Goal: Contribute content: Contribute content

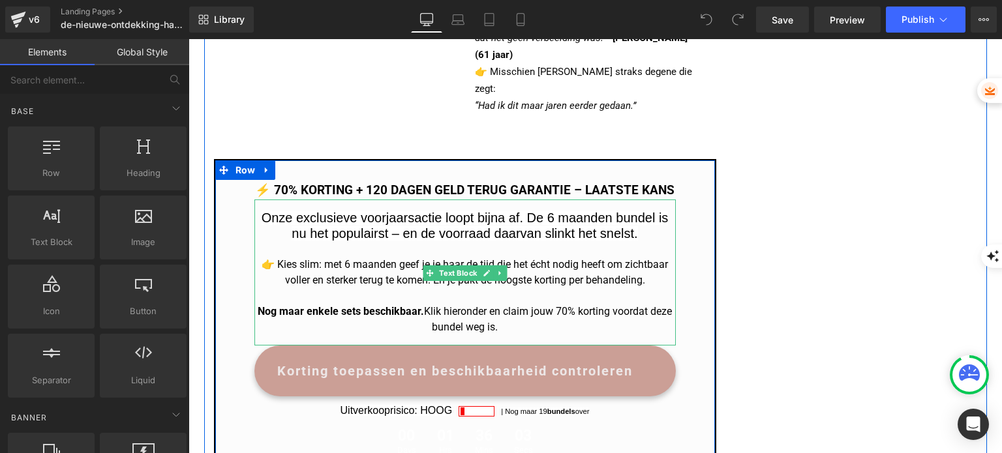
scroll to position [2869, 0]
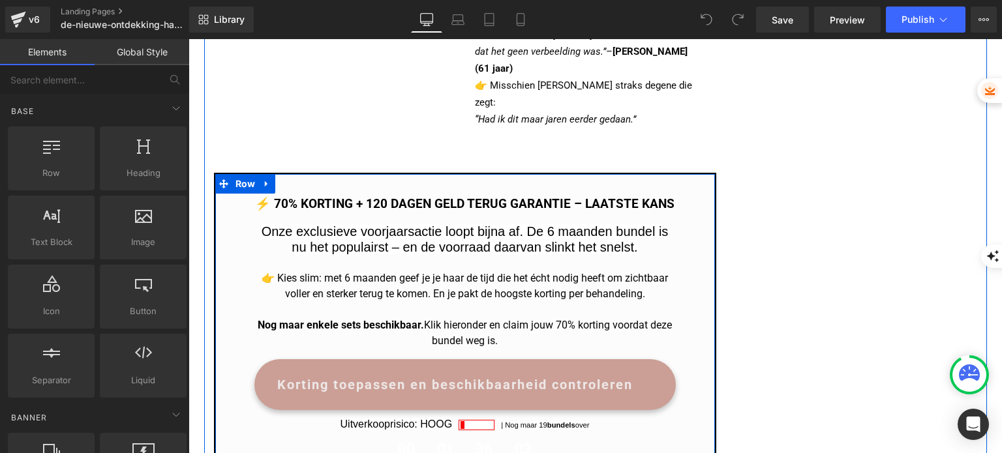
click at [325, 195] on h3 "⚡️ 70% KORTING + 120 dagen geld terug garantie – LAATSTE KANS" at bounding box center [464, 204] width 421 height 19
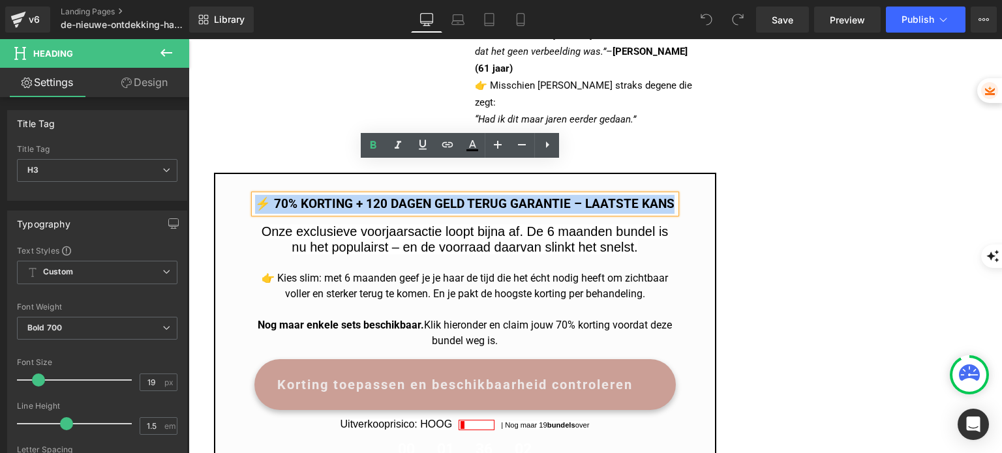
drag, startPoint x: 263, startPoint y: 174, endPoint x: 614, endPoint y: 195, distance: 351.4
click at [614, 195] on h3 "⚡️ 70% KORTING + 120 dagen geld terug garantie – LAATSTE KANS" at bounding box center [464, 204] width 421 height 19
copy h3 "⚡️ 70% KORTING + 120 dagen geld terug garantie – LAATSTE KANS"
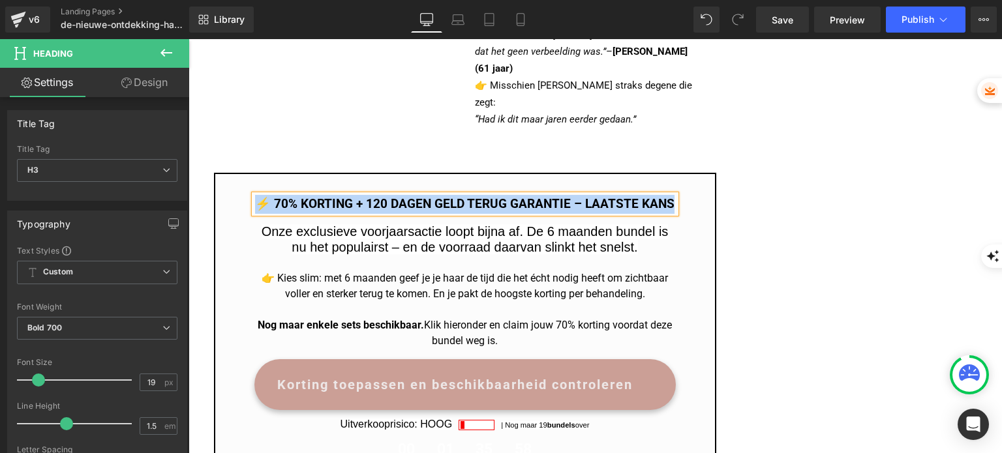
click at [305, 233] on span "Onze exclusieve voorjaarsactie loopt bijna af. De 6 maanden bundel is nu het po…" at bounding box center [464, 239] width 407 height 30
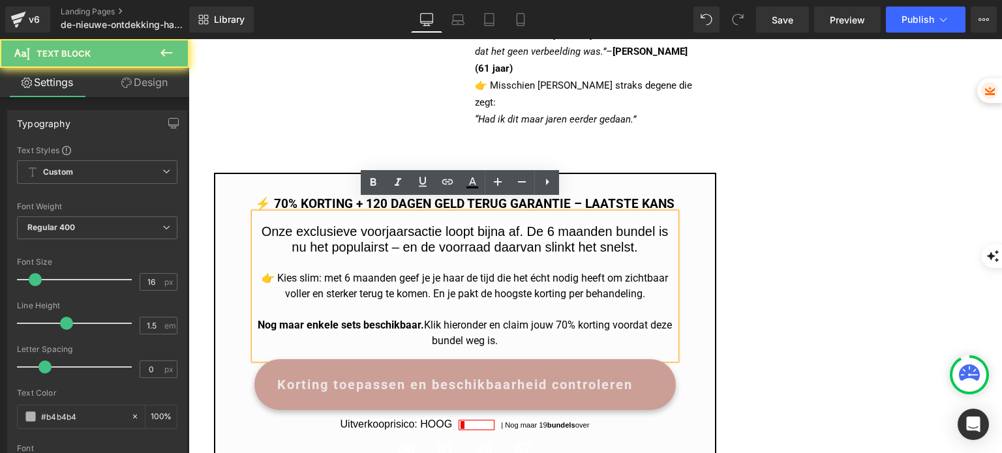
click at [292, 224] on span "Onze exclusieve voorjaarsactie loopt bijna af. De 6 maanden bundel is nu het po…" at bounding box center [464, 239] width 407 height 30
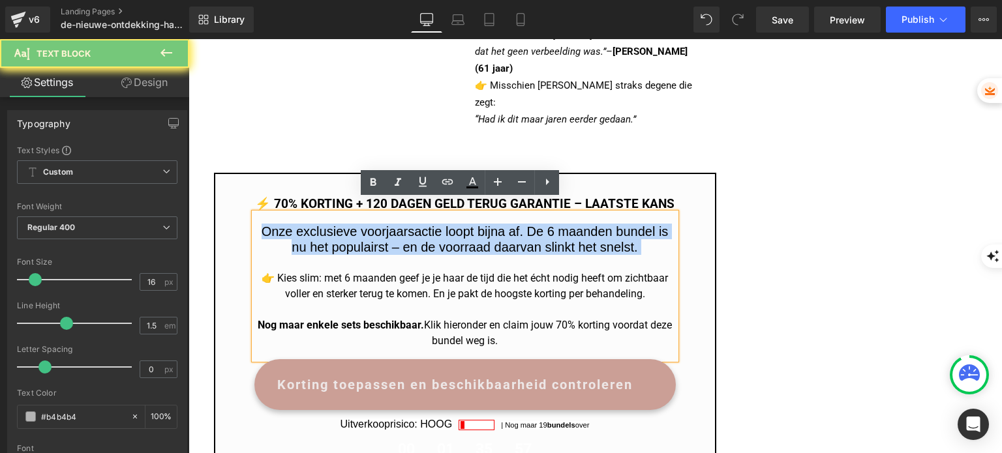
click at [292, 224] on span "Onze exclusieve voorjaarsactie loopt bijna af. De 6 maanden bundel is nu het po…" at bounding box center [464, 239] width 407 height 30
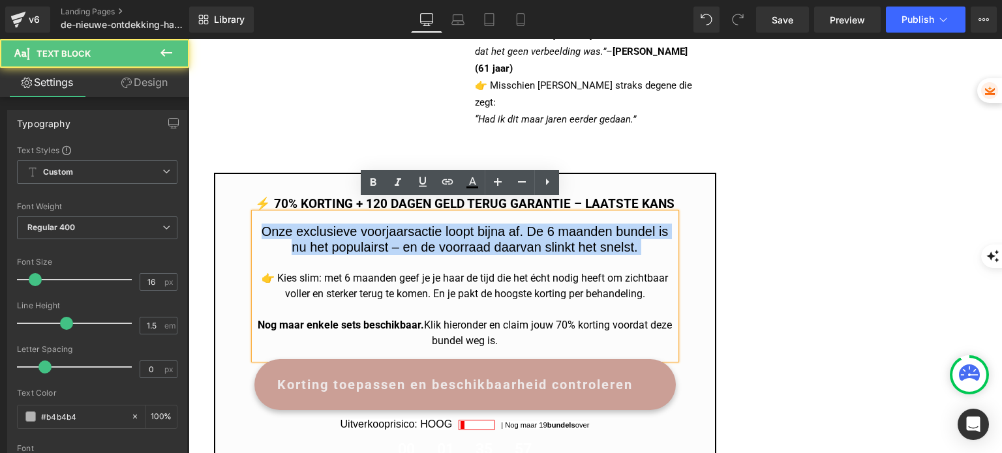
click at [261, 224] on span "Onze exclusieve voorjaarsactie loopt bijna af. De 6 maanden bundel is nu het po…" at bounding box center [464, 239] width 407 height 30
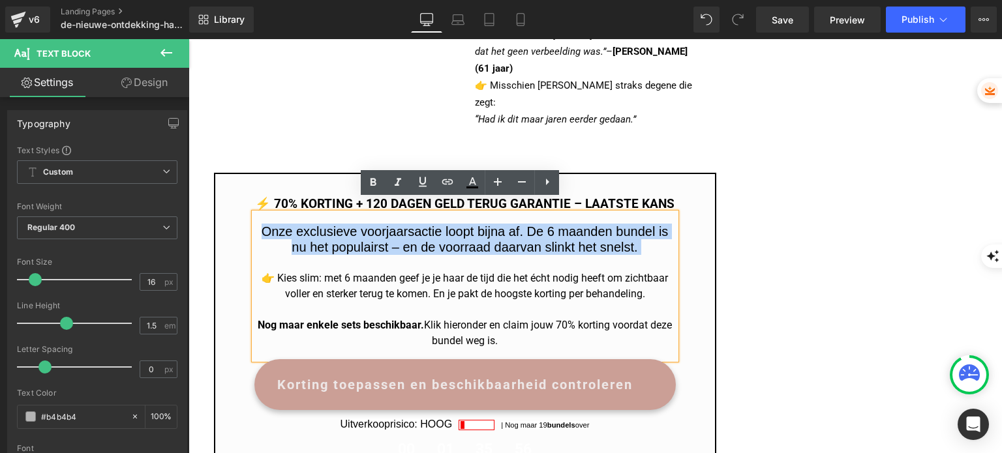
click at [261, 224] on span "Onze exclusieve voorjaarsactie loopt bijna af. De 6 maanden bundel is nu het po…" at bounding box center [464, 239] width 407 height 30
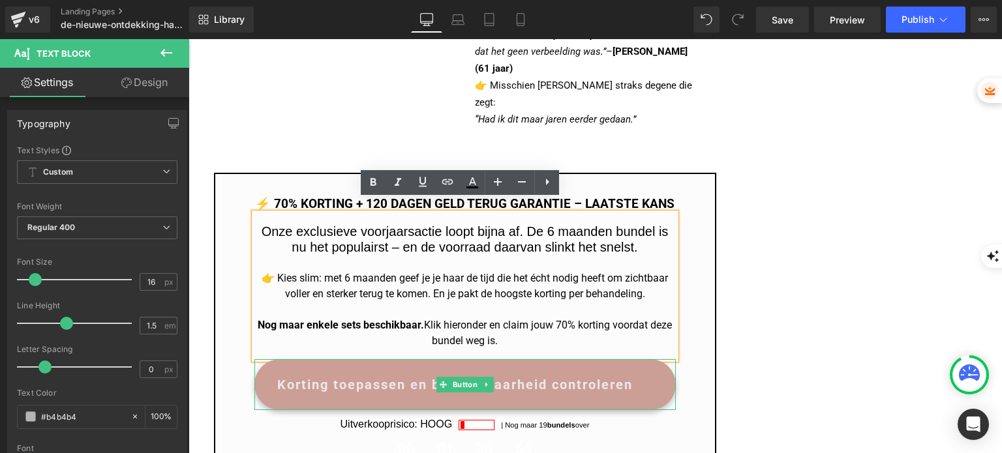
drag, startPoint x: 256, startPoint y: 218, endPoint x: 541, endPoint y: 299, distance: 296.7
click at [601, 348] on div "⚡️ 70% KORTING + 120 dagen geld terug garantie – LAATSTE KANS Heading Onze excl…" at bounding box center [465, 336] width 441 height 283
copy div "Onze exclusieve voorjaarsactie loopt bijna af. De 6 maanden bundel is nu het po…"
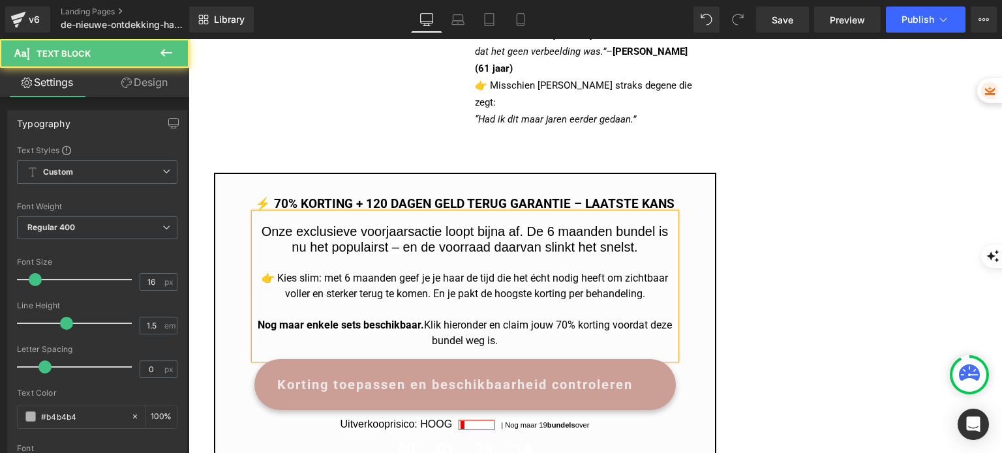
click at [386, 243] on p "Onze exclusieve voorjaarsactie loopt bijna af. De 6 maanden bundel is nu het po…" at bounding box center [464, 271] width 421 height 94
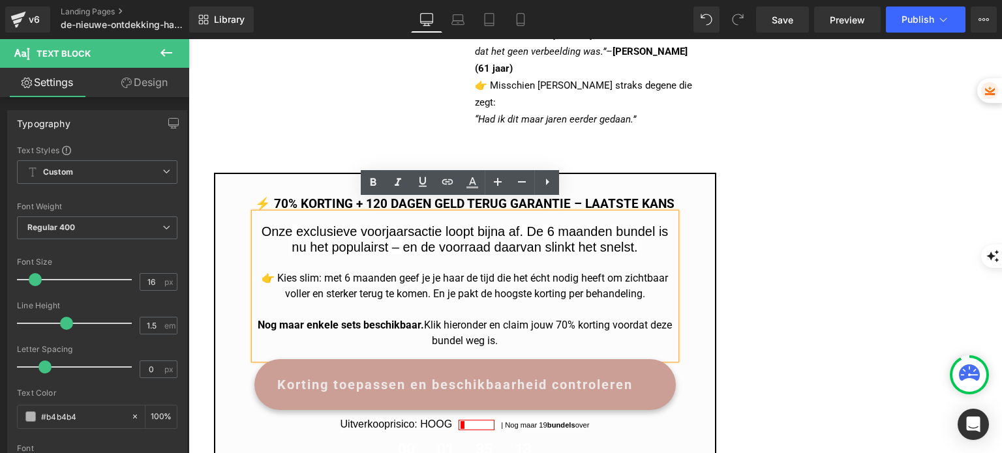
click at [261, 224] on span "Onze exclusieve voorjaarsactie loopt bijna af. De 6 maanden bundel is nu het po…" at bounding box center [464, 239] width 407 height 30
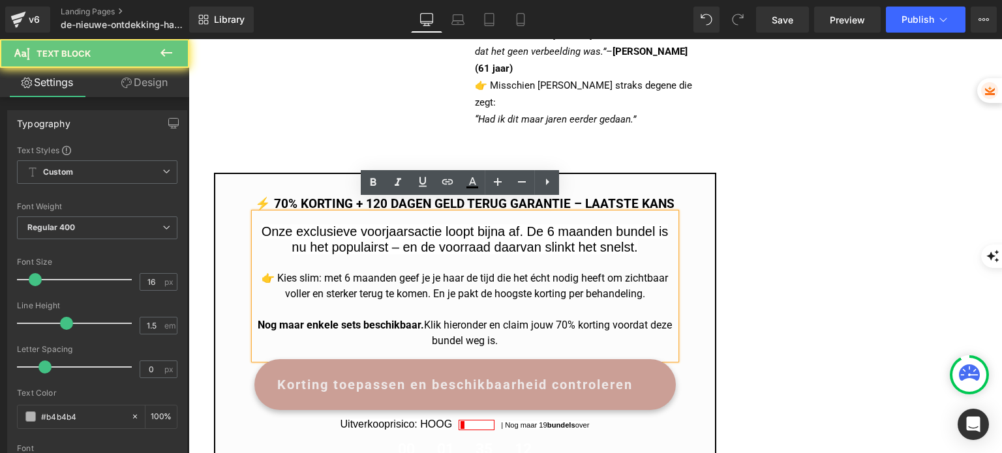
drag, startPoint x: 261, startPoint y: 220, endPoint x: 514, endPoint y: 335, distance: 278.1
click at [514, 335] on div "Onze exclusieve voorjaarsactie loopt bijna af. De 6 maanden bundel is nu het po…" at bounding box center [464, 286] width 421 height 146
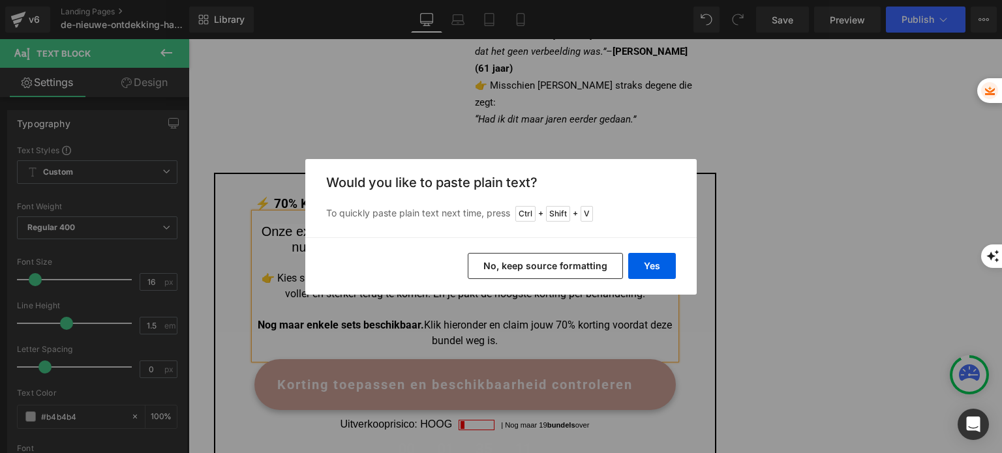
click at [546, 263] on button "No, keep source formatting" at bounding box center [545, 266] width 155 height 26
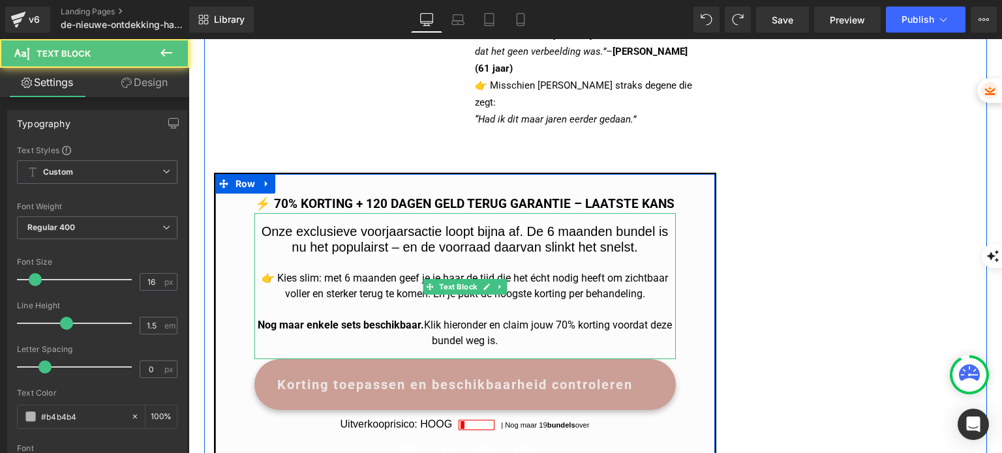
drag, startPoint x: 260, startPoint y: 219, endPoint x: 583, endPoint y: 336, distance: 343.8
click at [582, 337] on div "Onze exclusieve voorjaarsactie loopt bijna af. De 6 maanden bundel is nu het po…" at bounding box center [464, 286] width 421 height 146
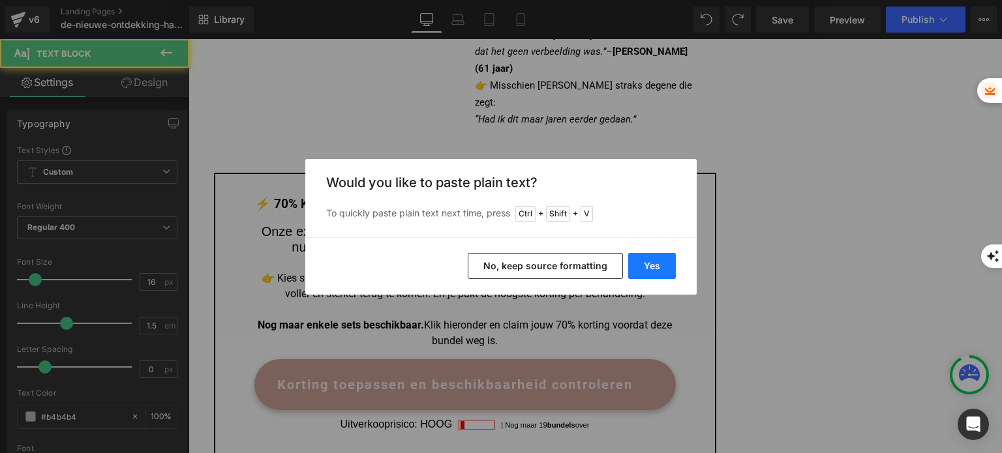
click at [653, 261] on button "Yes" at bounding box center [652, 266] width 48 height 26
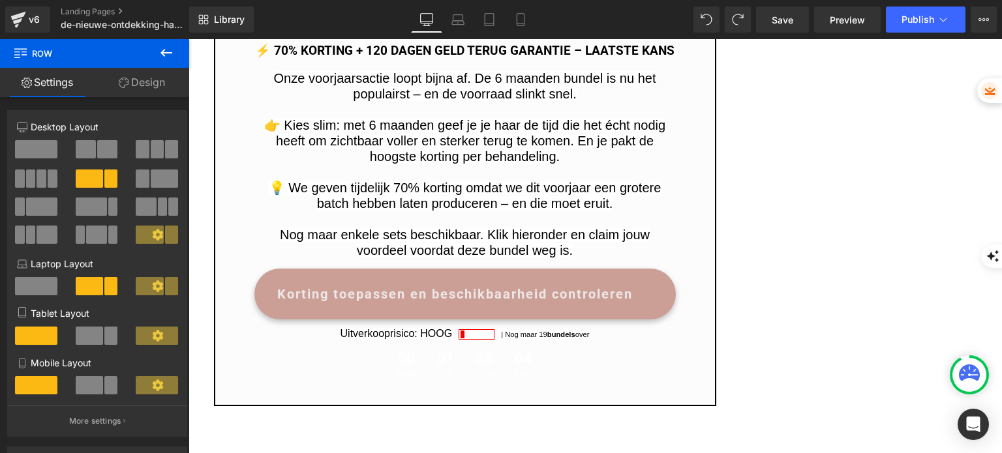
scroll to position [3000, 0]
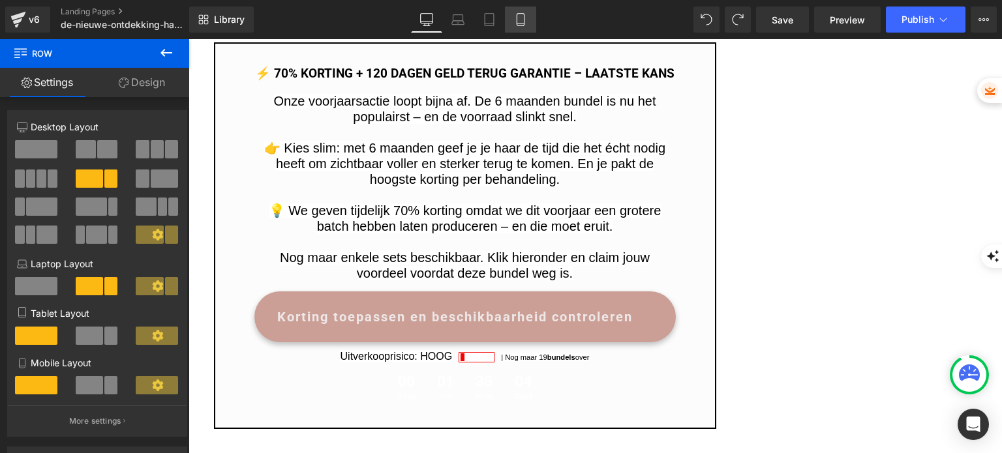
click at [524, 19] on icon at bounding box center [519, 20] width 7 height 12
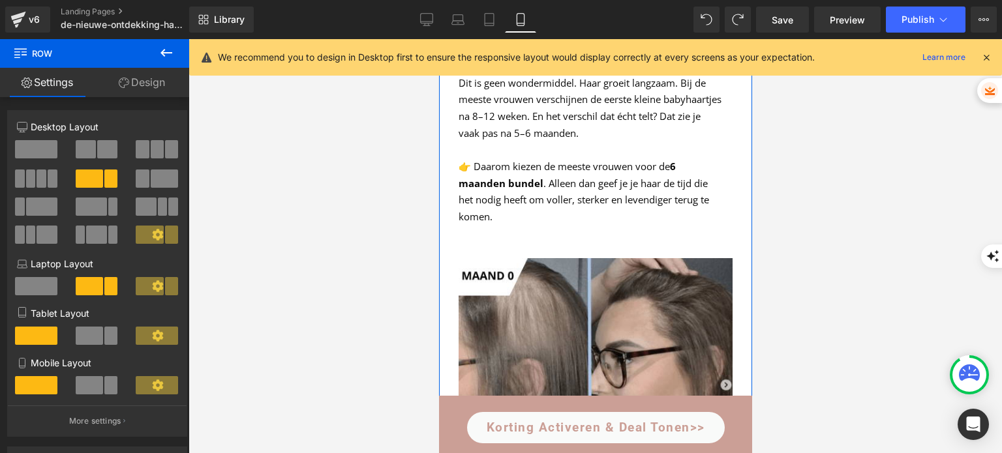
scroll to position [4502, 0]
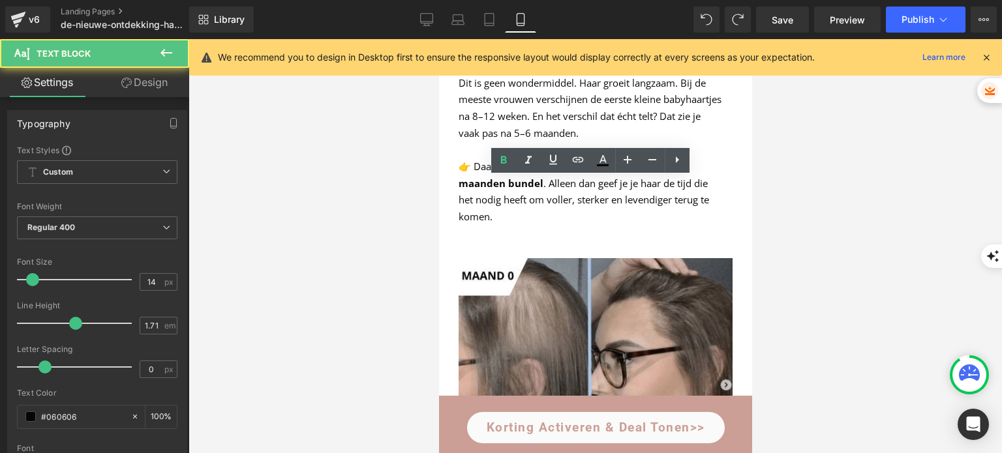
drag, startPoint x: 480, startPoint y: 185, endPoint x: 657, endPoint y: 265, distance: 194.7
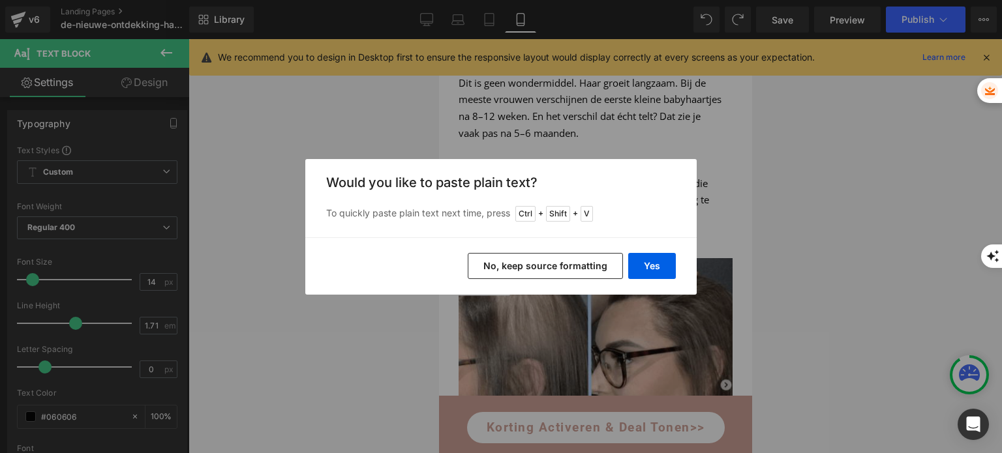
click at [548, 267] on button "No, keep source formatting" at bounding box center [545, 266] width 155 height 26
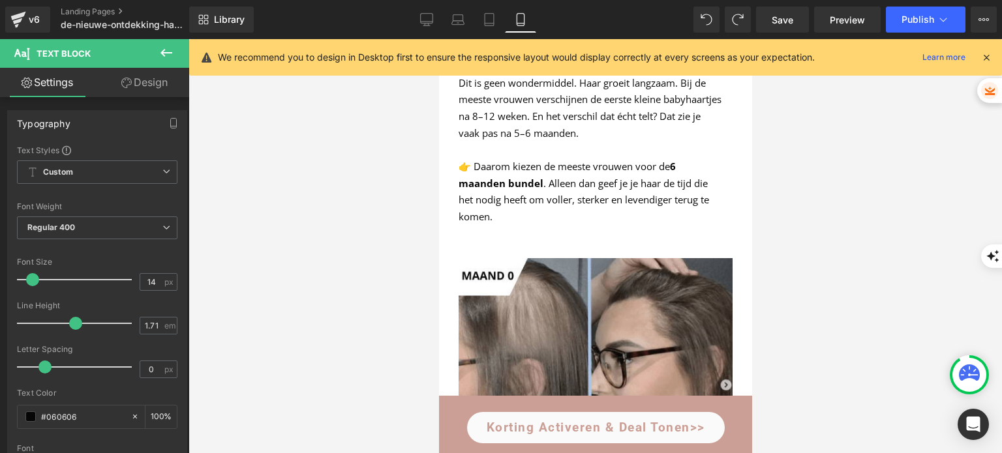
click at [361, 222] on div at bounding box center [594, 246] width 813 height 414
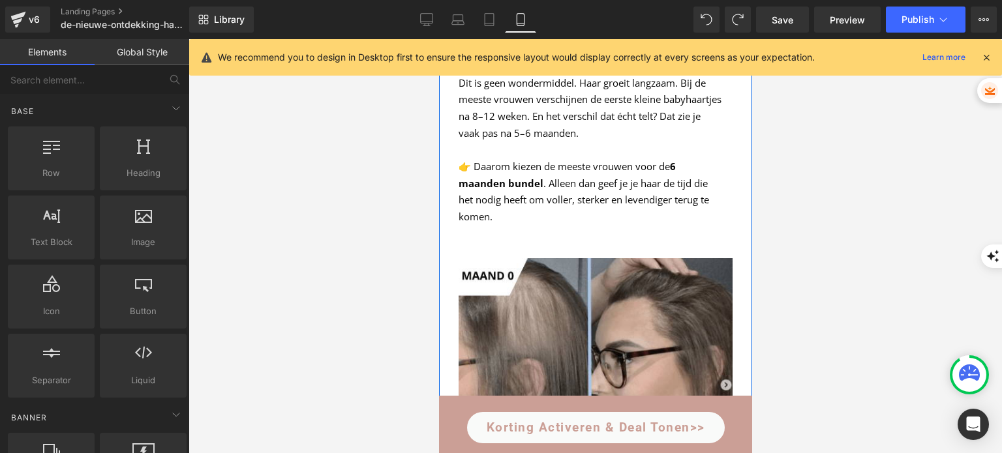
scroll to position [4437, 0]
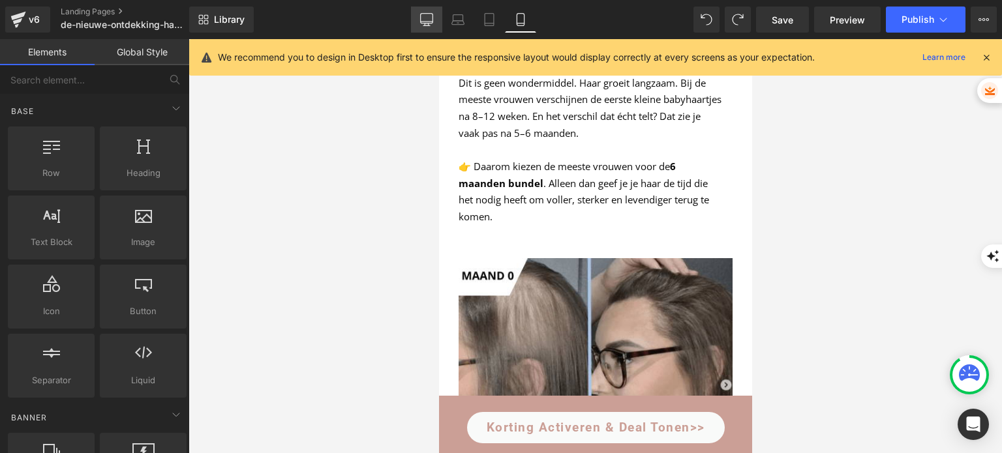
click at [433, 21] on icon at bounding box center [427, 19] width 12 height 10
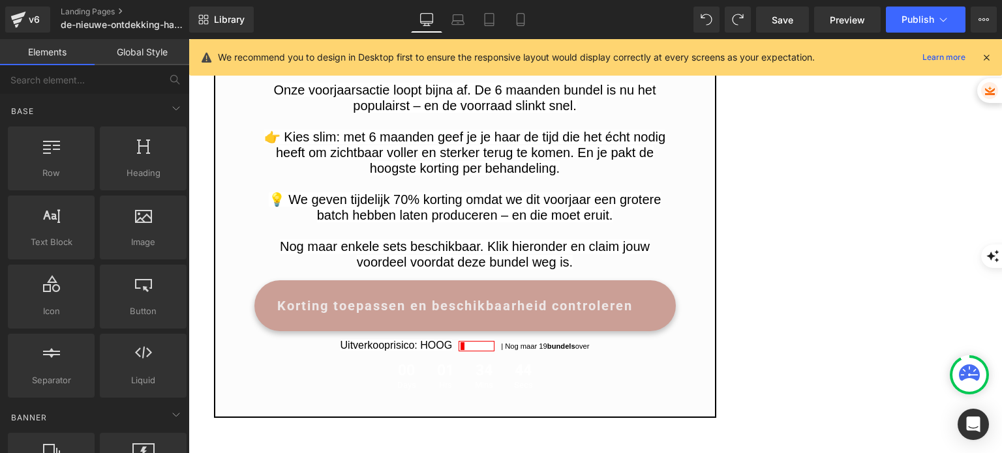
scroll to position [2920, 0]
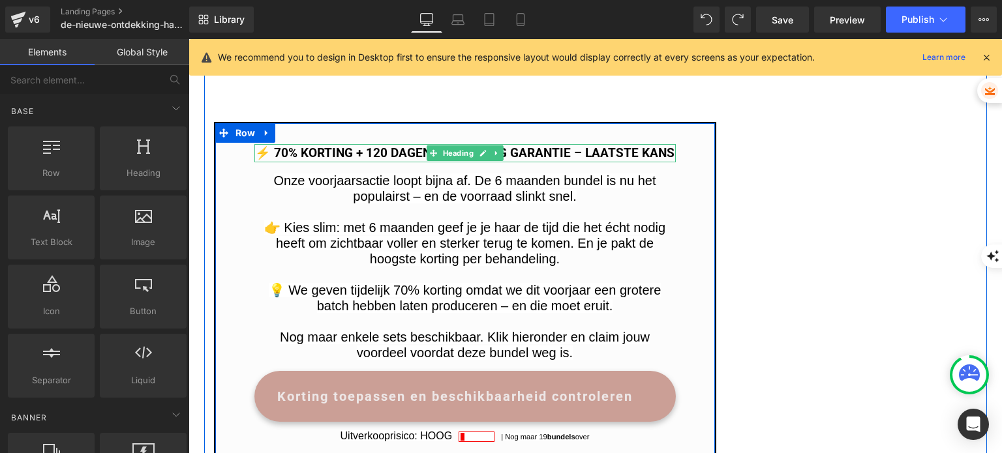
click at [449, 145] on span "Heading" at bounding box center [458, 153] width 36 height 16
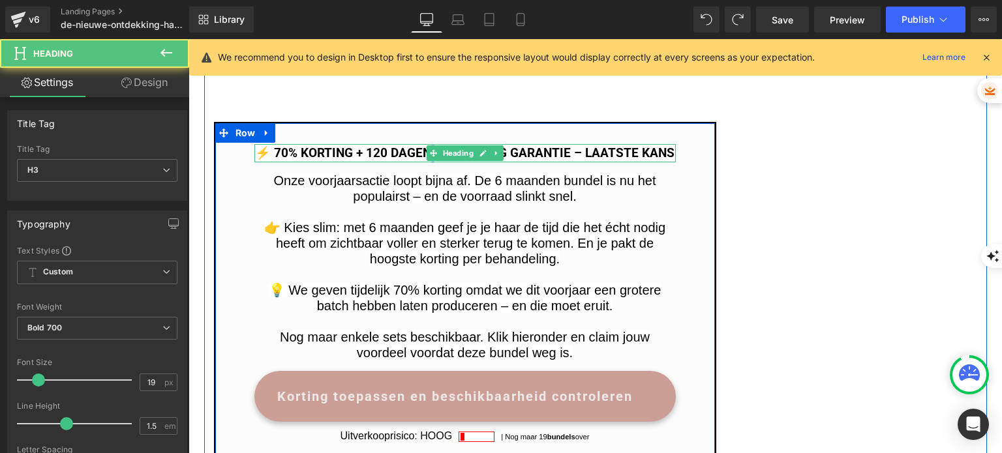
click at [451, 144] on h3 "⚡️ 70% KORTING + 120 dagen geld terug garantie – LAATSTE KANS" at bounding box center [464, 153] width 421 height 19
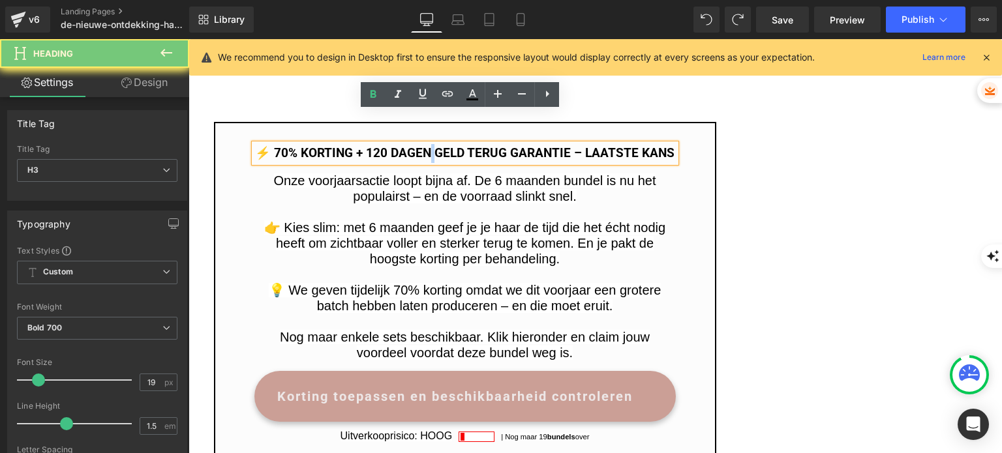
click at [451, 144] on h3 "⚡️ 70% KORTING + 120 dagen geld terug garantie – LAATSTE KANS" at bounding box center [464, 153] width 421 height 19
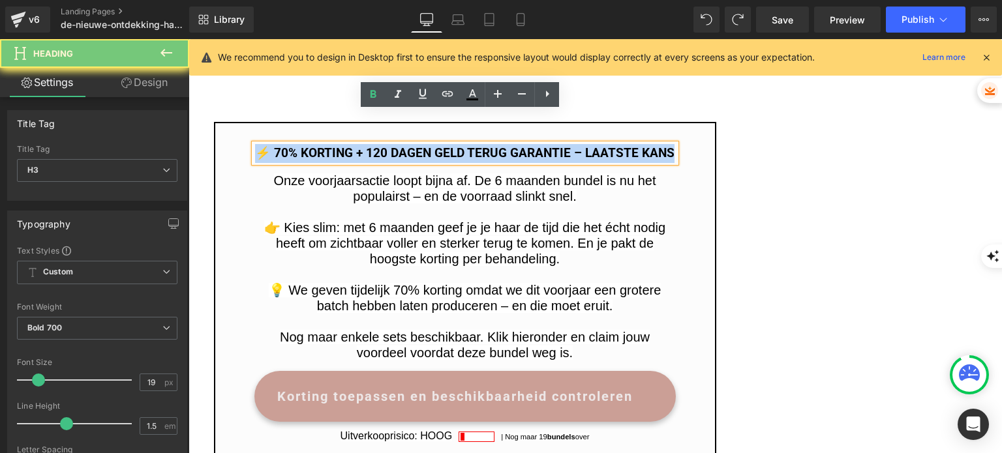
click at [451, 144] on h3 "⚡️ 70% KORTING + 120 dagen geld terug garantie – LAATSTE KANS" at bounding box center [464, 153] width 421 height 19
copy h3 "⚡️ 70% KORTING + 120 dagen geld terug garantie – LAATSTE KANS"
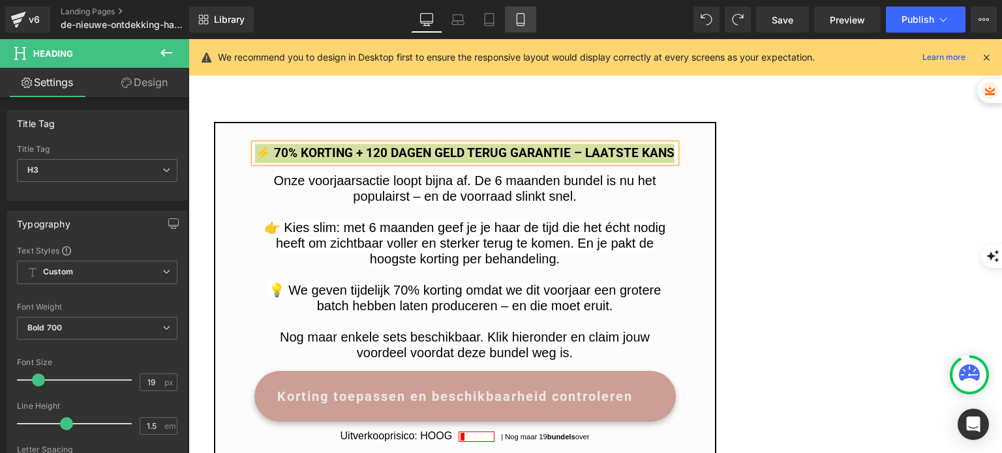
click at [519, 23] on icon at bounding box center [519, 23] width 7 height 0
type input "100"
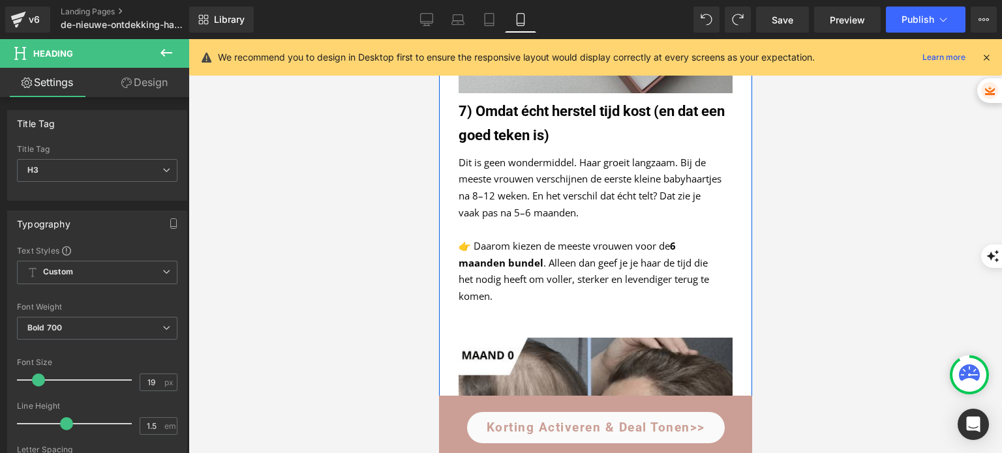
scroll to position [4484, 0]
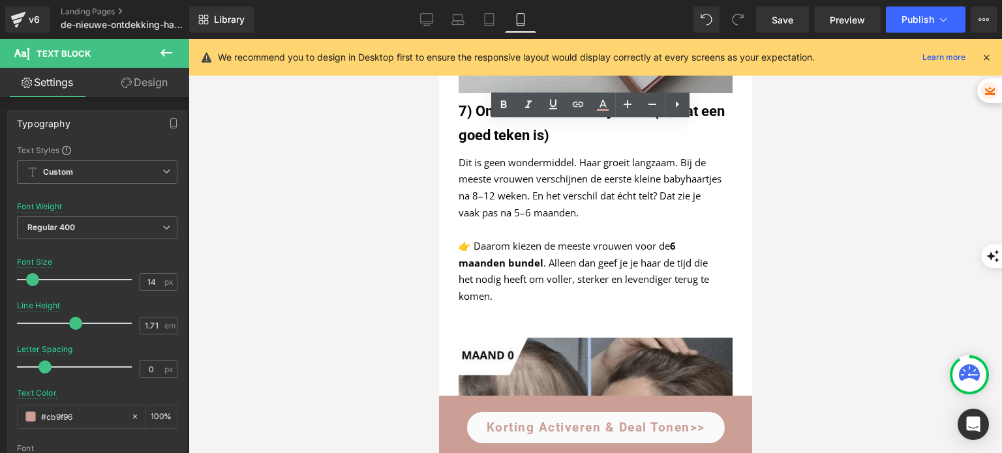
drag, startPoint x: 700, startPoint y: 181, endPoint x: 481, endPoint y: 128, distance: 225.5
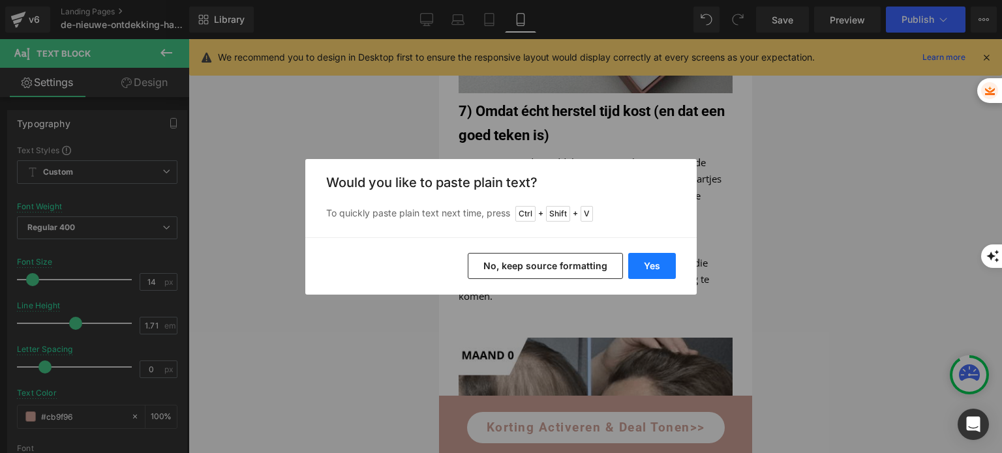
click at [634, 257] on button "Yes" at bounding box center [652, 266] width 48 height 26
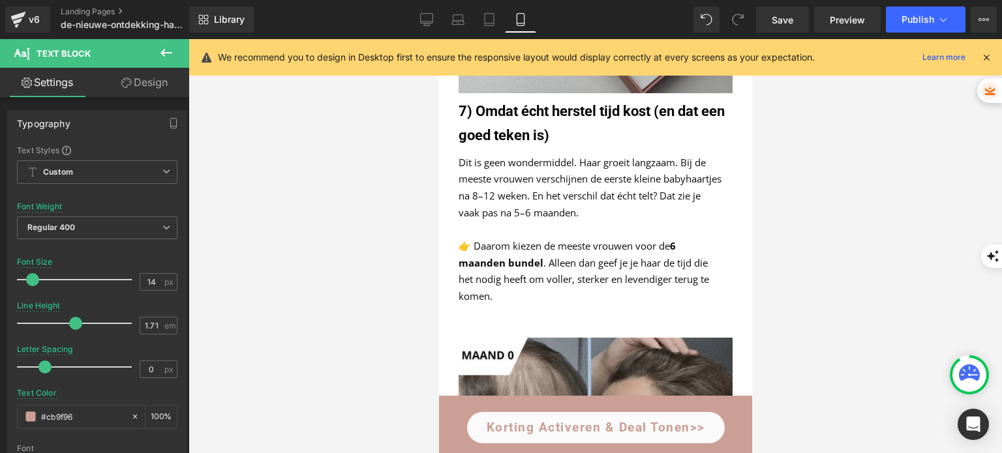
click at [801, 156] on div at bounding box center [594, 246] width 813 height 414
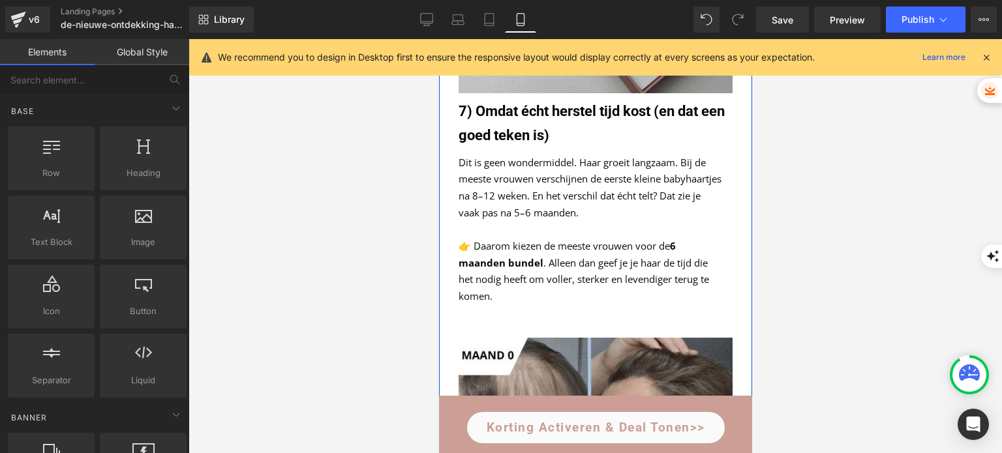
scroll to position [4549, 0]
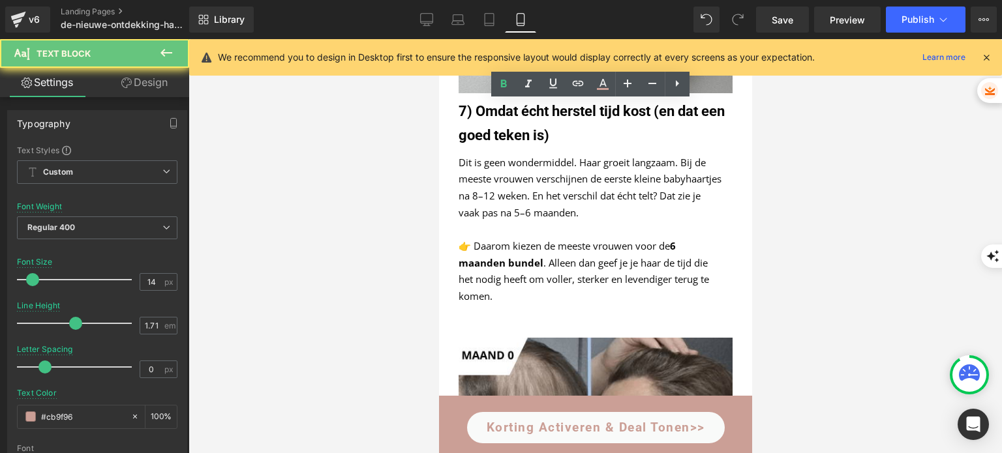
click at [795, 130] on div at bounding box center [594, 246] width 813 height 414
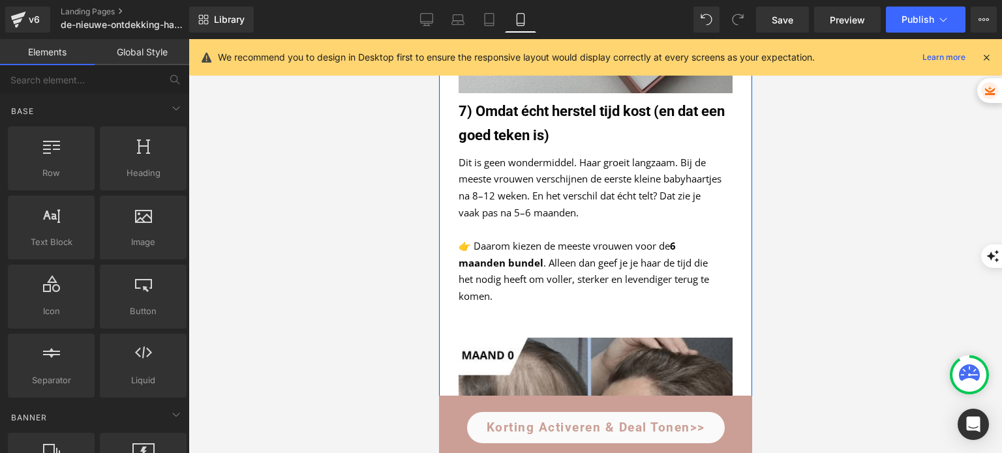
scroll to position [4614, 0]
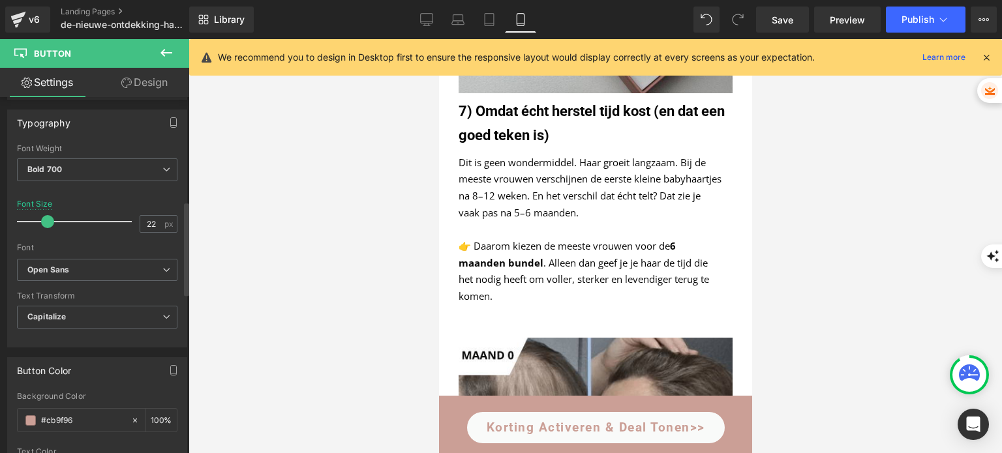
scroll to position [456, 0]
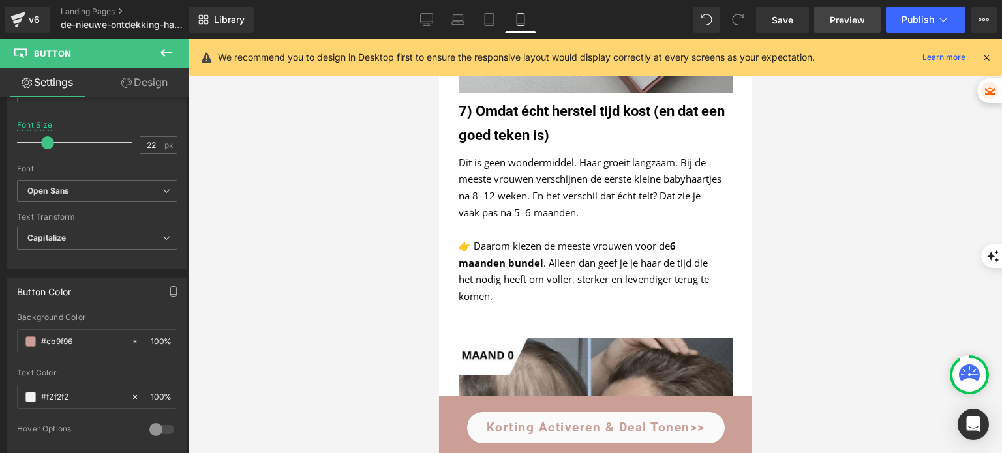
click at [832, 14] on span "Preview" at bounding box center [846, 20] width 35 height 14
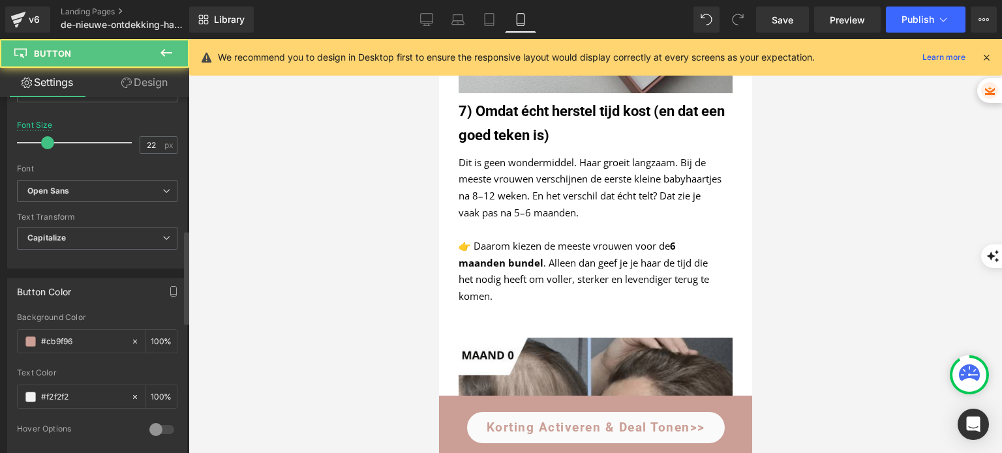
scroll to position [587, 0]
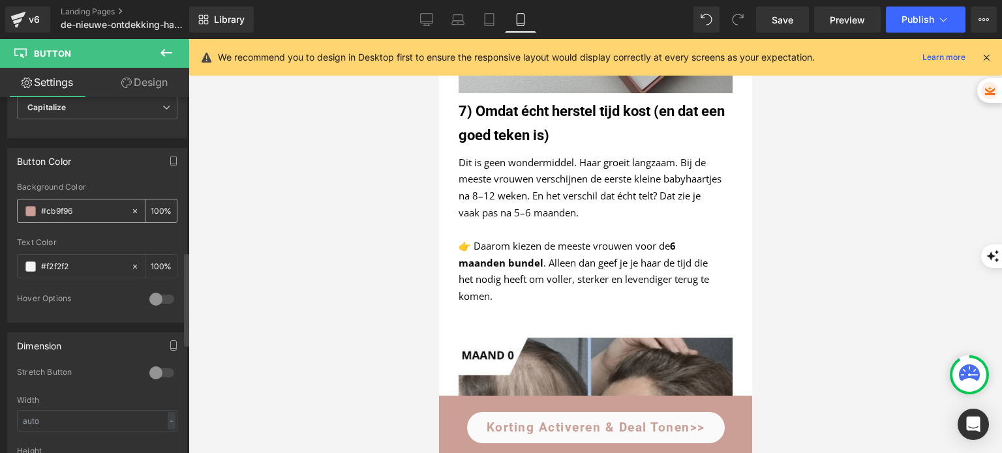
click at [34, 209] on span at bounding box center [30, 211] width 10 height 10
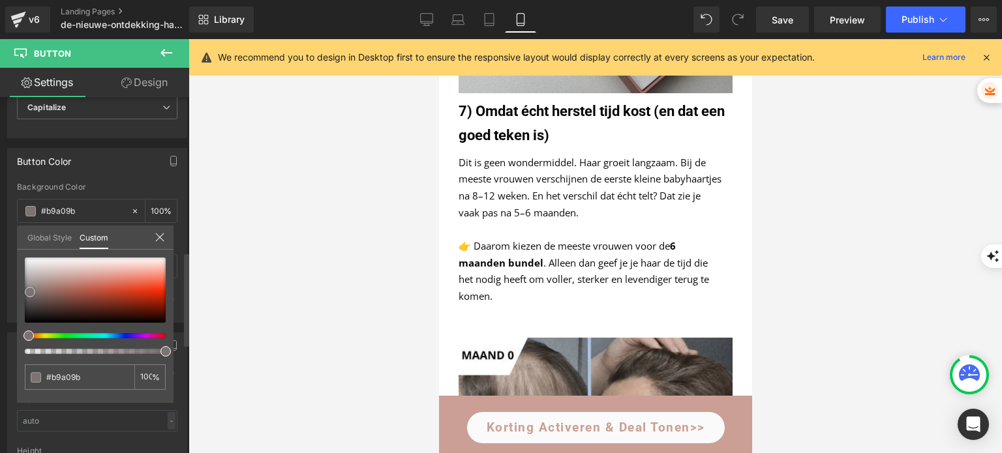
type input "#b9a09b"
type input "#7c7473"
type input "#444444"
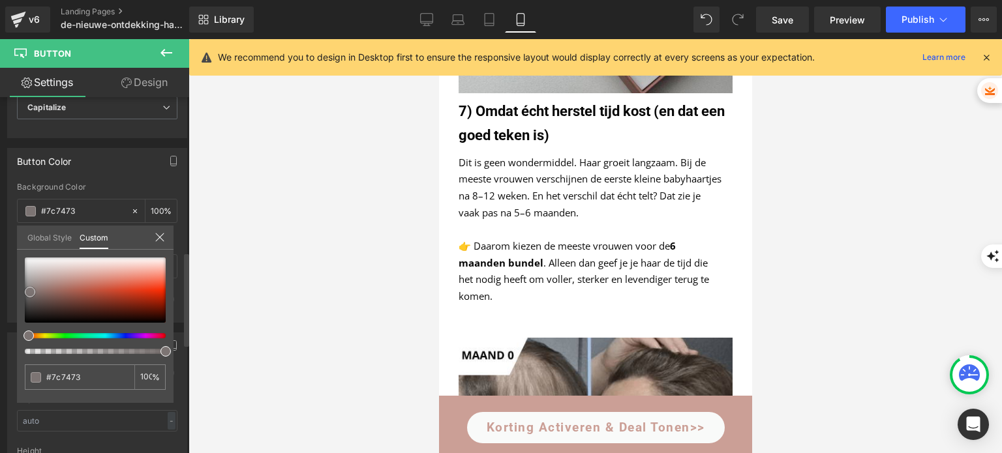
type input "#444444"
drag, startPoint x: 30, startPoint y: 291, endPoint x: 7, endPoint y: 331, distance: 46.2
click at [7, 319] on div "Button Color rgba(68, 68, 68, 1) Background Color #444444 100 % rgba(242, 242, …" at bounding box center [97, 230] width 195 height 185
type input "#111111"
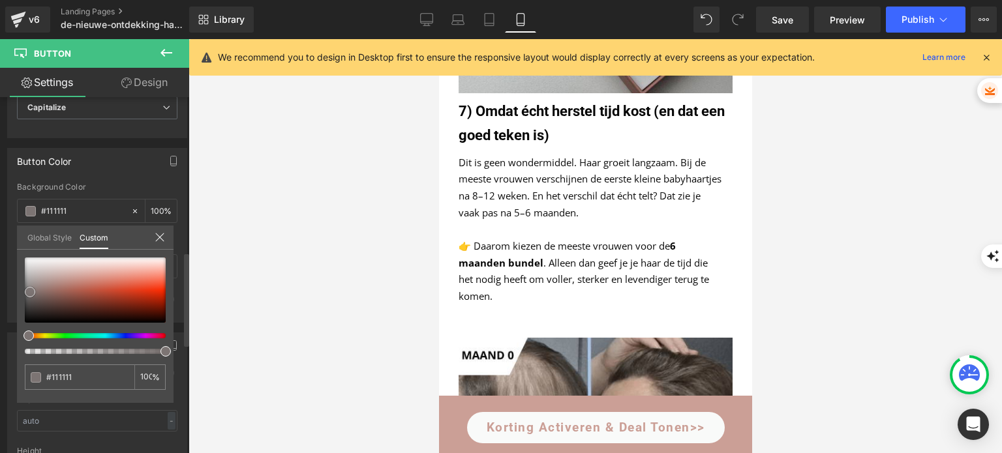
type input "#0c0c0c"
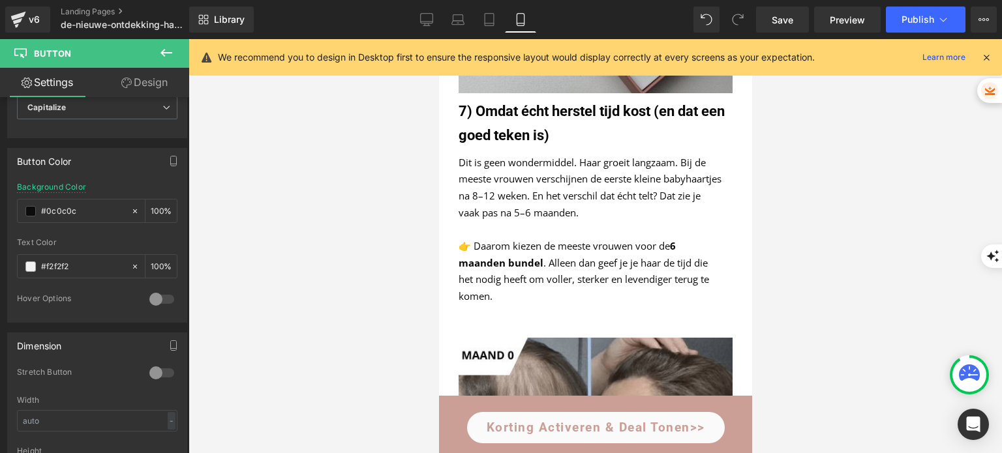
drag, startPoint x: 237, startPoint y: 240, endPoint x: 71, endPoint y: 221, distance: 167.4
click at [237, 240] on div at bounding box center [594, 246] width 813 height 414
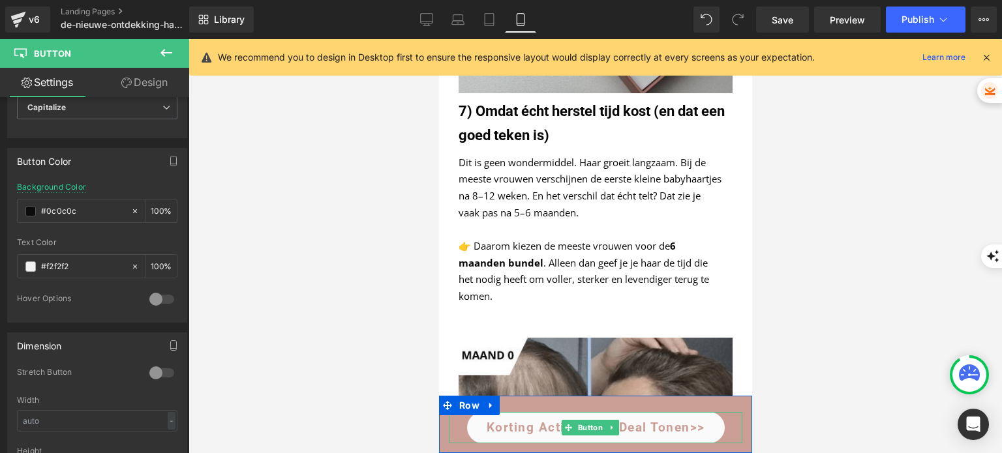
click at [509, 416] on span "Korting activeren & Deal tonen>>" at bounding box center [595, 427] width 218 height 31
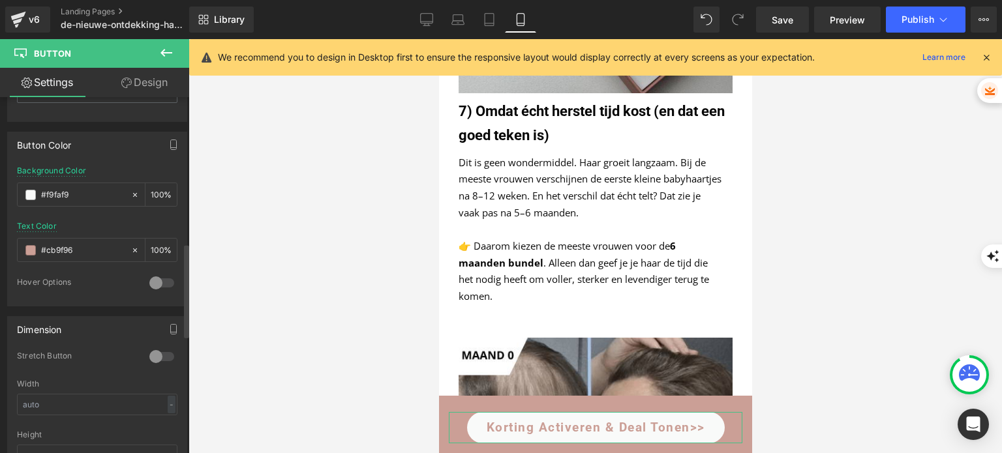
scroll to position [652, 0]
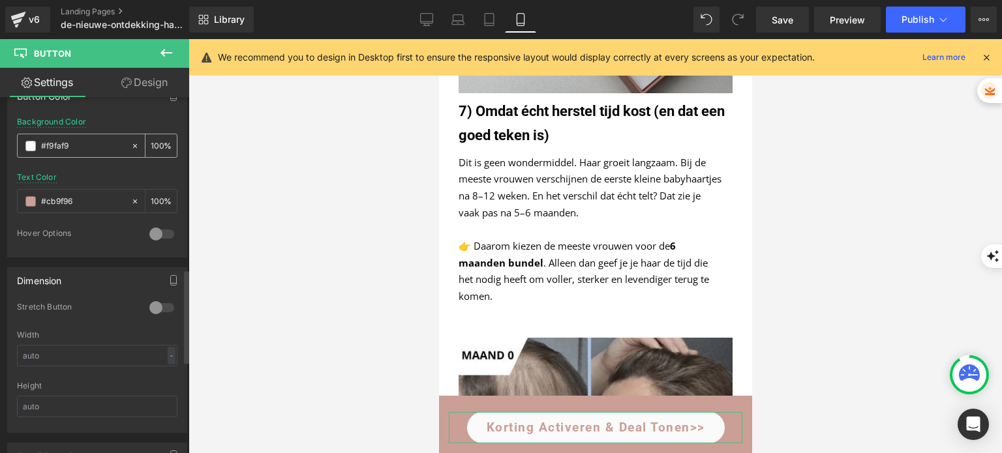
click at [27, 145] on span at bounding box center [30, 146] width 10 height 10
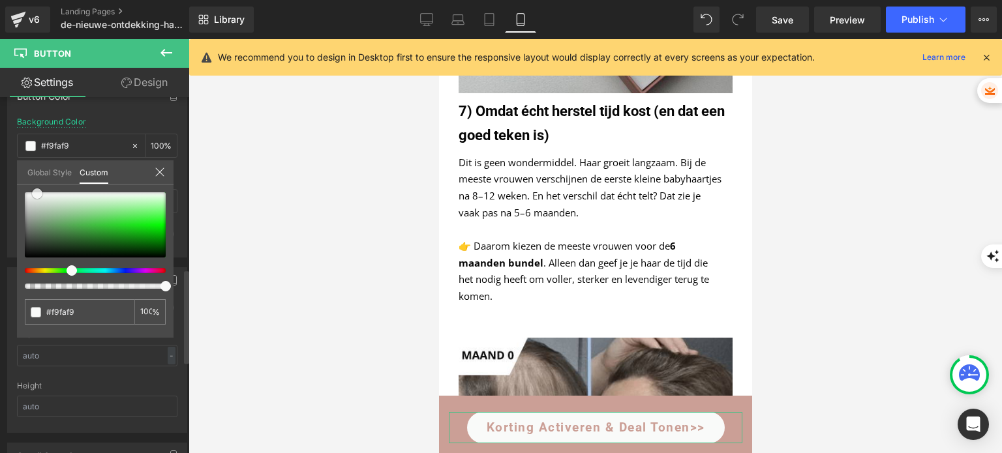
type input "#7db47d"
type input "#679267"
type input "#2d2d2d"
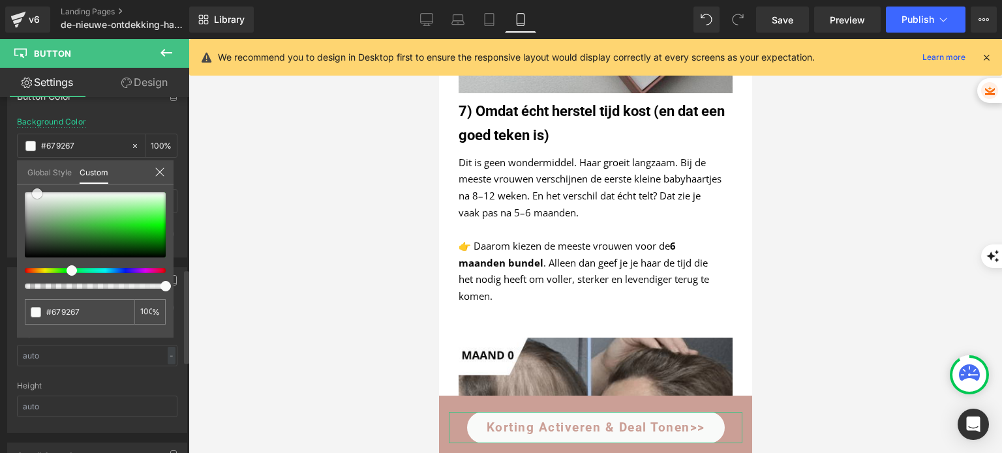
type input "#2d2d2d"
type input "#000000"
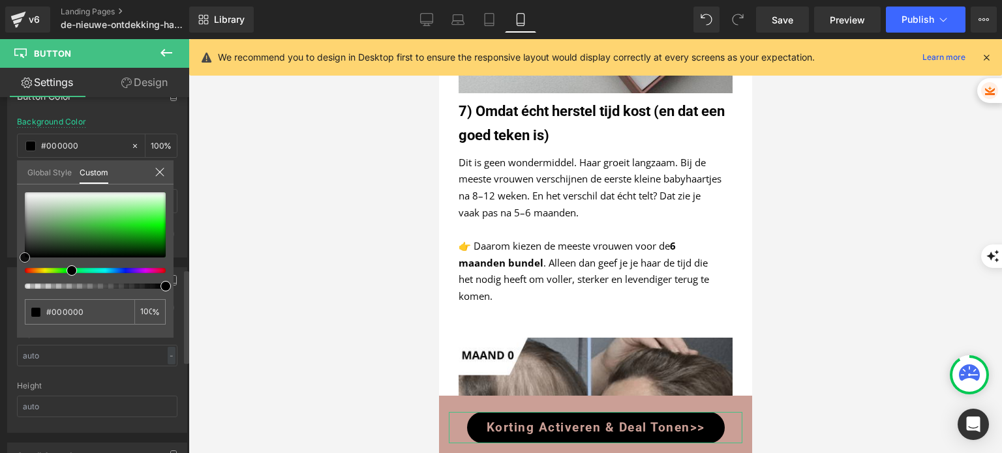
drag, startPoint x: 5, startPoint y: 265, endPoint x: 0, endPoint y: 288, distance: 22.8
click at [0, 258] on div "Button Color rgba(0, 0, 0, 1) Background Color #000000 100 % #cb9f96 Text Color…" at bounding box center [97, 165] width 195 height 185
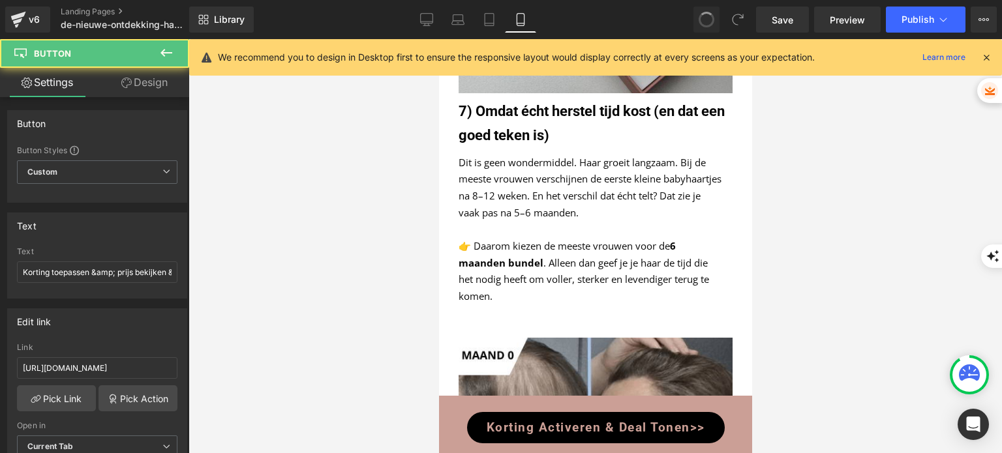
type input "#cb9f96"
type input "100"
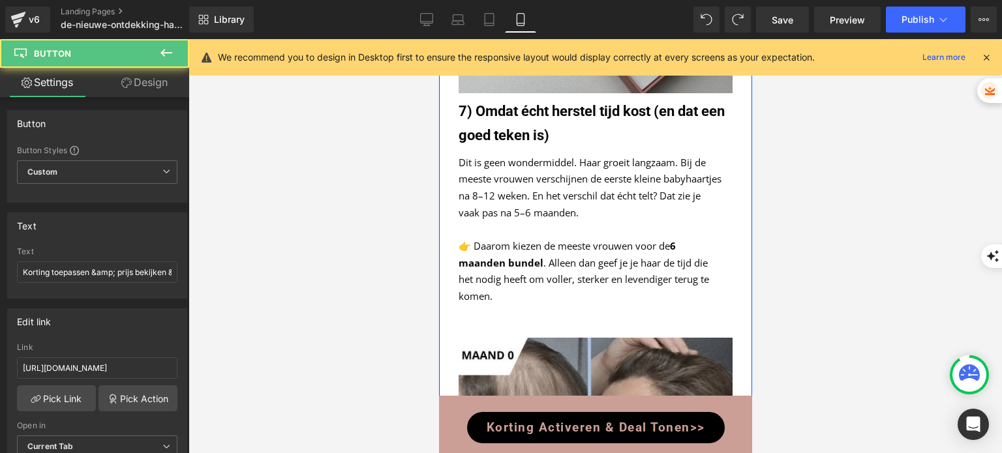
scroll to position [4703, 0]
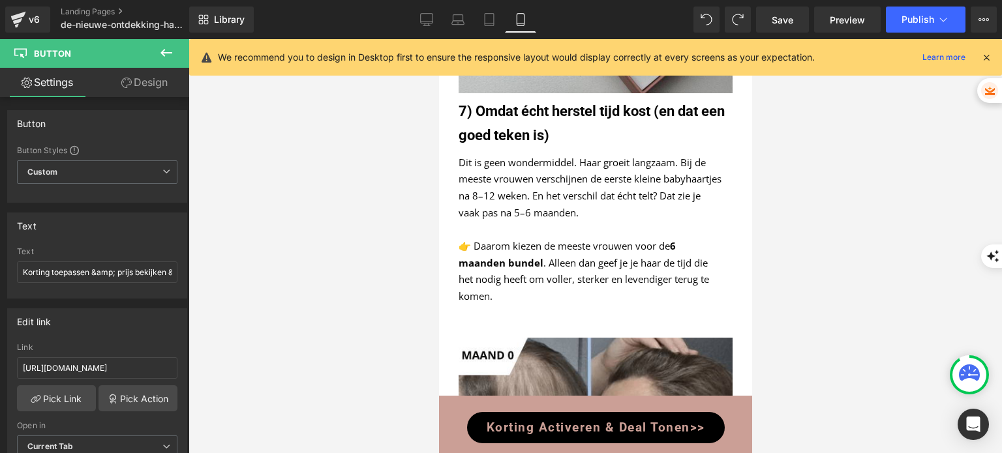
click at [505, 428] on span "Korting activeren & Deal tonen>>" at bounding box center [595, 427] width 218 height 31
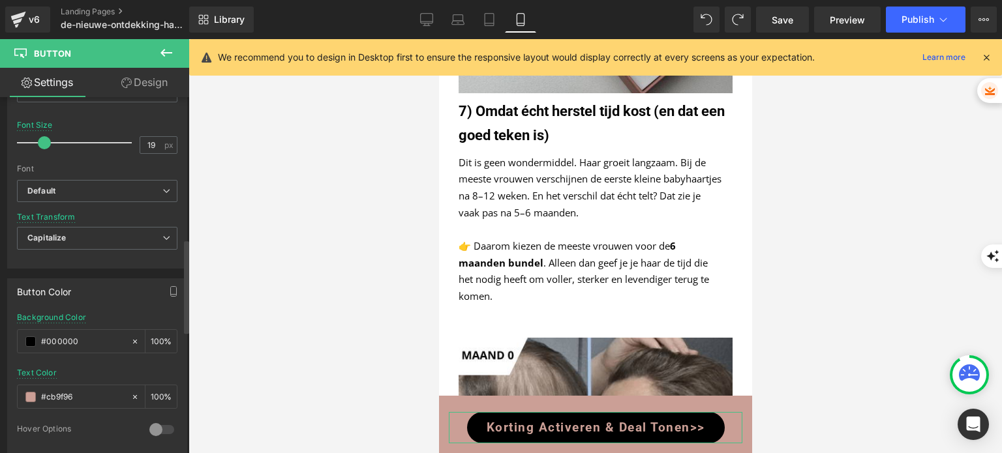
scroll to position [652, 0]
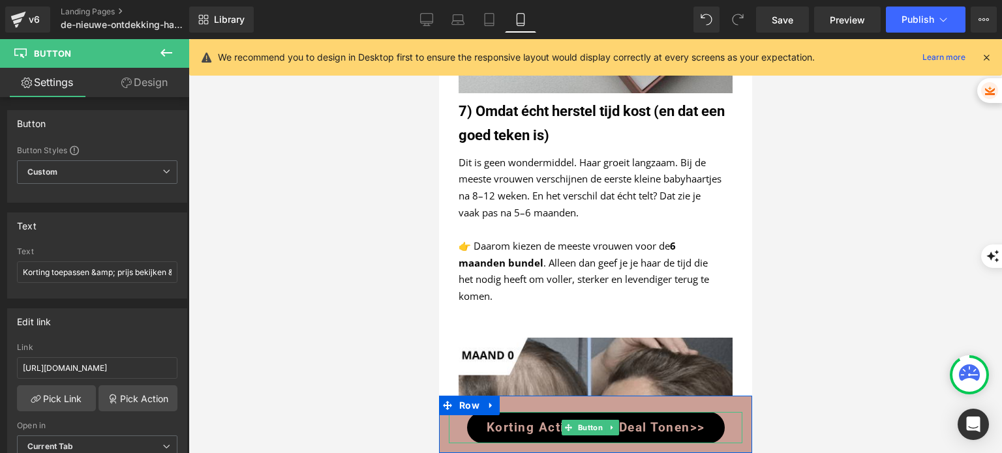
click at [541, 438] on span "Korting activeren & Deal tonen>>" at bounding box center [595, 427] width 218 height 31
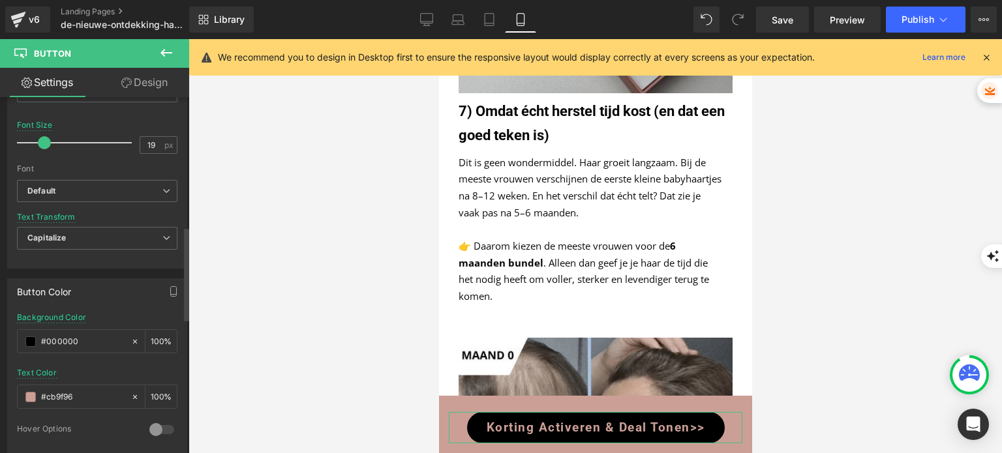
scroll to position [522, 0]
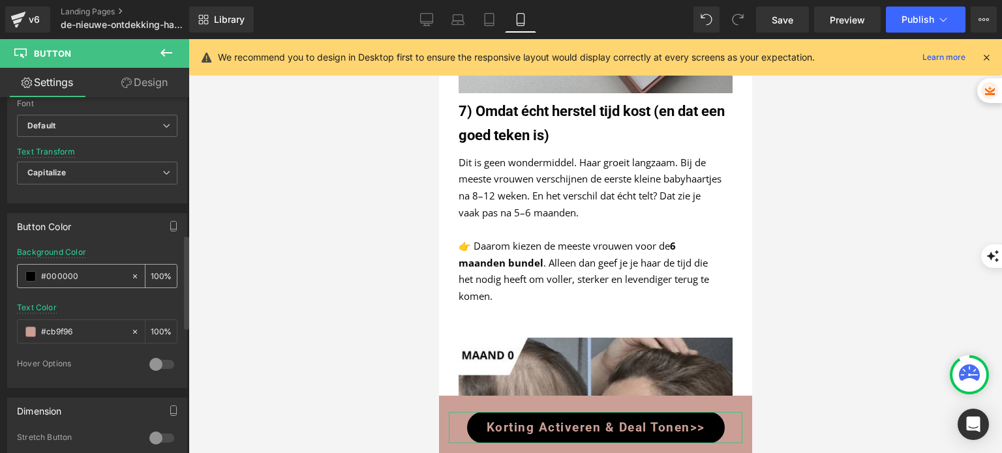
click at [32, 276] on span at bounding box center [30, 276] width 10 height 10
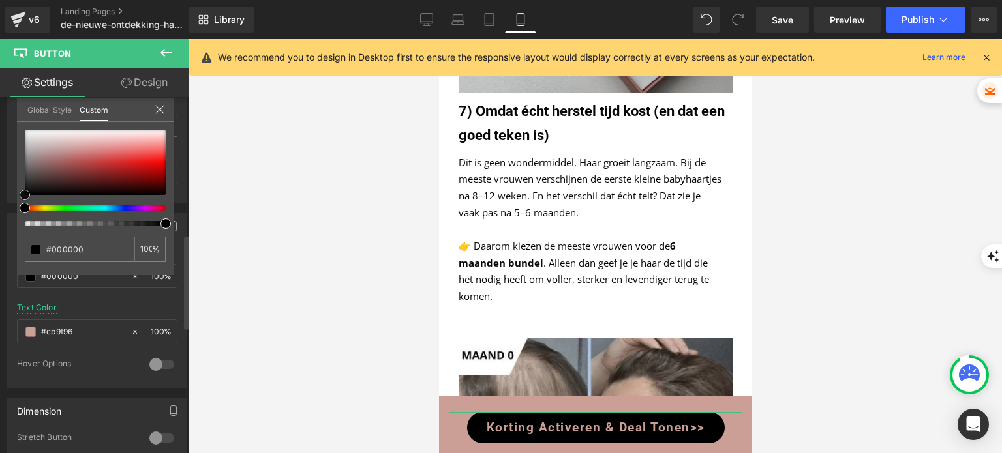
type input "#903636"
type input "#963a3a"
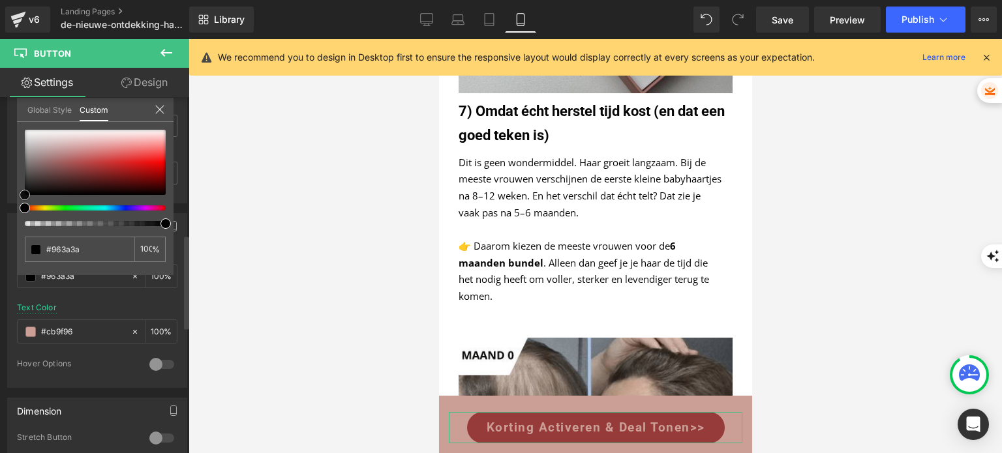
type input "#c26060"
type input "#d88c8c"
type input "#ebbbbb"
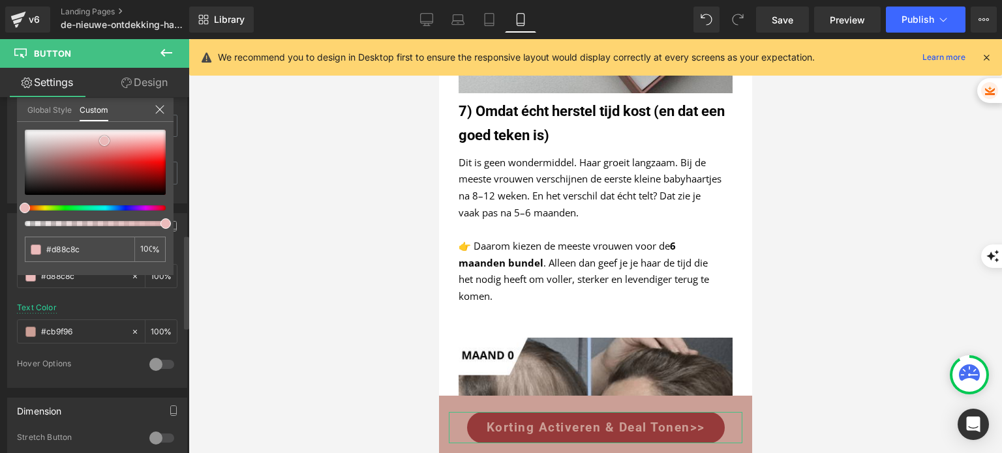
type input "#ebbbbb"
type input "#f8e2e2"
type input "#faeaea"
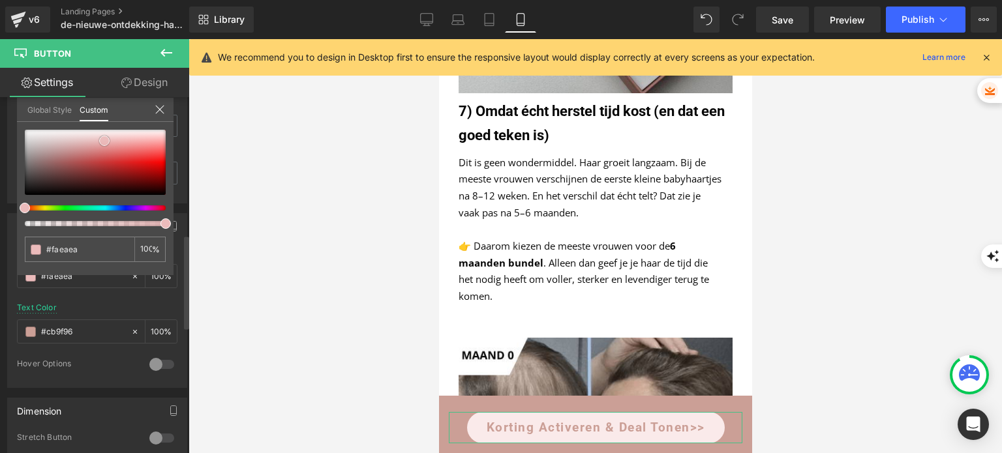
type input "#fcf2f2"
type input "#ffffff"
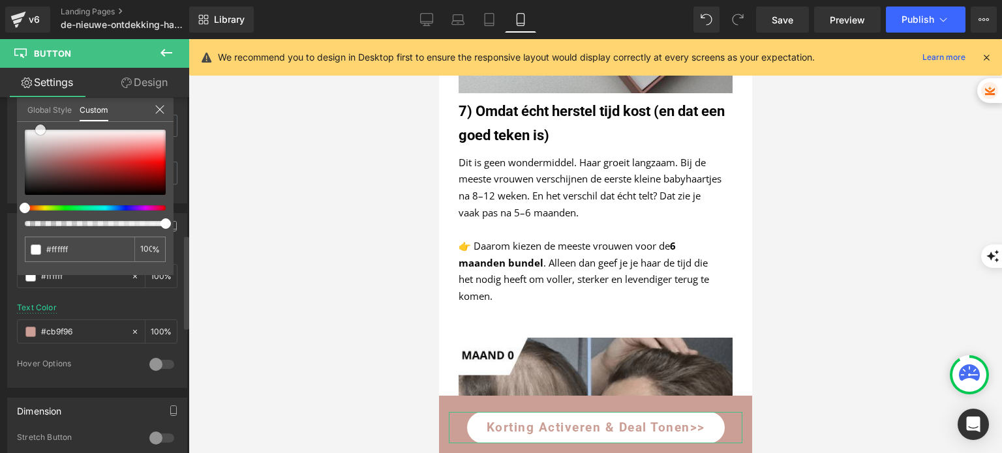
drag, startPoint x: 104, startPoint y: 140, endPoint x: 40, endPoint y: 119, distance: 67.4
click at [40, 119] on div "Global Style Custom Setup Global Style #ffffff 100 %" at bounding box center [95, 118] width 156 height 40
click at [325, 126] on div at bounding box center [594, 246] width 813 height 414
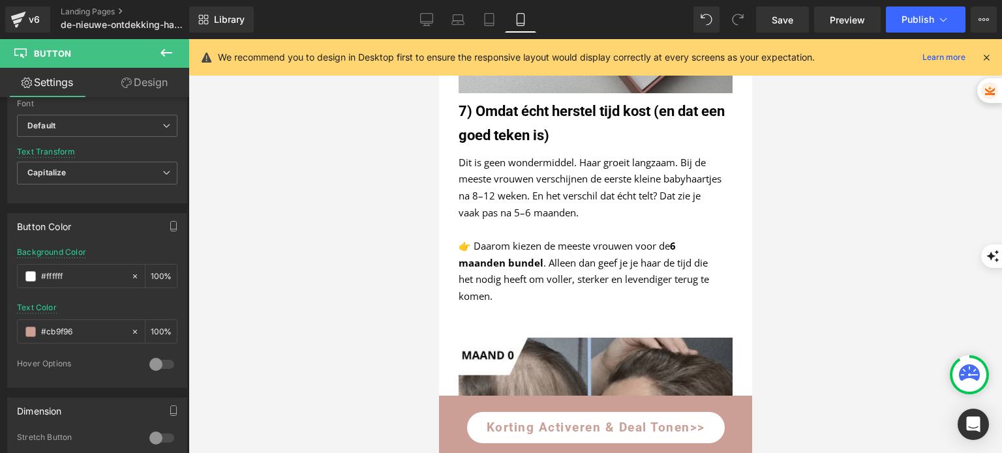
scroll to position [4442, 0]
click at [908, 24] on span "Publish" at bounding box center [917, 19] width 33 height 10
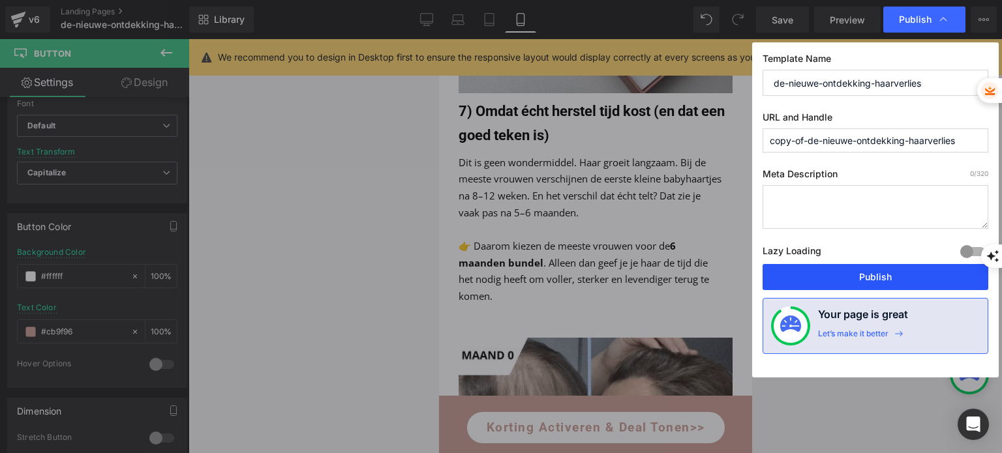
click at [822, 279] on button "Publish" at bounding box center [875, 277] width 226 height 26
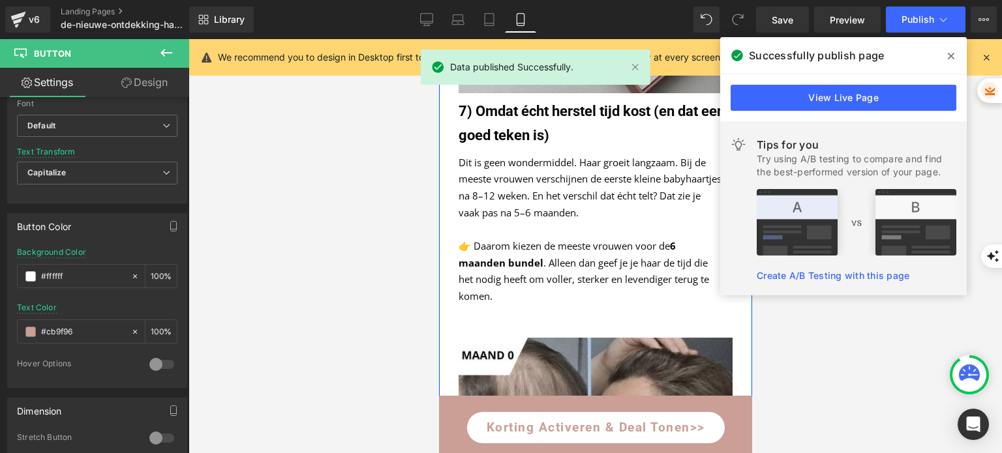
scroll to position [3399, 0]
click at [417, 16] on link "Desktop" at bounding box center [426, 20] width 31 height 26
type input "13"
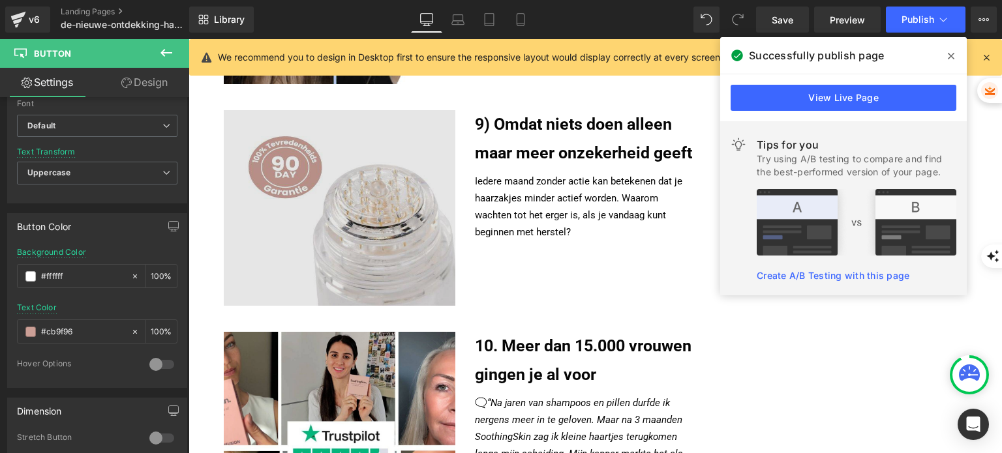
scroll to position [2282, 0]
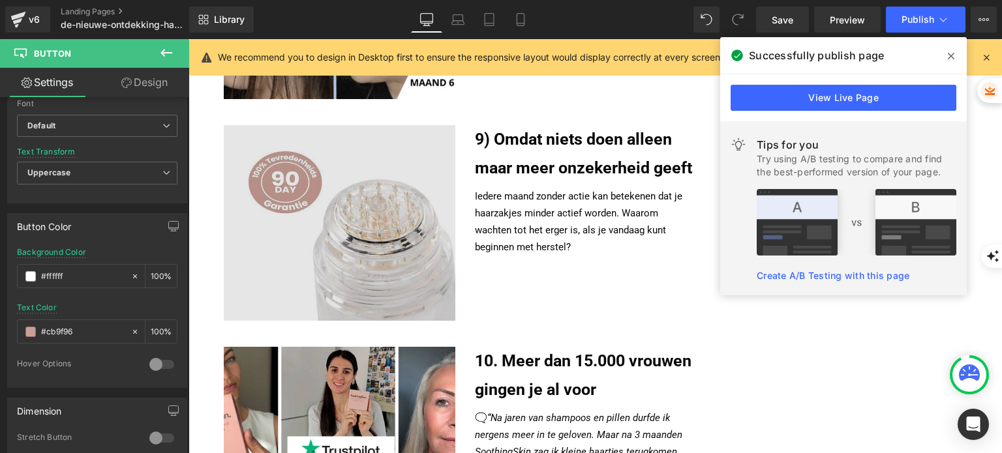
click at [325, 200] on img at bounding box center [339, 223] width 231 height 196
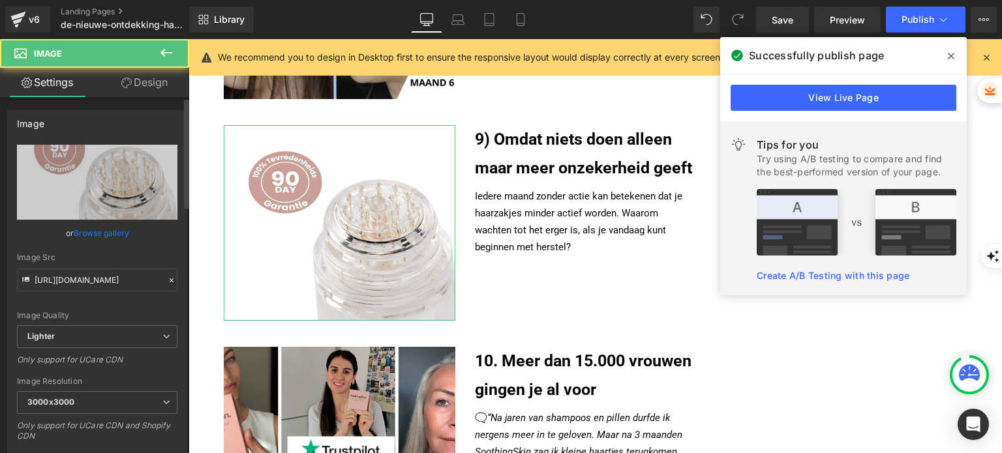
click at [81, 243] on link "Browse gallery" at bounding box center [101, 233] width 55 height 23
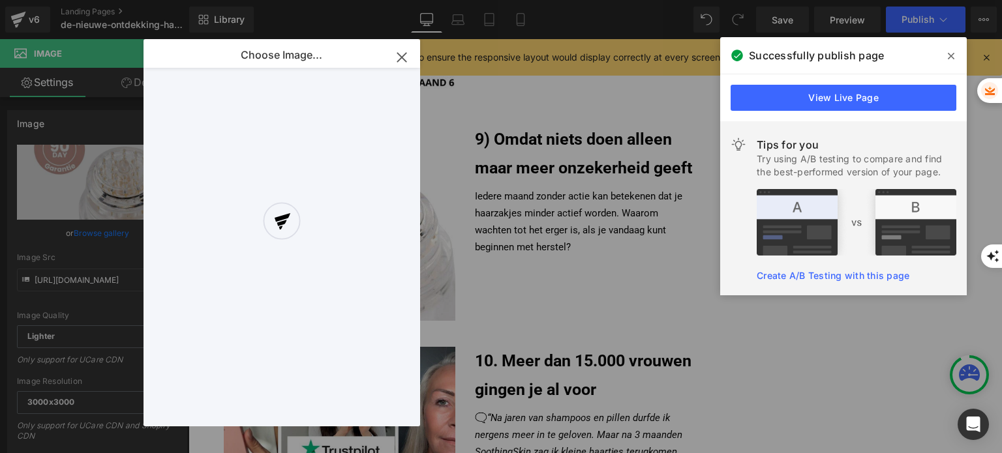
drag, startPoint x: 81, startPoint y: 243, endPoint x: 89, endPoint y: 233, distance: 12.5
click at [89, 0] on div "Heading You are previewing how the will restyle your page. You can not edit Ele…" at bounding box center [501, 0] width 1002 height 0
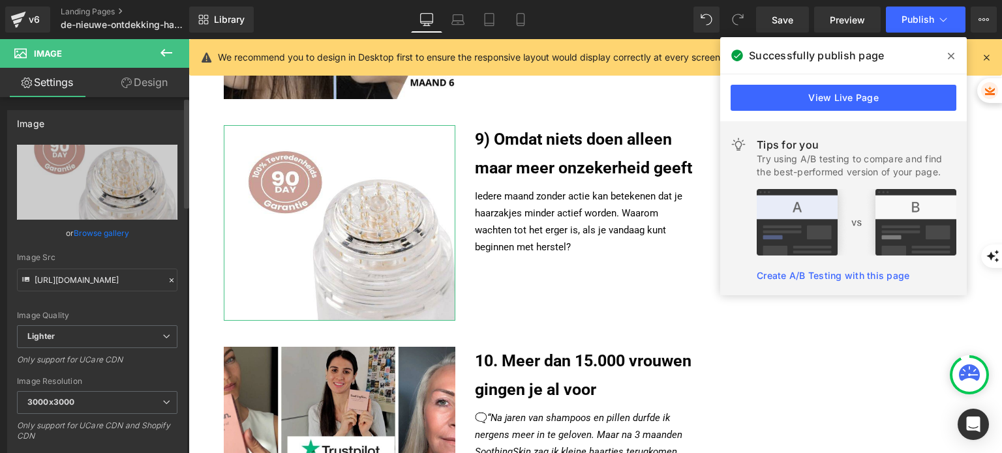
click at [106, 238] on link "Browse gallery" at bounding box center [101, 233] width 55 height 23
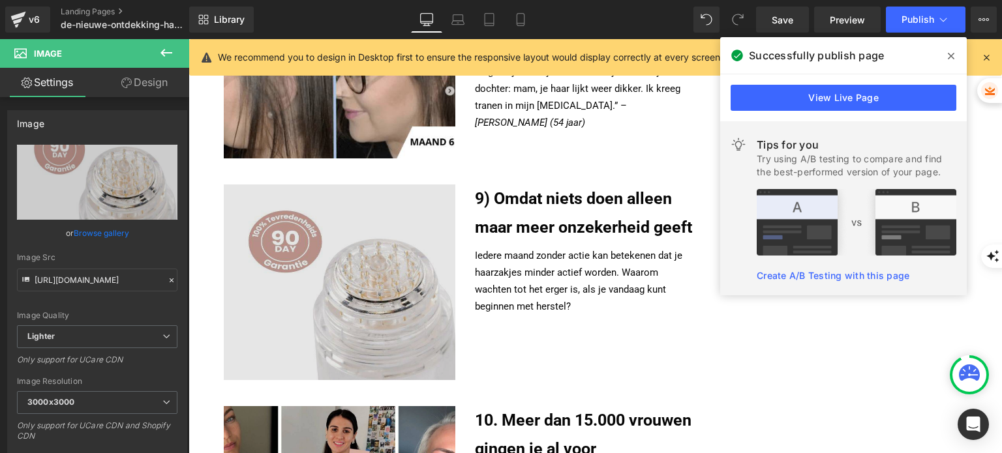
scroll to position [2217, 0]
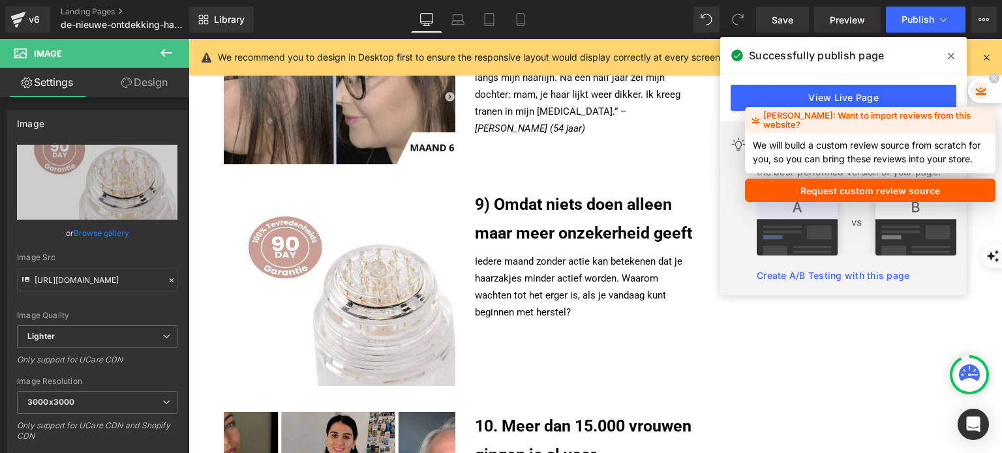
click at [814, 108] on div "[PERSON_NAME]: Want to import reviews from this website?" at bounding box center [870, 120] width 250 height 26
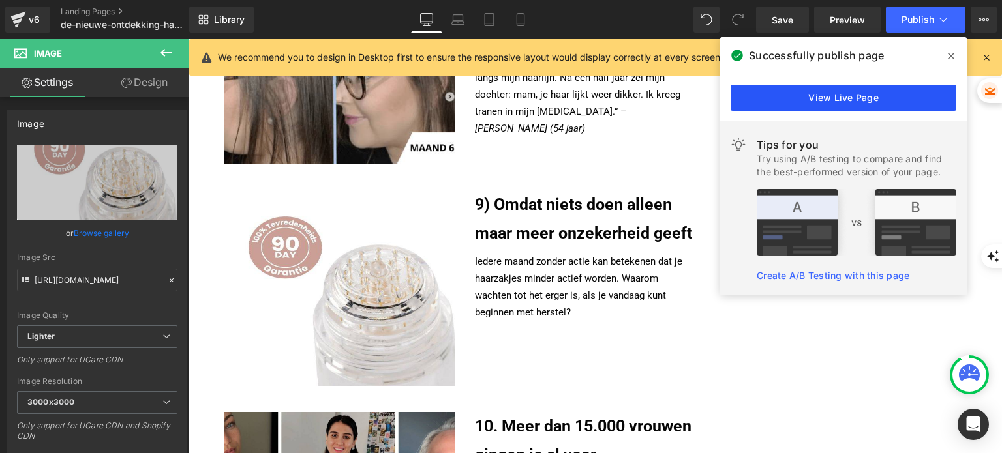
click at [774, 93] on link "View Live Page" at bounding box center [843, 98] width 226 height 26
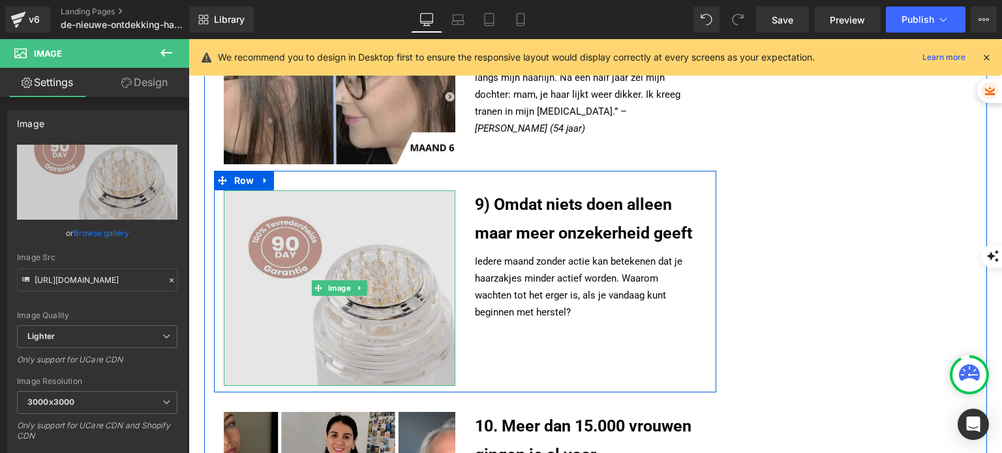
click at [353, 253] on img at bounding box center [339, 288] width 231 height 196
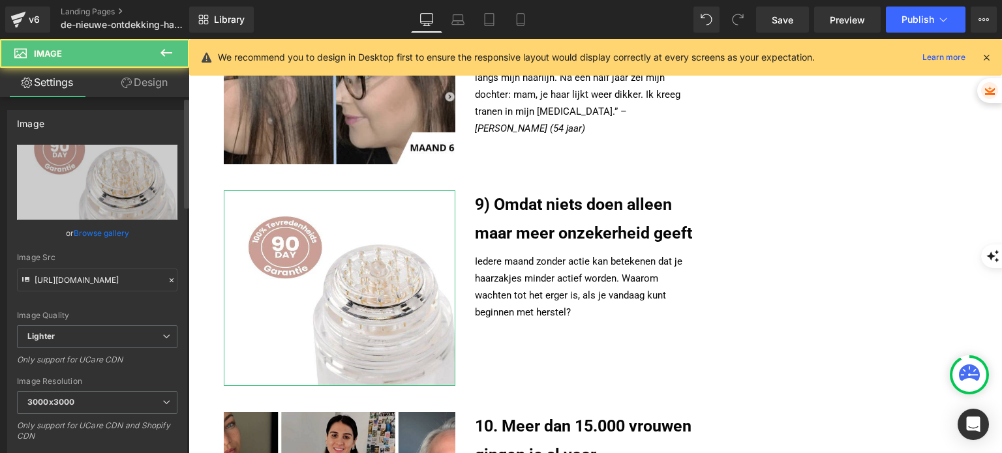
click at [89, 235] on link "Browse gallery" at bounding box center [101, 233] width 55 height 23
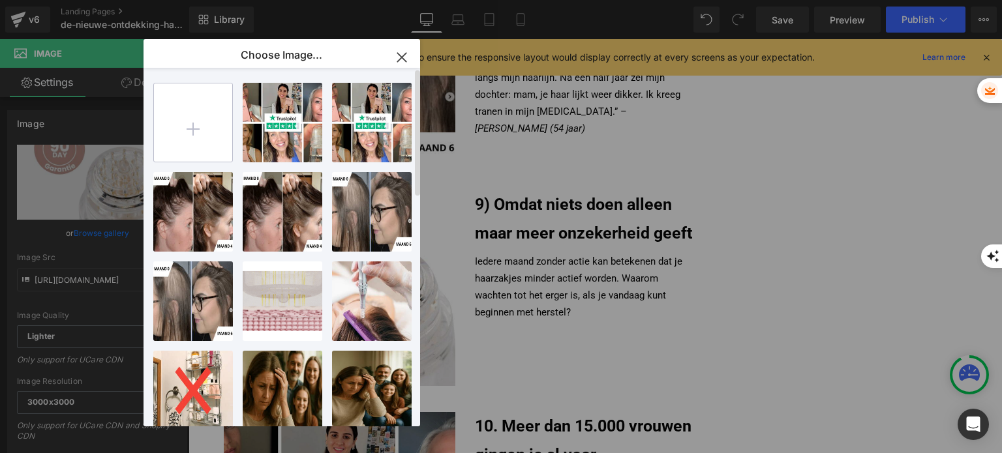
click at [209, 119] on input "file" at bounding box center [193, 122] width 78 height 78
type input "C:\fakepath\90.zip"
click at [210, 141] on input "file" at bounding box center [193, 122] width 78 height 78
type input "C:\fakepath\90.jpg"
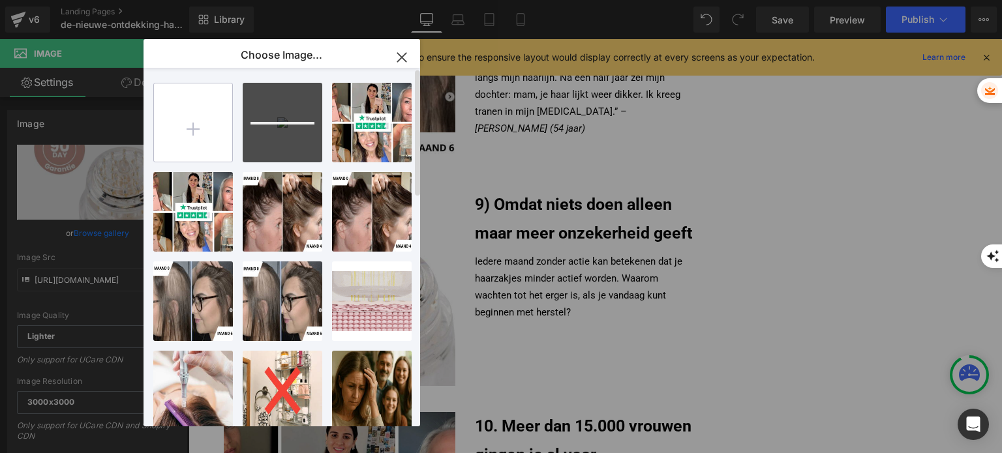
click at [240, 41] on div "Choose Image..." at bounding box center [281, 55] width 276 height 33
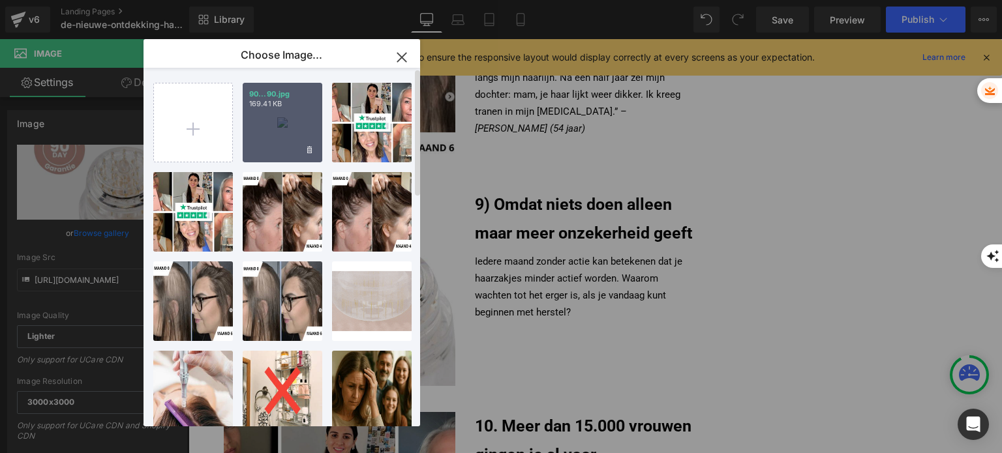
click at [250, 99] on p "169.41 KB" at bounding box center [282, 104] width 67 height 10
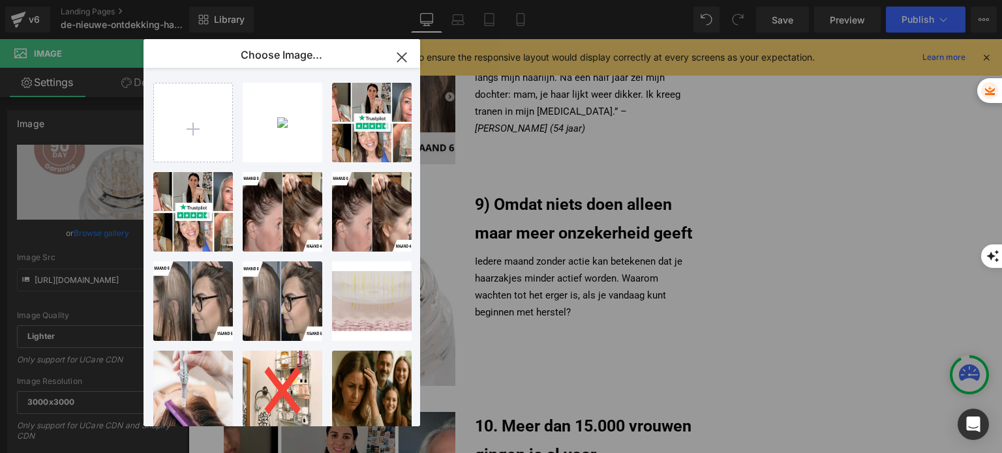
type input "[URL][DOMAIN_NAME]"
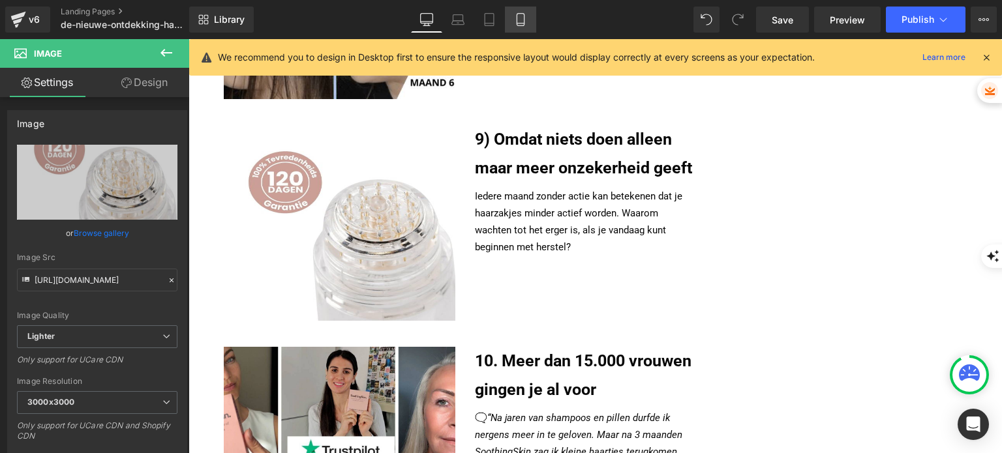
click at [521, 15] on icon at bounding box center [520, 19] width 13 height 13
type input "auto"
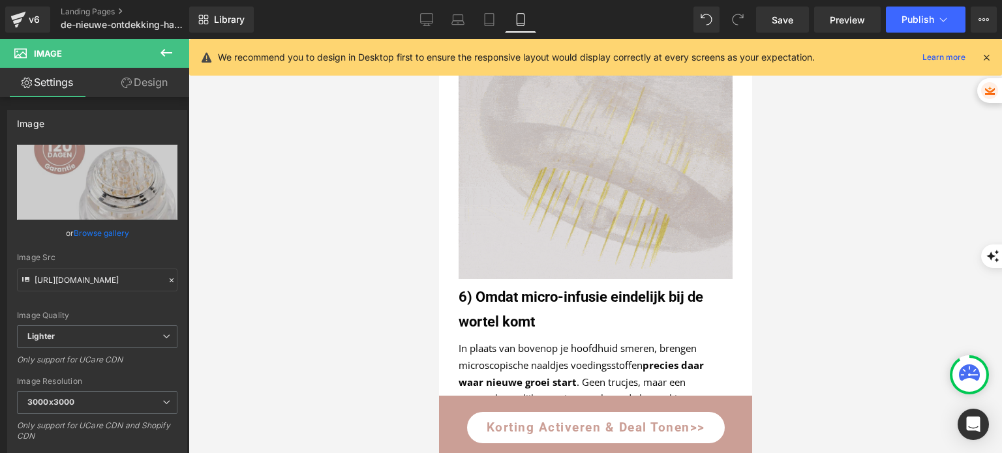
scroll to position [3566, 0]
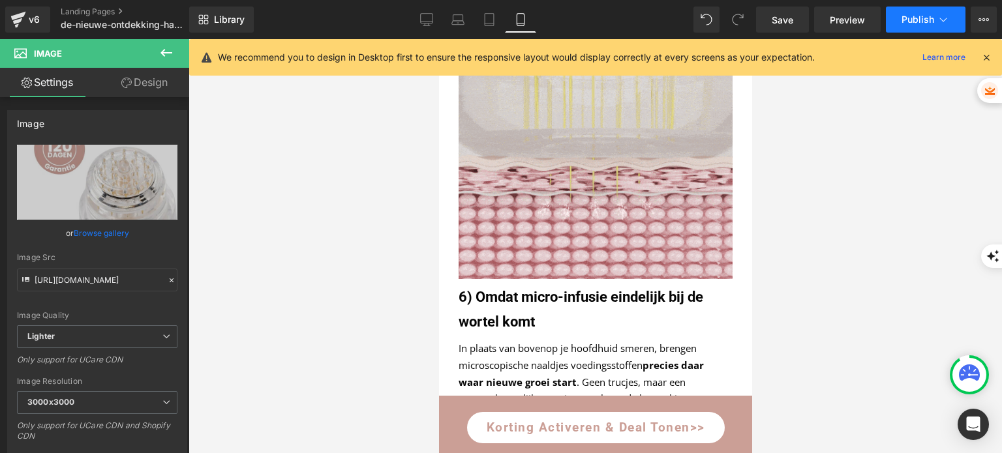
click at [903, 25] on button "Publish" at bounding box center [926, 20] width 80 height 26
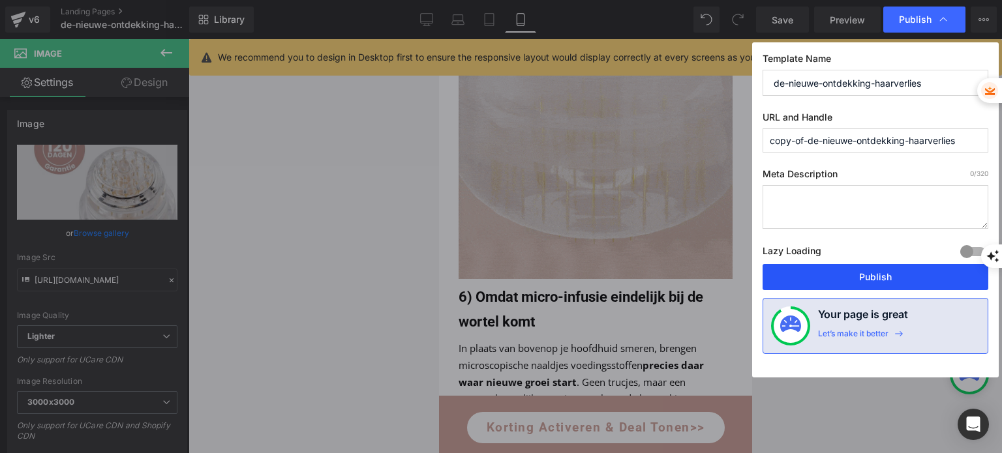
click at [824, 265] on button "Publish" at bounding box center [875, 277] width 226 height 26
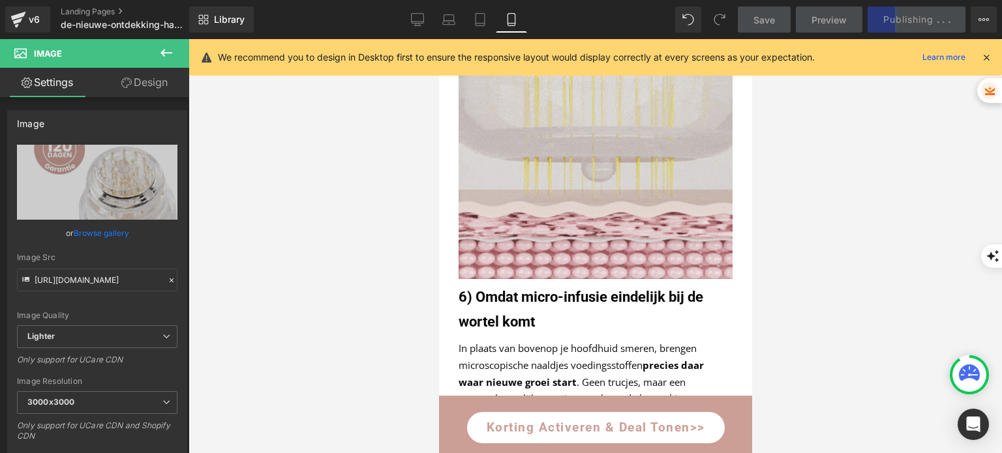
scroll to position [65, 0]
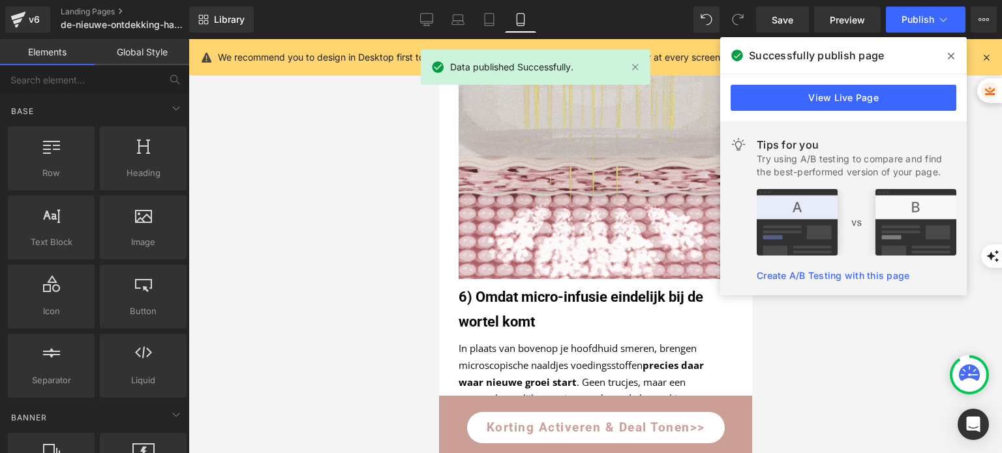
click at [420, 235] on div at bounding box center [594, 246] width 813 height 414
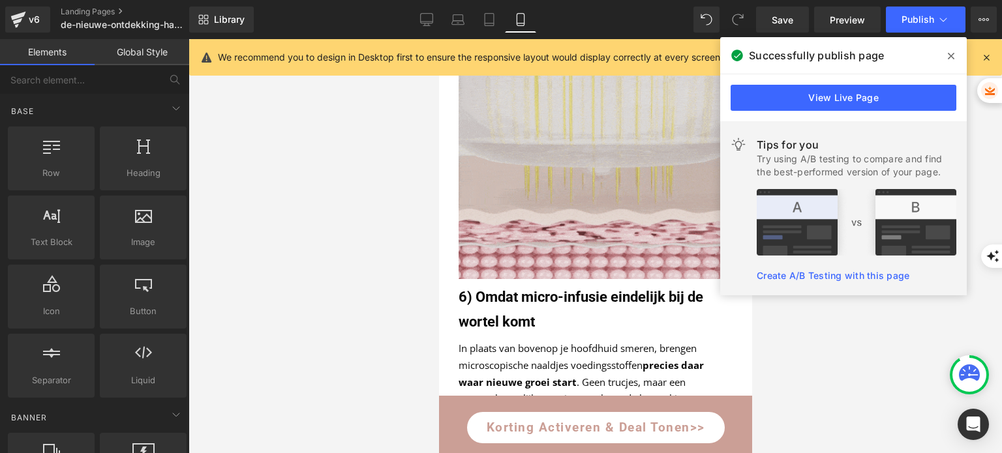
click at [946, 52] on span at bounding box center [950, 56] width 21 height 21
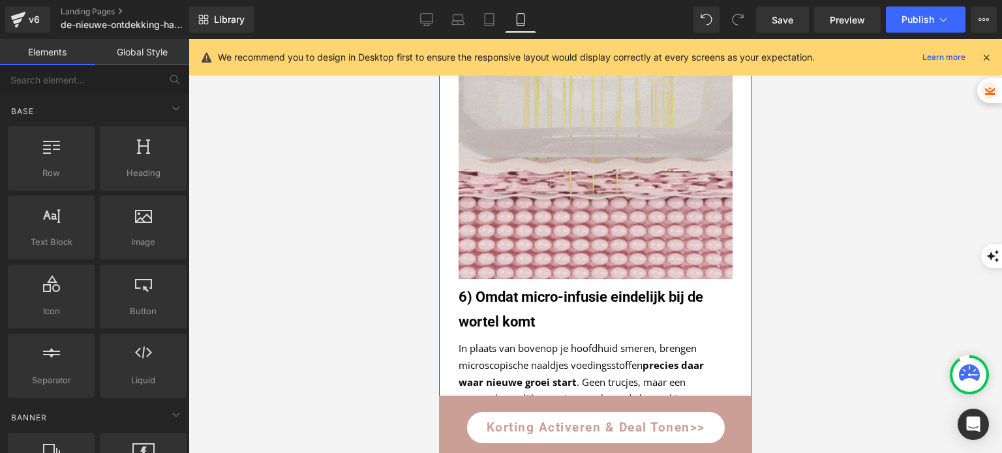
scroll to position [2934, 0]
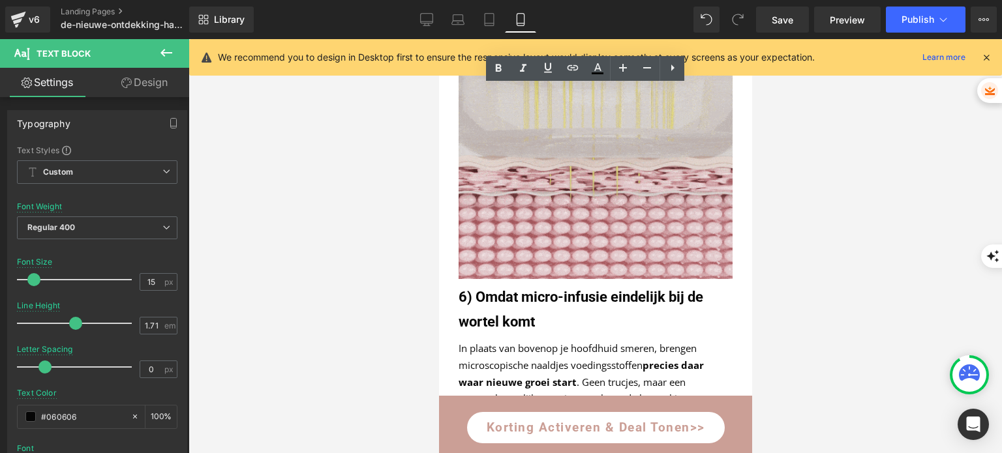
drag, startPoint x: 528, startPoint y: 226, endPoint x: 459, endPoint y: 76, distance: 165.5
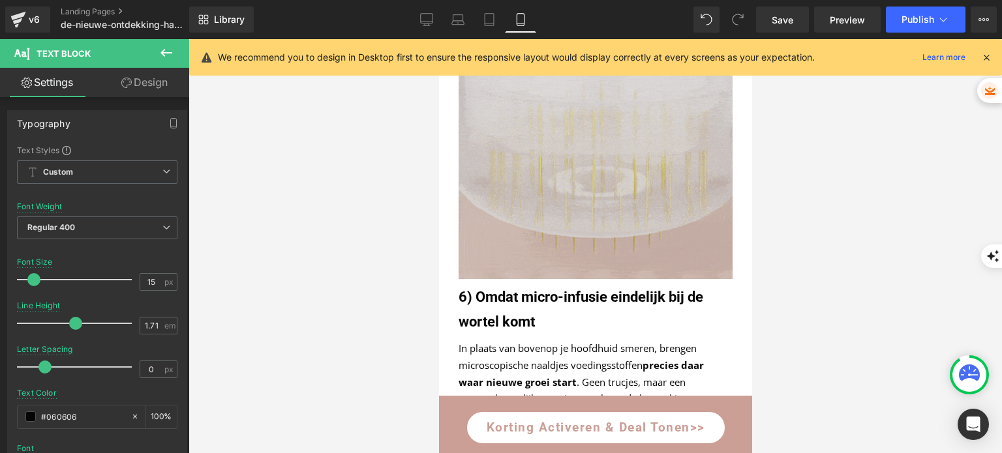
copy div "Dit is geen wondermiddel. Haar groeit langzaam. Bij de meeste vrouwen verschijn…"
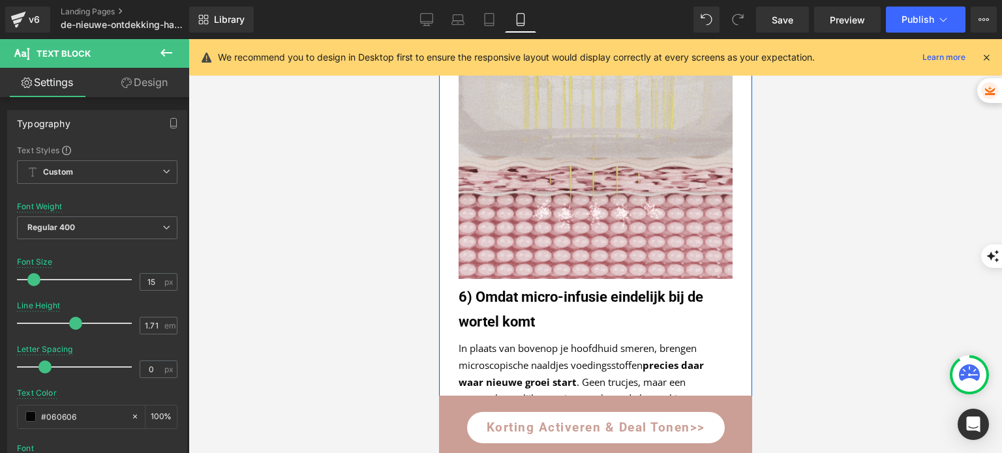
scroll to position [2869, 0]
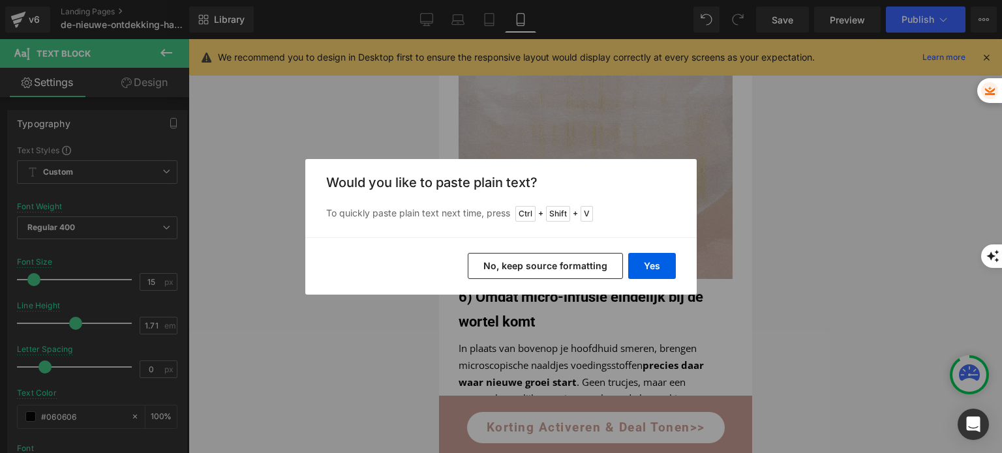
click at [527, 258] on button "No, keep source formatting" at bounding box center [545, 266] width 155 height 26
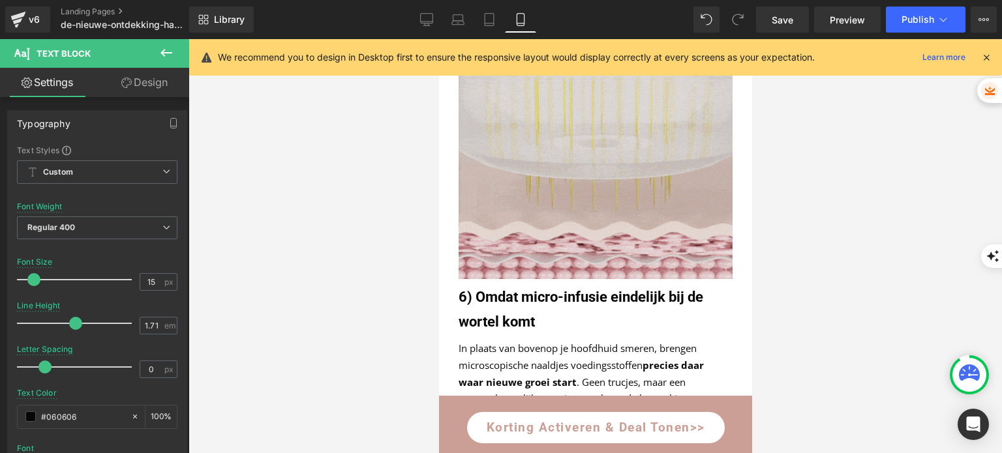
click at [407, 224] on div at bounding box center [594, 246] width 813 height 414
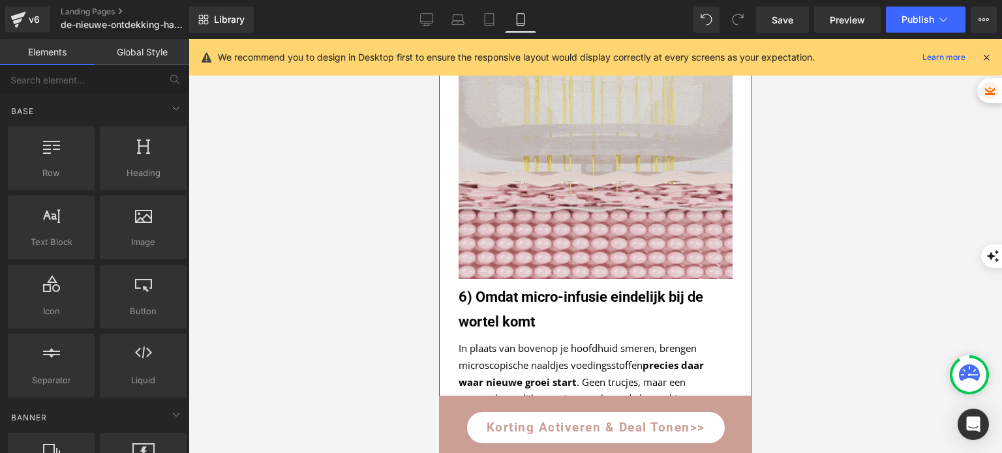
scroll to position [4565, 0]
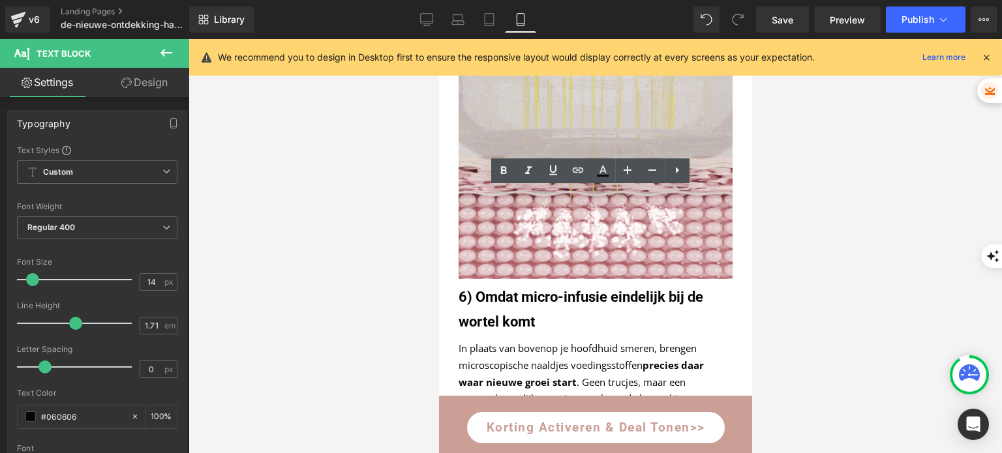
scroll to position [4630, 0]
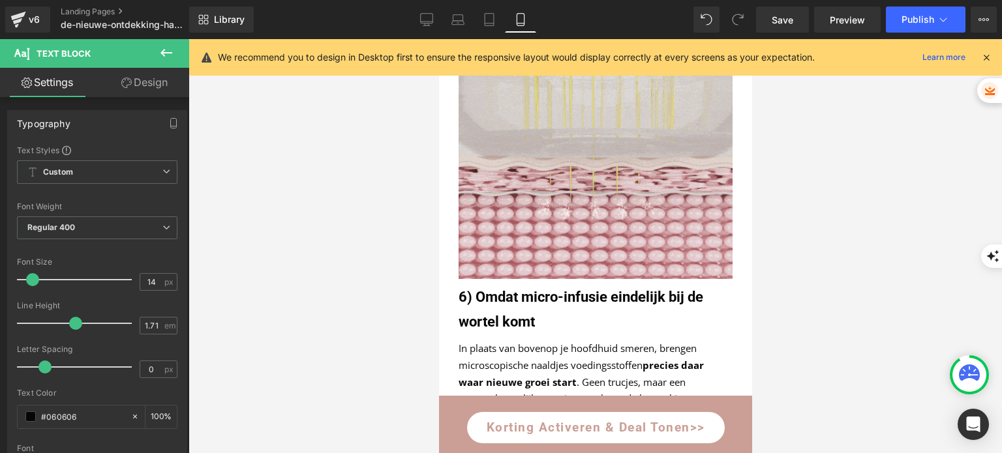
click at [764, 256] on div at bounding box center [594, 246] width 813 height 414
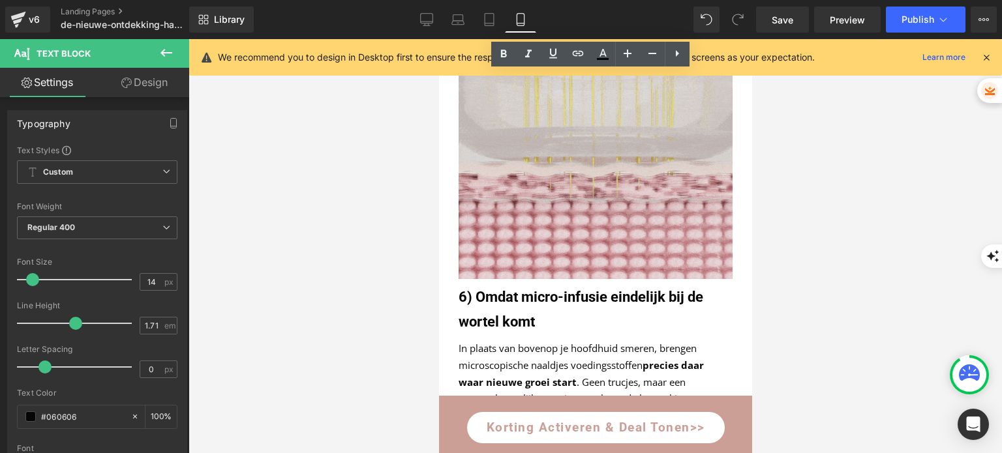
scroll to position [4695, 0]
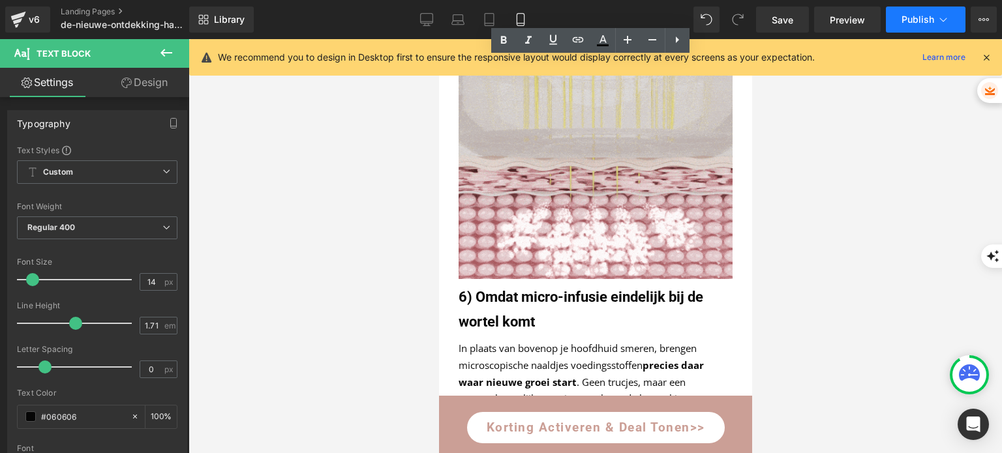
click at [908, 16] on span "Publish" at bounding box center [917, 19] width 33 height 10
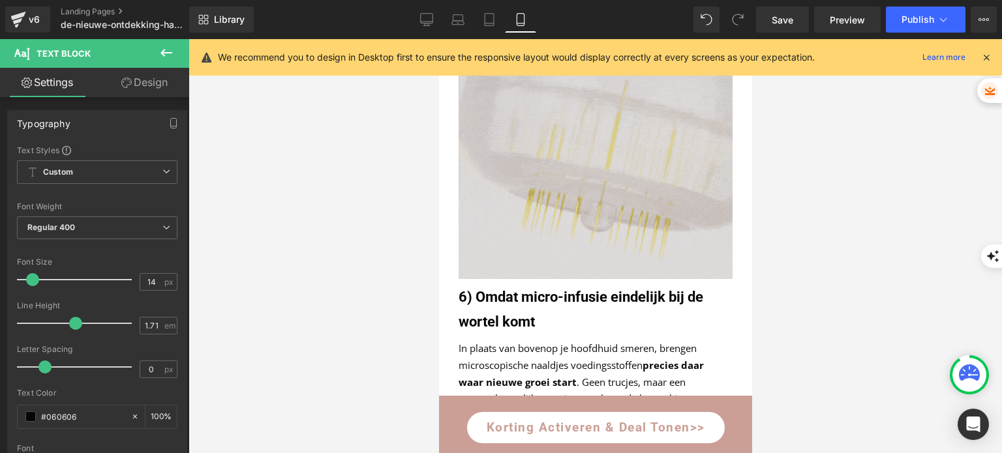
scroll to position [4630, 0]
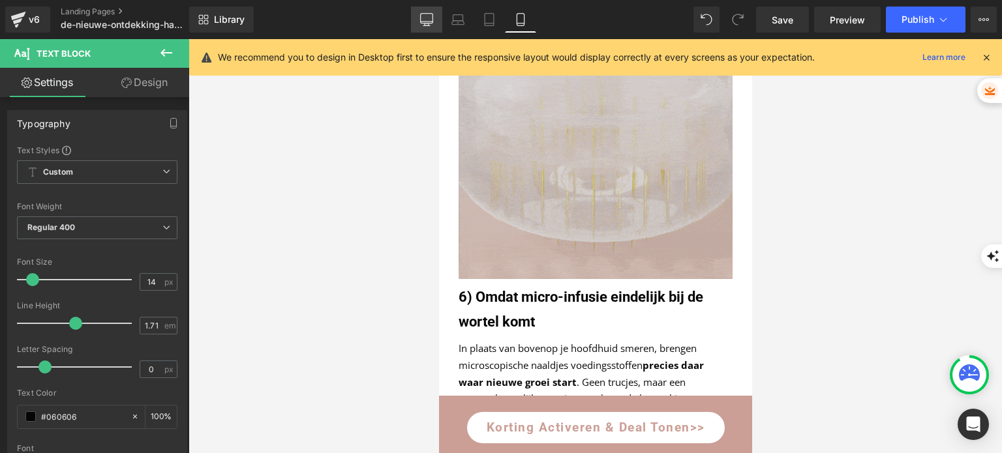
click at [428, 24] on icon at bounding box center [427, 24] width 4 height 3
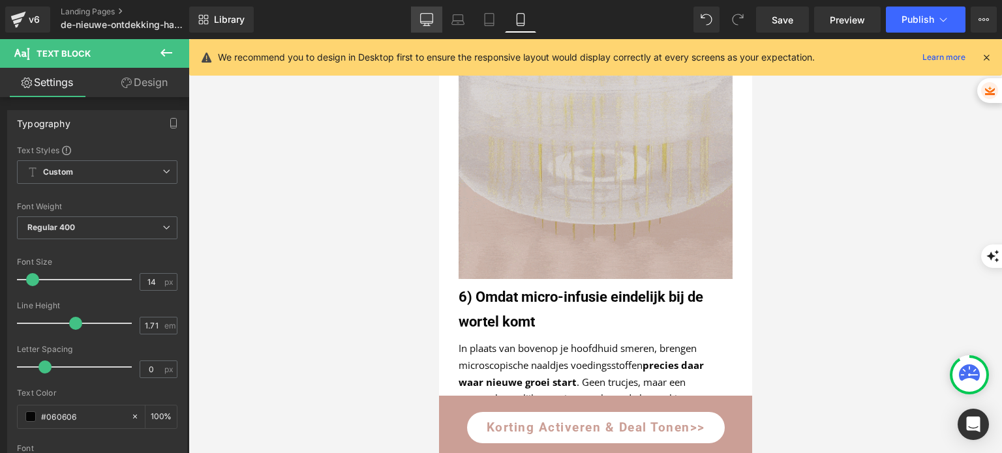
type input "15"
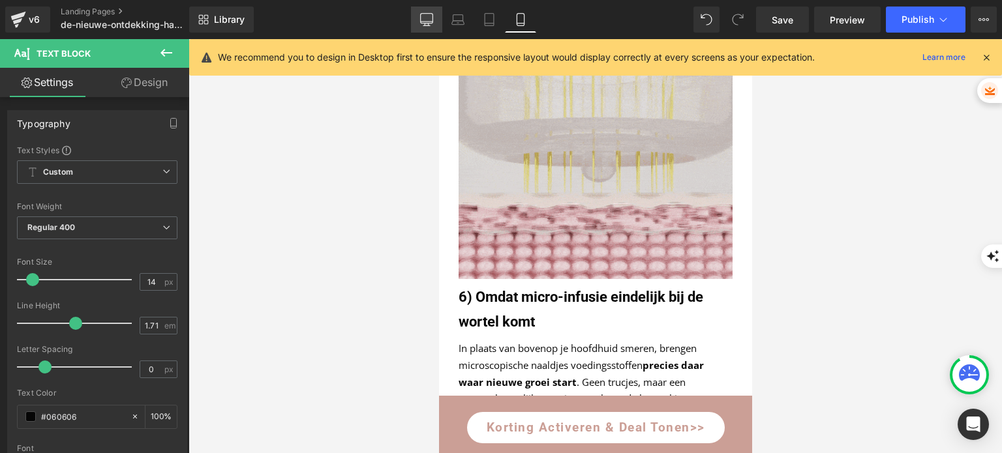
type input "1.73"
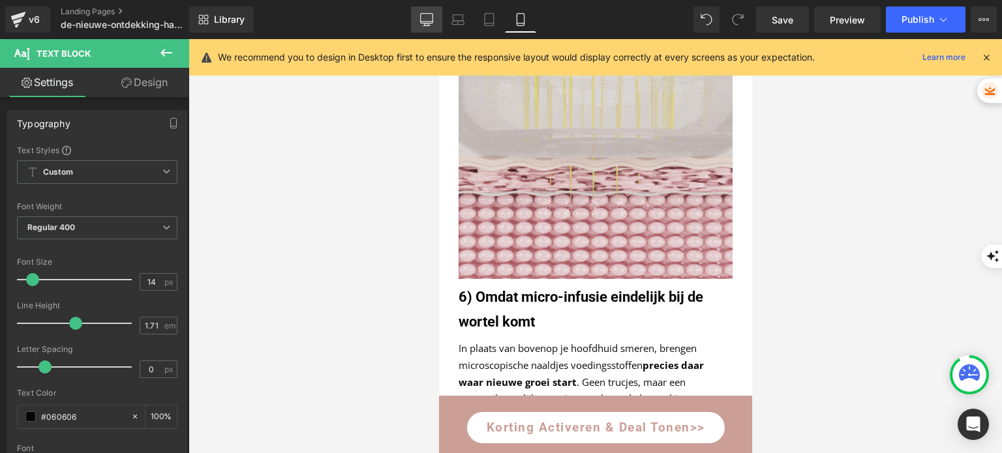
type input "100"
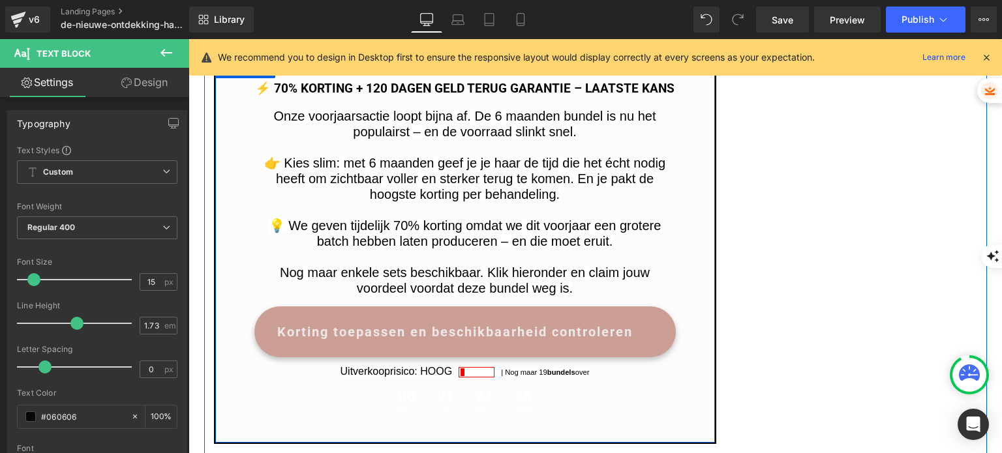
scroll to position [3082, 0]
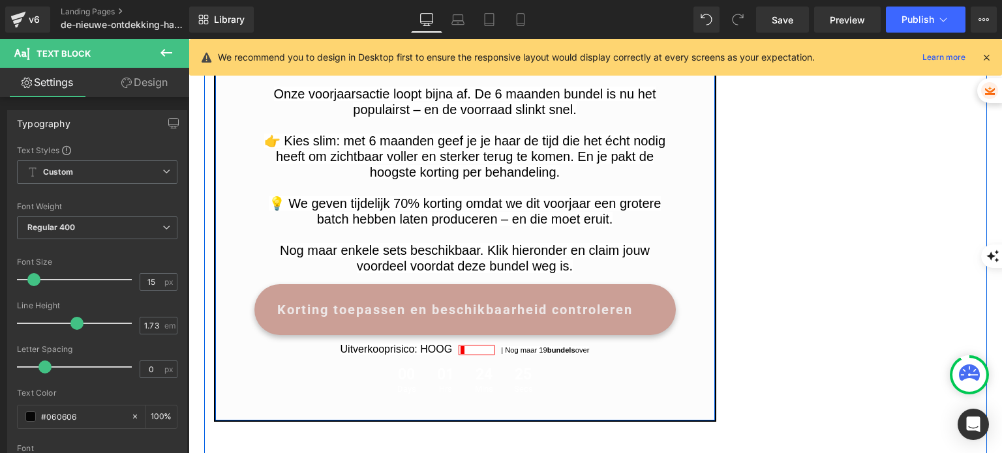
click at [188, 39] on div at bounding box center [188, 39] width 0 height 0
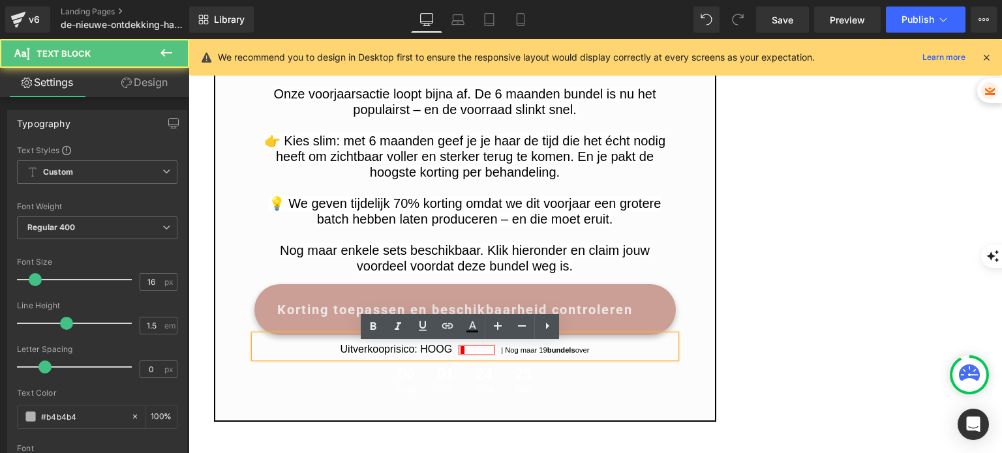
click at [514, 354] on font "| Nog maar 19 bundels over" at bounding box center [545, 350] width 88 height 8
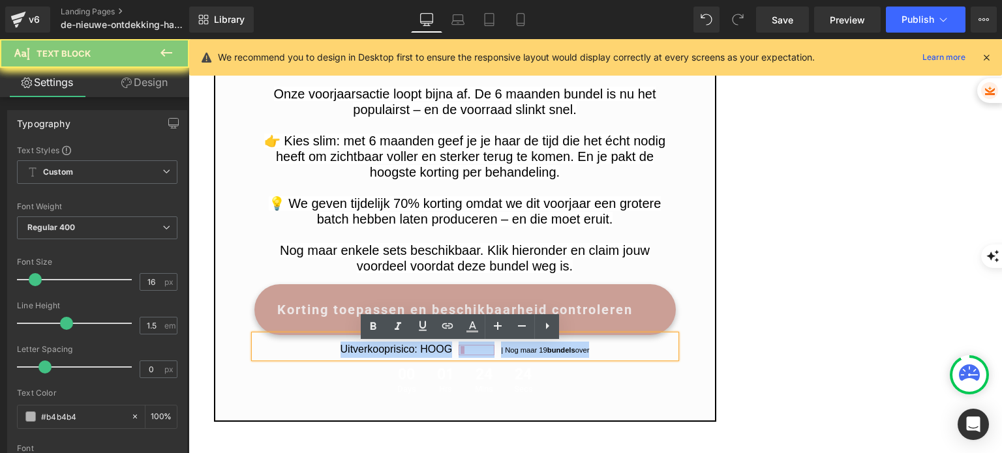
copy p "Uitverkooprisico: HOOG | Nog maar 19 bundels over"
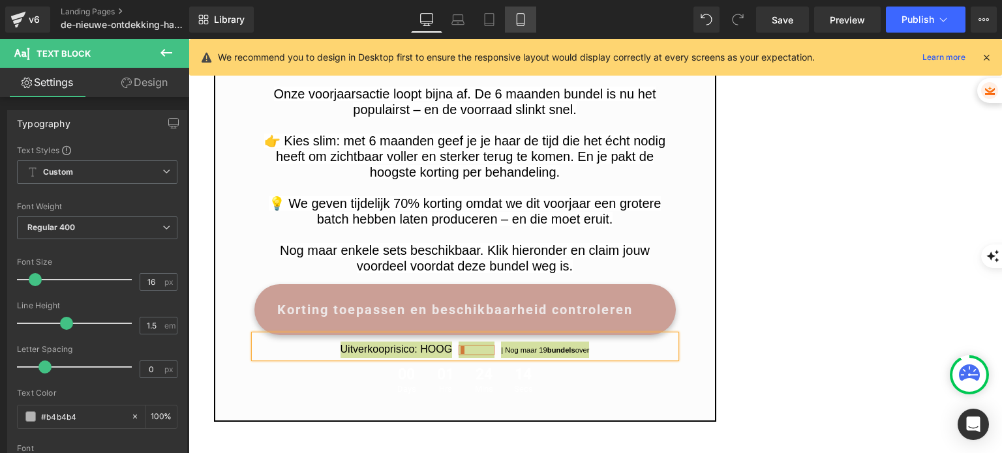
click at [527, 16] on link "Mobile" at bounding box center [520, 20] width 31 height 26
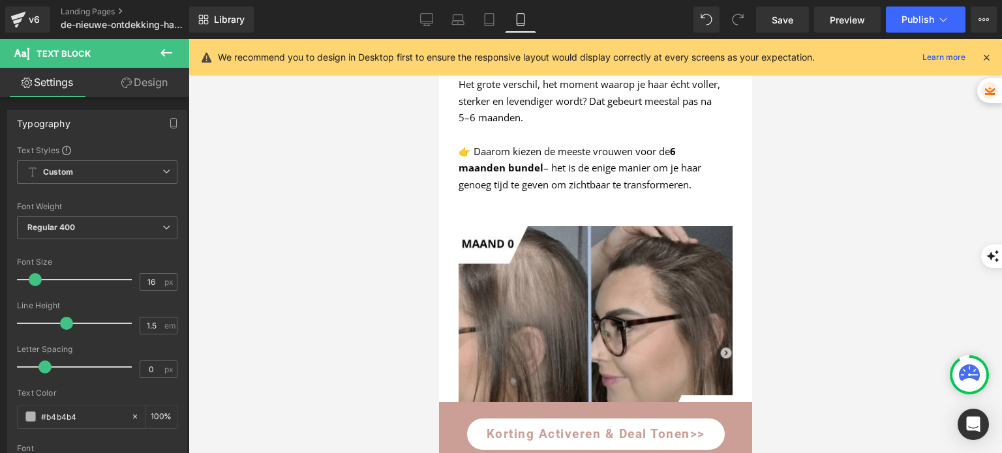
type input "100"
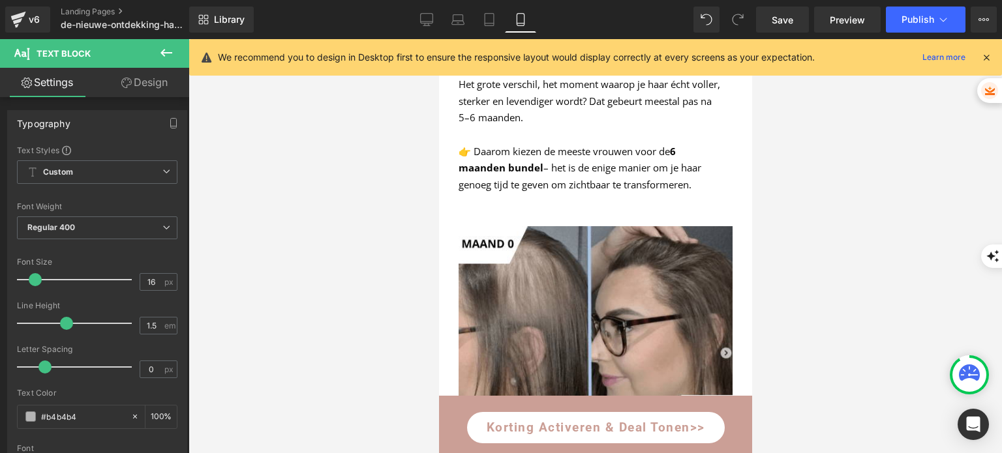
scroll to position [4737, 0]
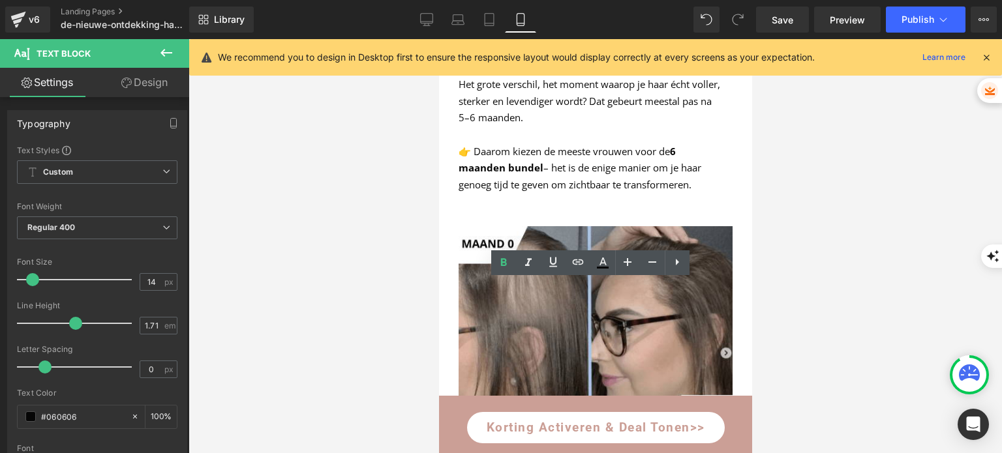
drag, startPoint x: 503, startPoint y: 284, endPoint x: 631, endPoint y: 301, distance: 128.9
copy div "Deze speciale aanbieding is geldig tot Vandaag 23:59"
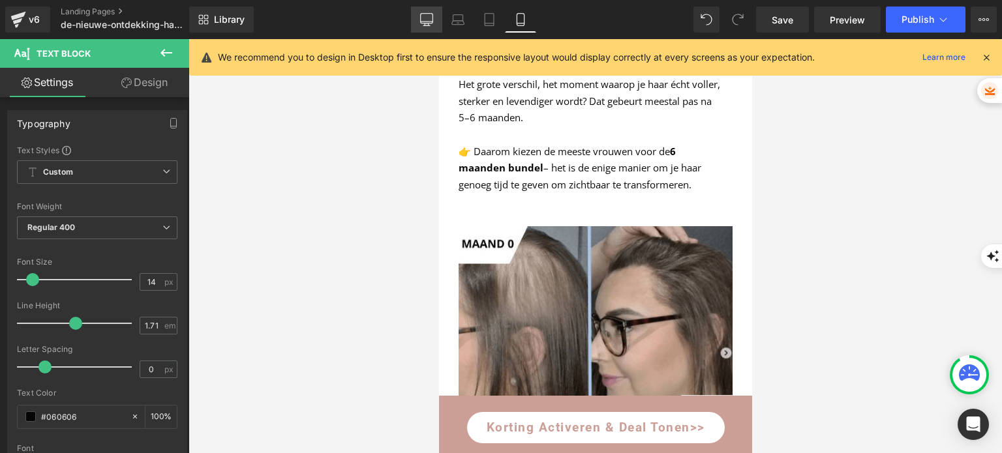
click at [431, 22] on icon at bounding box center [427, 22] width 12 height 0
type input "15"
type input "1.73"
type input "100"
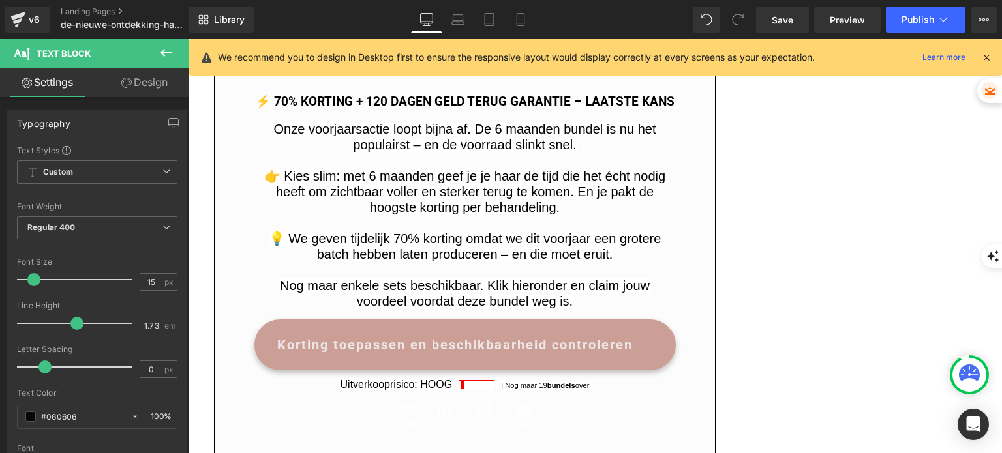
scroll to position [3078, 0]
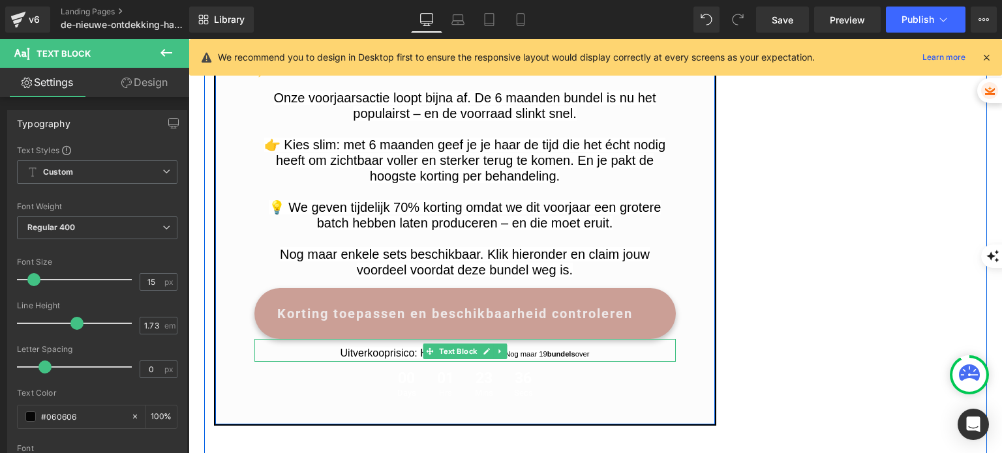
click at [378, 359] on font "Uitverkooprisico: HOOG" at bounding box center [396, 353] width 112 height 11
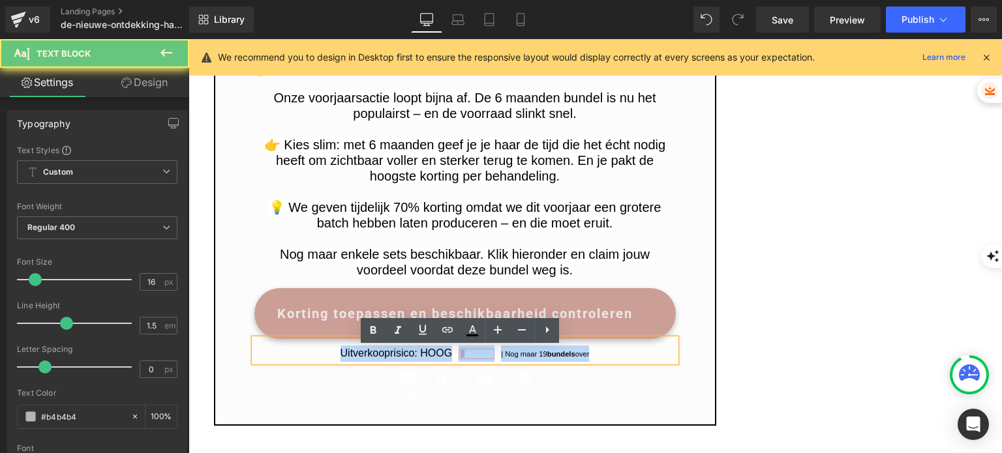
click at [378, 359] on font "Uitverkooprisico: HOOG" at bounding box center [396, 353] width 112 height 11
copy p "Uitverkooprisico: HOOG | Nog maar 19 bundels over"
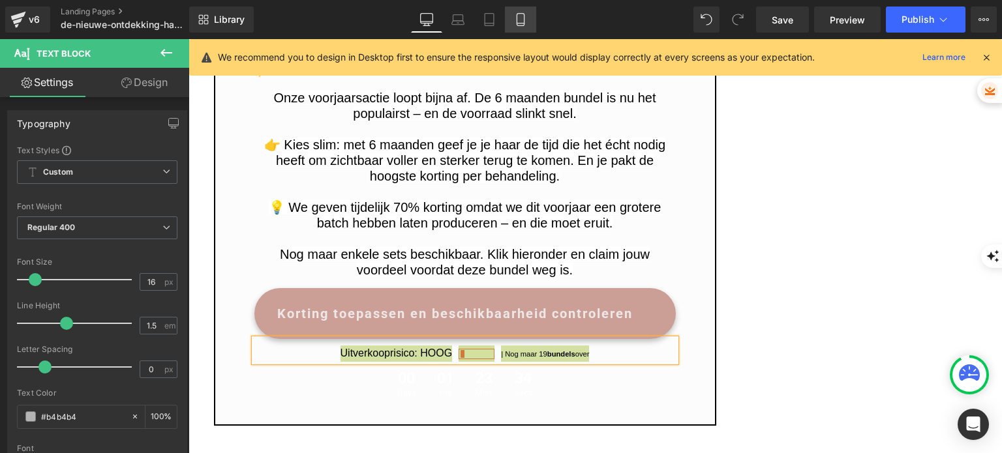
click at [509, 14] on link "Mobile" at bounding box center [520, 20] width 31 height 26
type input "100"
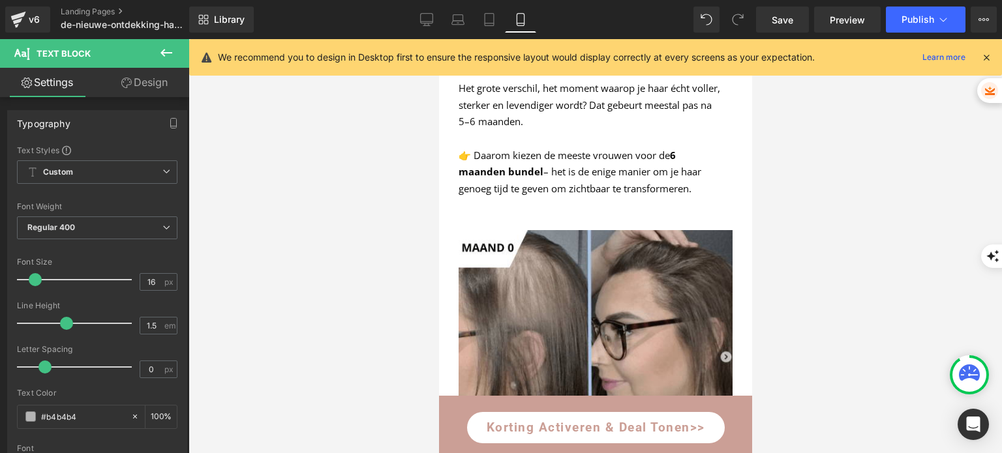
scroll to position [4763, 0]
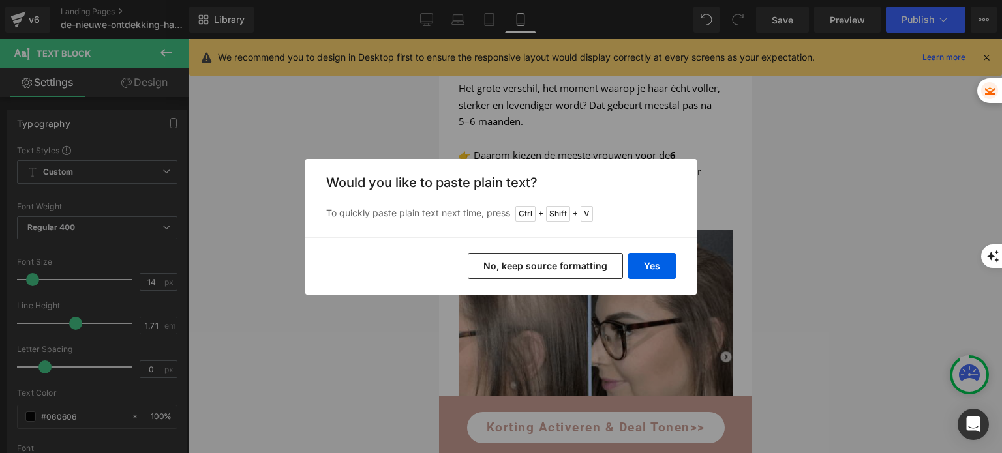
click at [597, 267] on button "No, keep source formatting" at bounding box center [545, 266] width 155 height 26
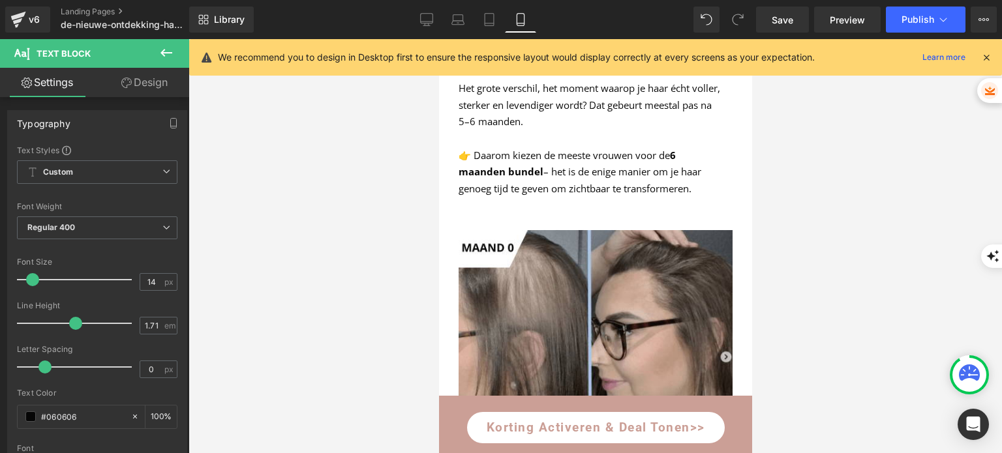
click at [417, 267] on div at bounding box center [594, 246] width 813 height 414
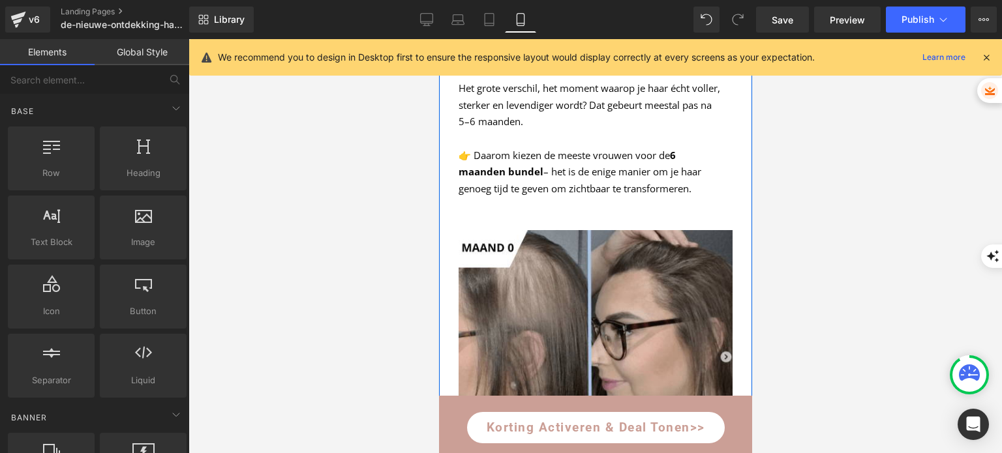
scroll to position [4698, 0]
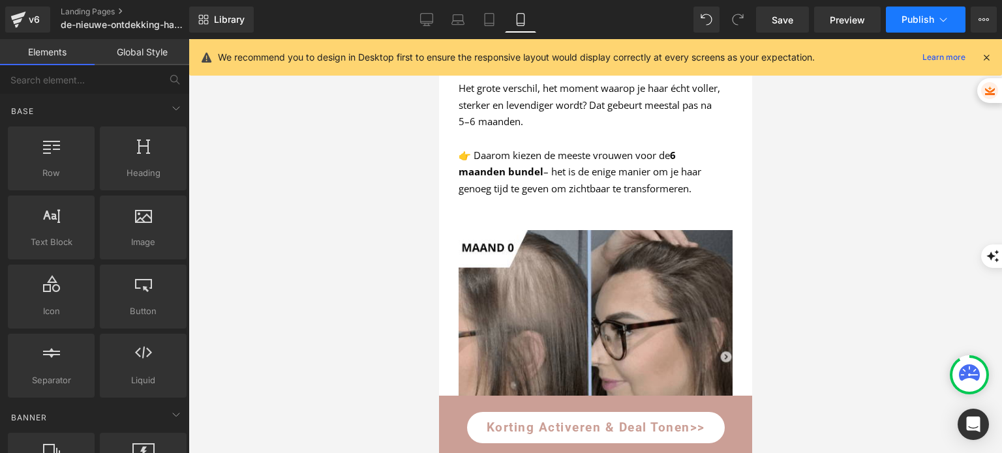
click at [912, 31] on button "Publish" at bounding box center [926, 20] width 80 height 26
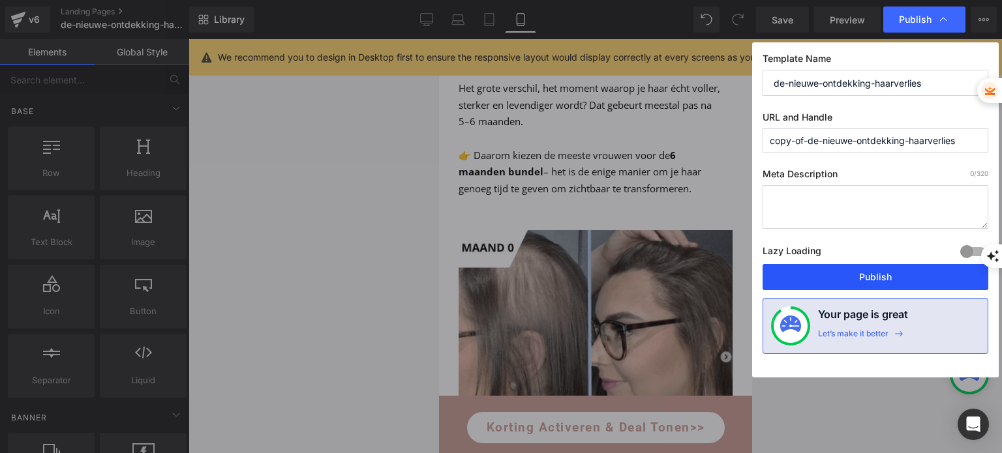
click at [812, 275] on button "Publish" at bounding box center [875, 277] width 226 height 26
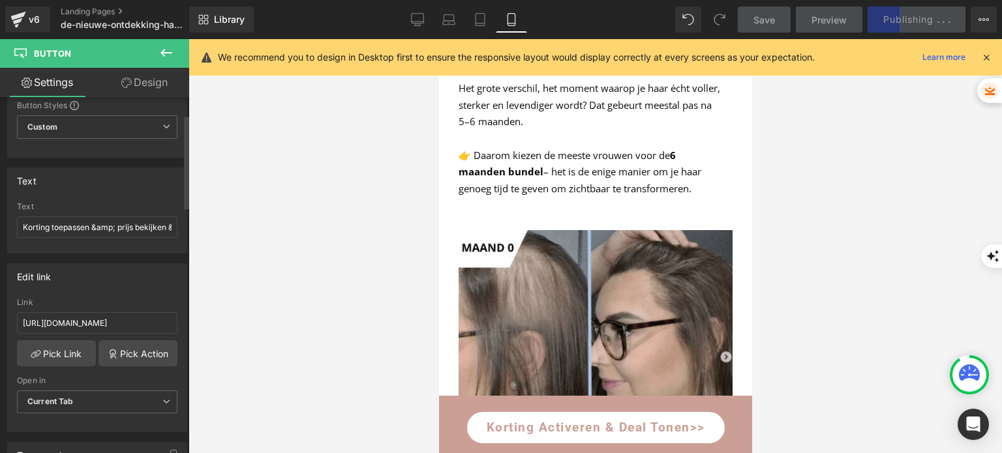
scroll to position [65, 0]
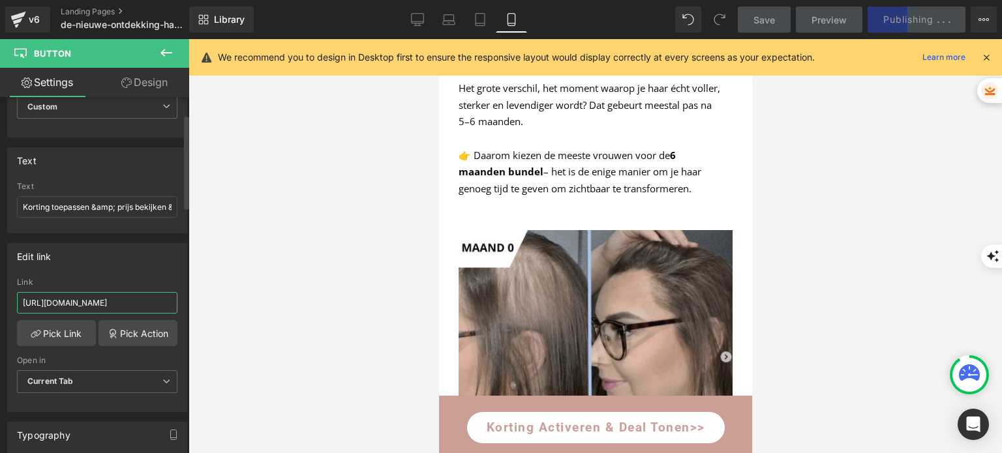
click at [136, 301] on input "[URL][DOMAIN_NAME]" at bounding box center [97, 303] width 160 height 22
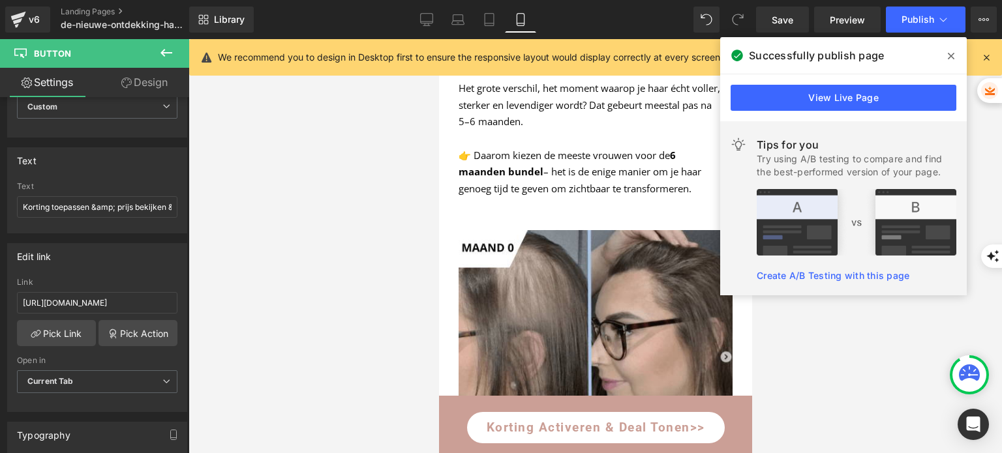
click at [953, 55] on icon at bounding box center [950, 56] width 7 height 10
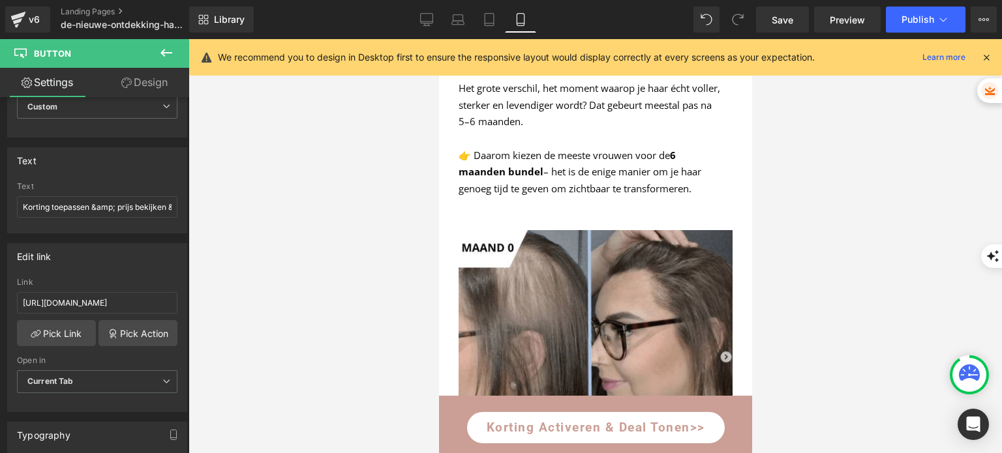
scroll to position [1633, 0]
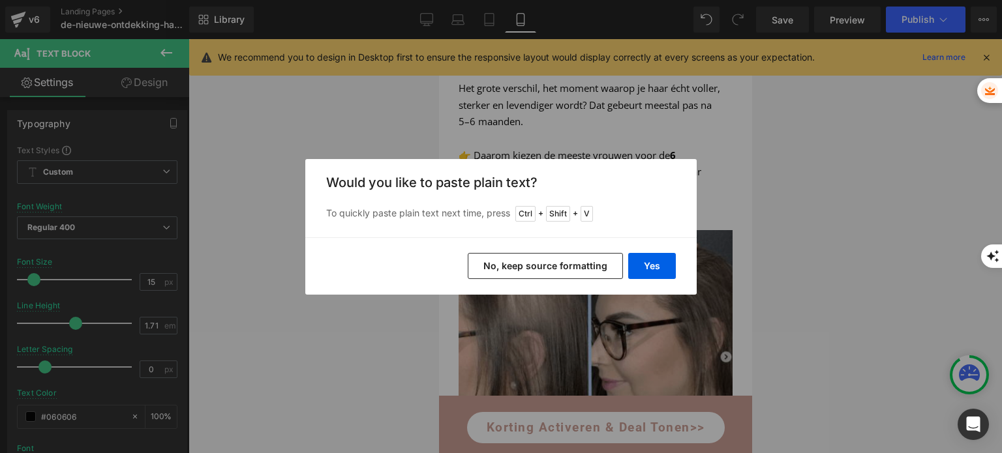
click at [563, 271] on button "No, keep source formatting" at bounding box center [545, 266] width 155 height 26
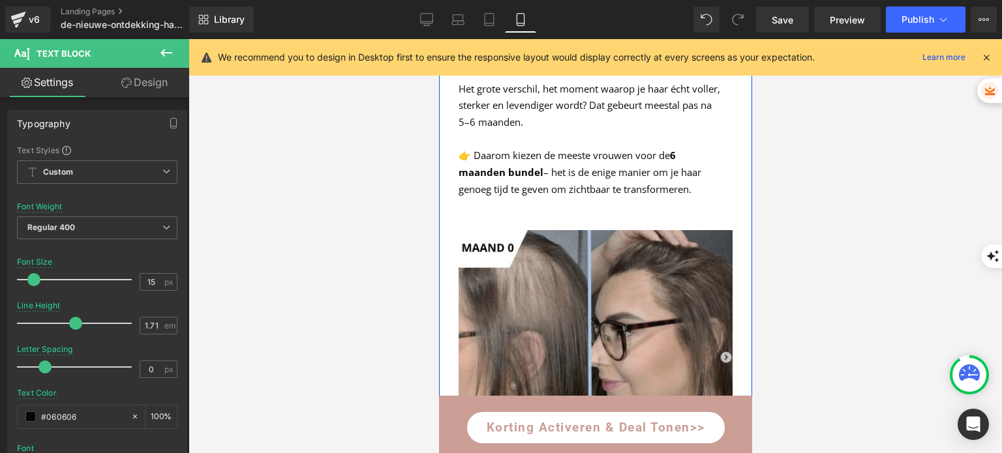
scroll to position [1242, 0]
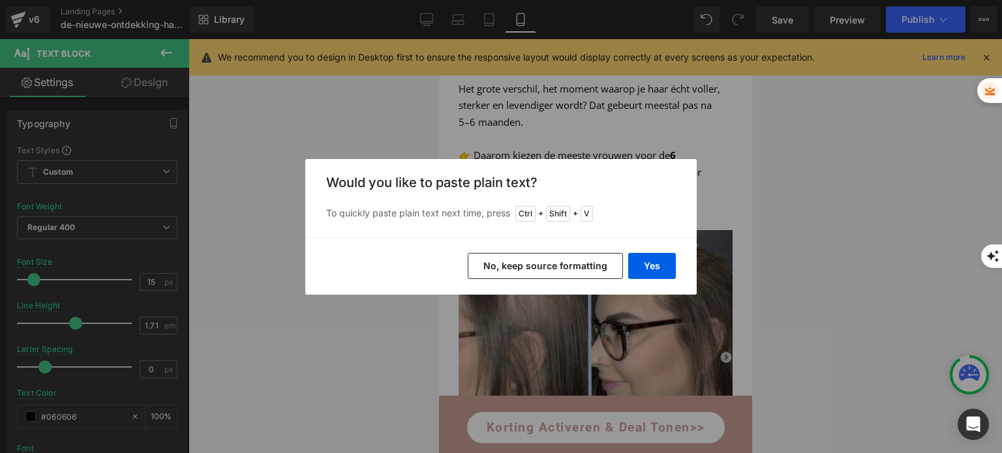
drag, startPoint x: 105, startPoint y: 225, endPoint x: 544, endPoint y: 264, distance: 440.6
click at [544, 264] on button "No, keep source formatting" at bounding box center [545, 266] width 155 height 26
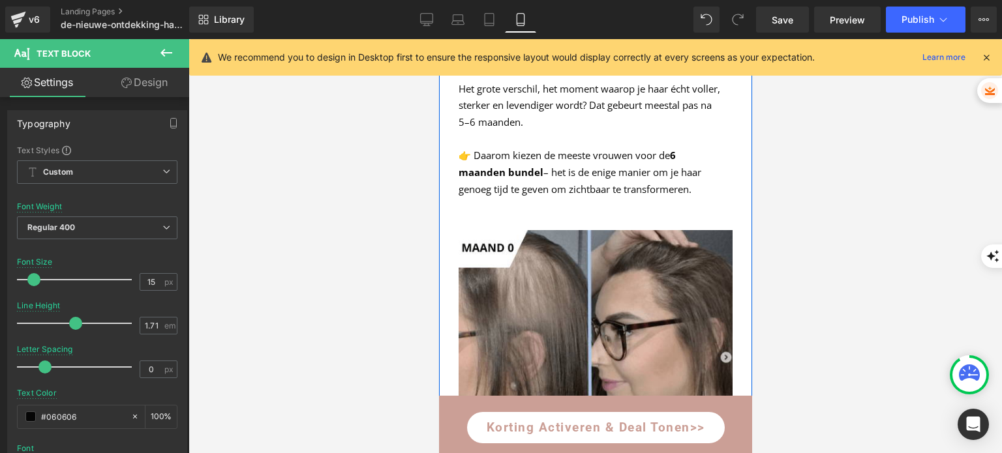
scroll to position [981, 0]
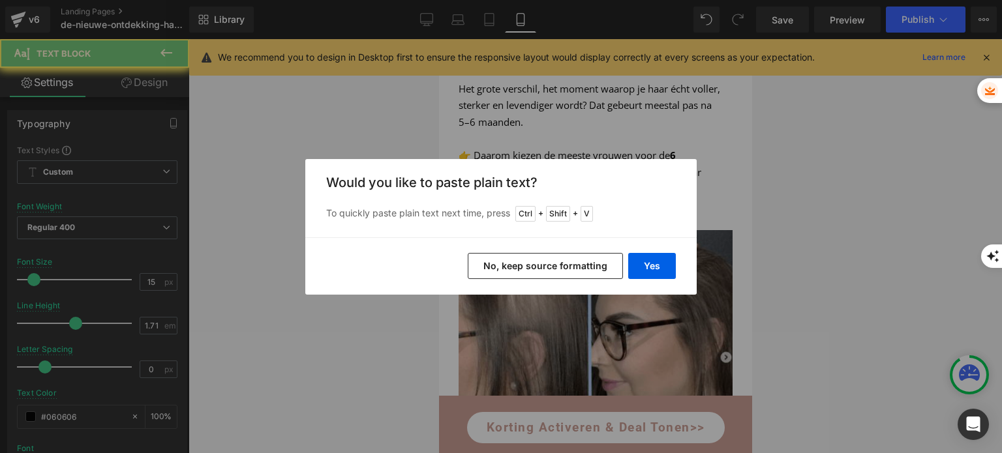
click at [521, 261] on button "No, keep source formatting" at bounding box center [545, 266] width 155 height 26
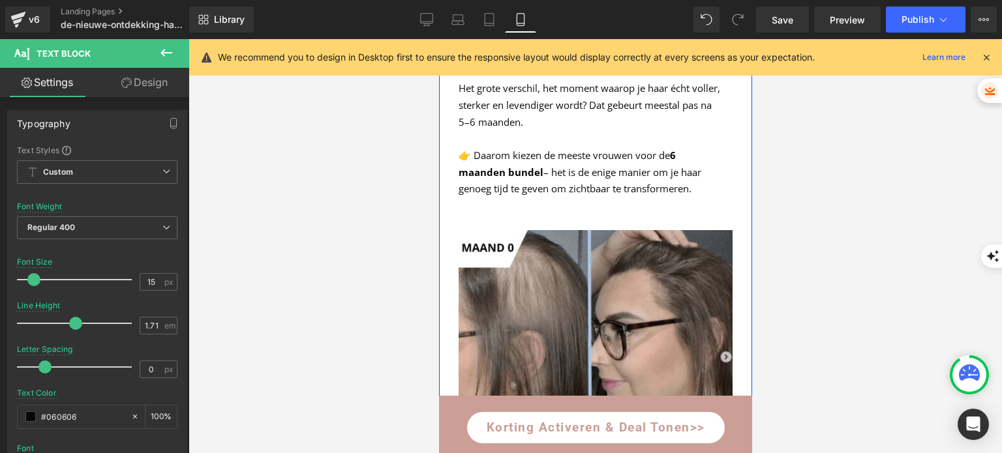
scroll to position [655, 0]
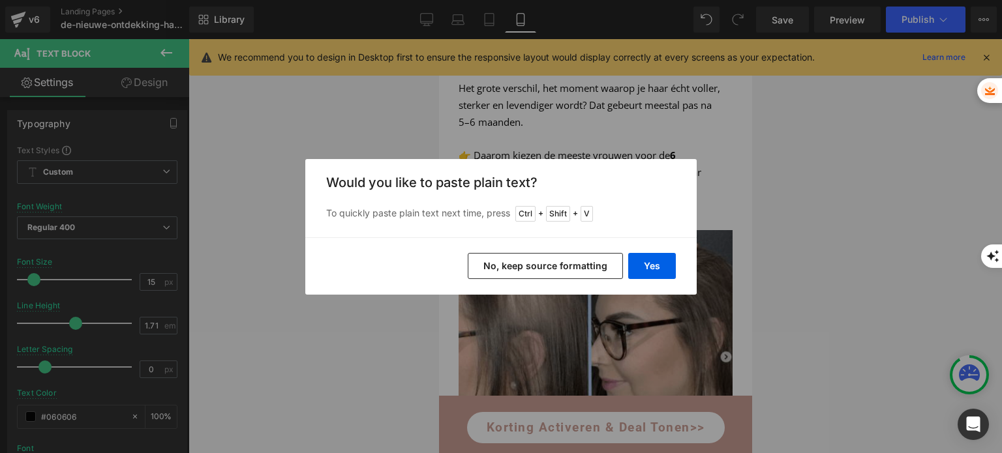
click at [561, 275] on button "No, keep source formatting" at bounding box center [545, 266] width 155 height 26
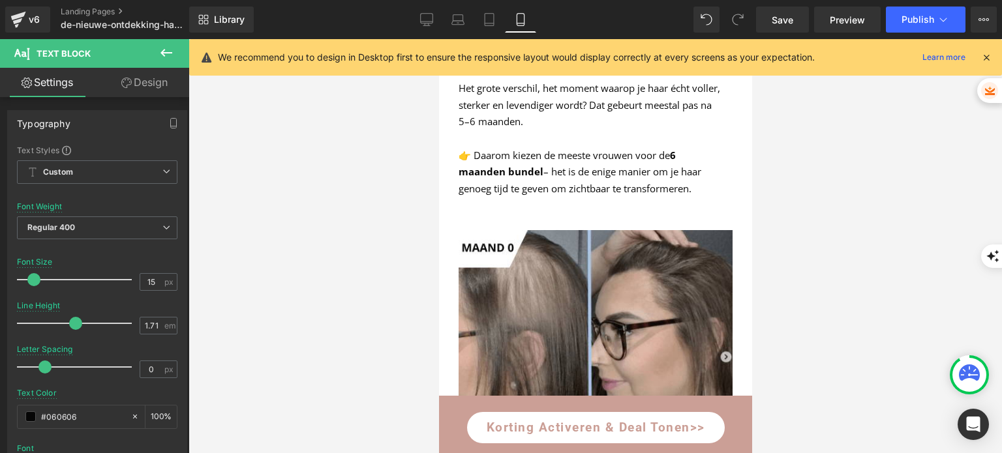
scroll to position [2885, 0]
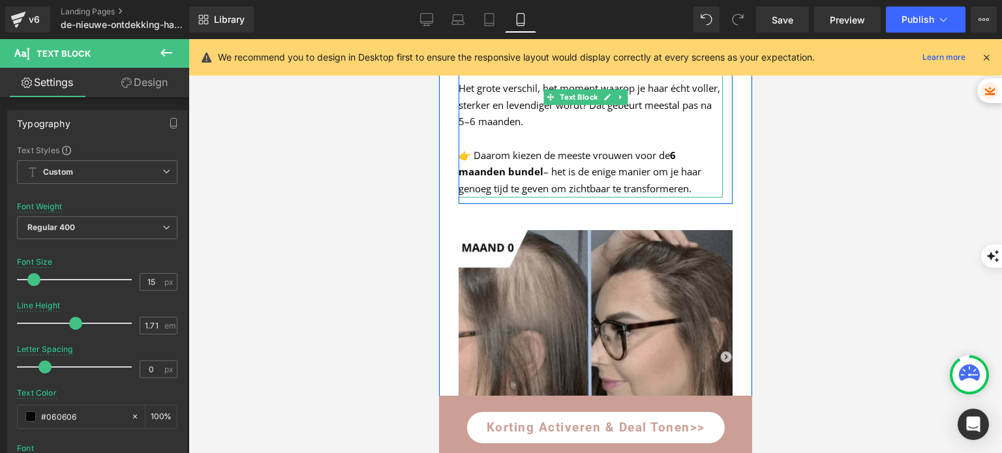
click at [503, 64] on p "Dit is geen wondermiddel – want écht haar groeit langzaam. Dermatologen weten d…" at bounding box center [590, 30] width 264 height 67
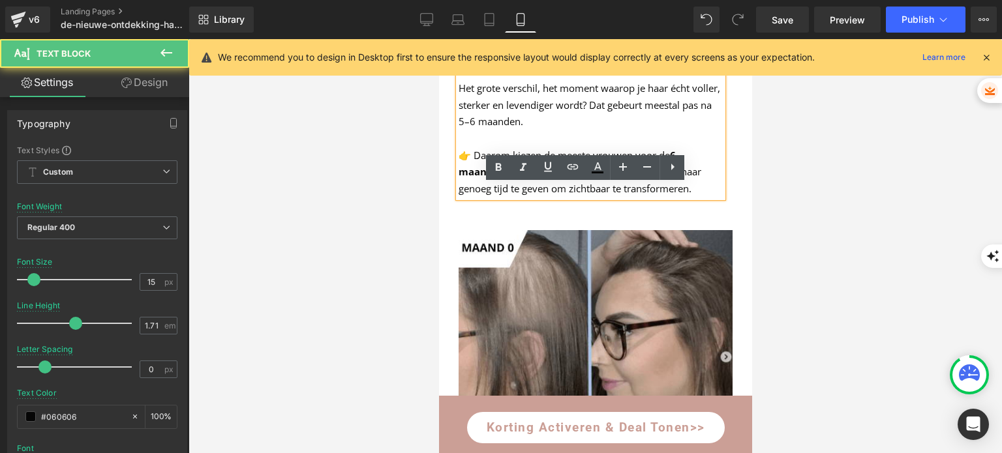
drag, startPoint x: 704, startPoint y: 380, endPoint x: 461, endPoint y: 191, distance: 307.7
click at [460, 191] on div "Dit is geen wondermiddel – want écht haar groeit langzaam. Dermatologen weten d…" at bounding box center [590, 97] width 264 height 201
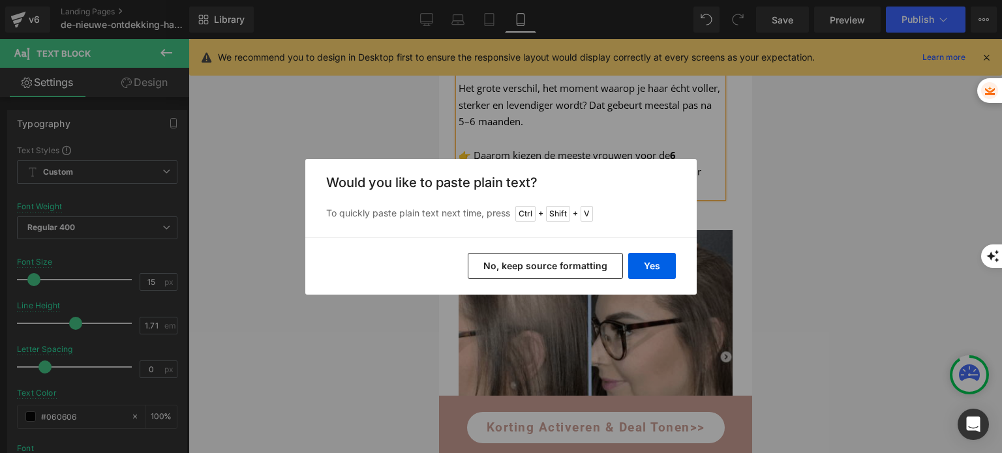
click at [528, 263] on button "No, keep source formatting" at bounding box center [545, 266] width 155 height 26
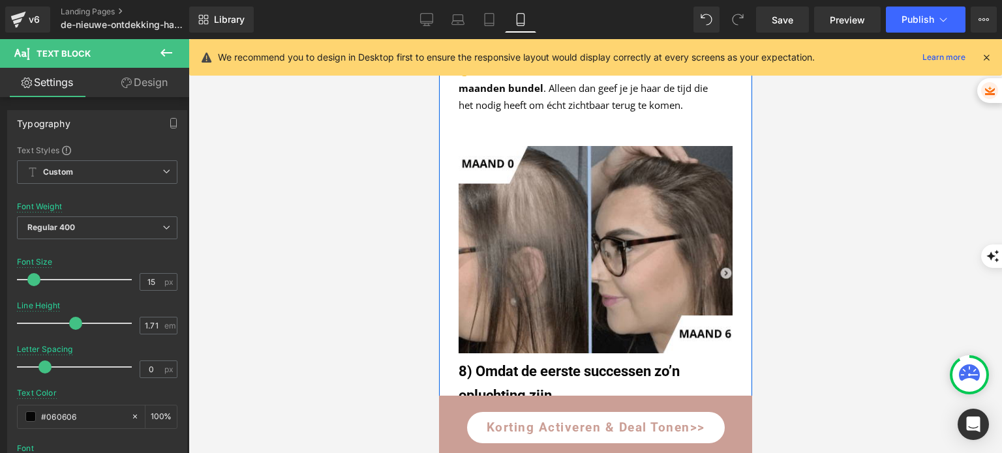
scroll to position [2950, 0]
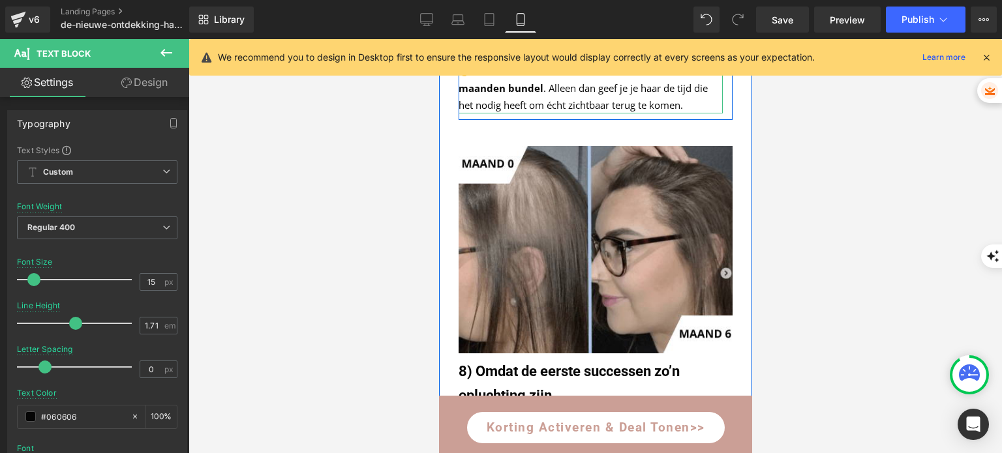
click at [694, 114] on p "Dit is geen wondermiddel. Haar groeit langzaam. Bij de meeste vrouwen verschijn…" at bounding box center [590, 55] width 264 height 117
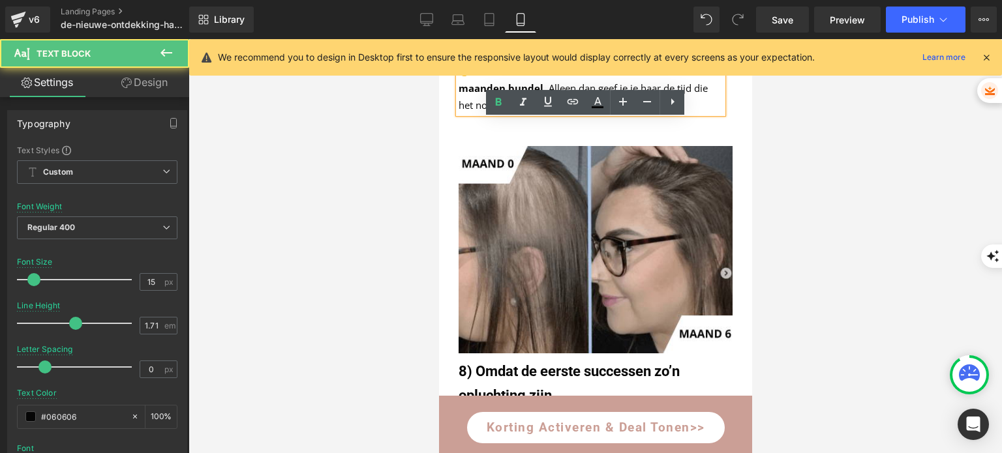
click at [710, 114] on p "Dit is geen wondermiddel. Haar groeit langzaam. Bij de meeste vrouwen verschijn…" at bounding box center [590, 55] width 264 height 117
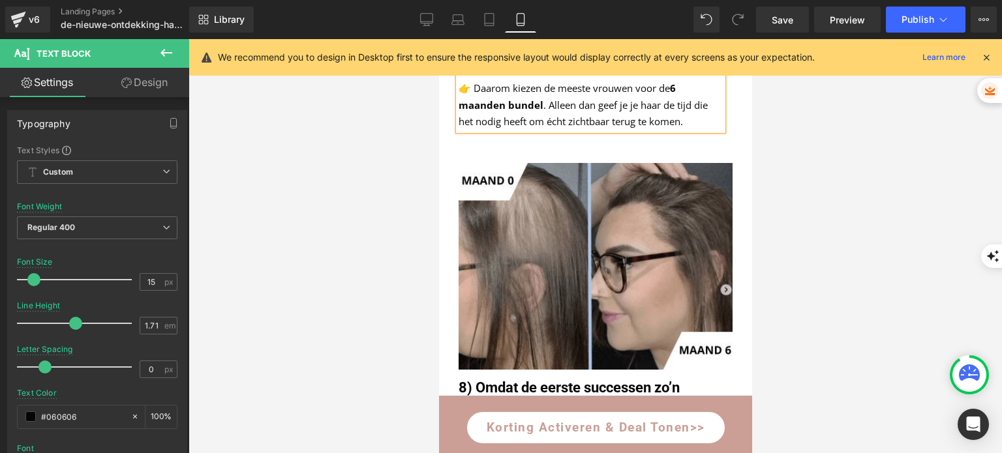
click at [465, 64] on p "Dit is geen wondermiddel. Haar groeit langzaam. Bij de meeste vrouwen verschijn…" at bounding box center [590, 30] width 264 height 67
click at [350, 228] on div at bounding box center [594, 246] width 813 height 414
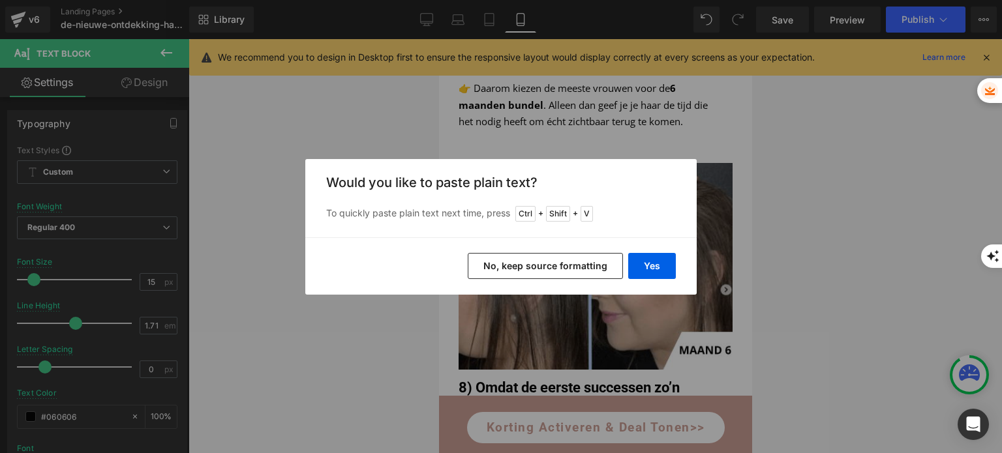
click at [535, 247] on div "Yes No, keep source formatting" at bounding box center [500, 265] width 391 height 57
click at [531, 263] on button "No, keep source formatting" at bounding box center [545, 266] width 155 height 26
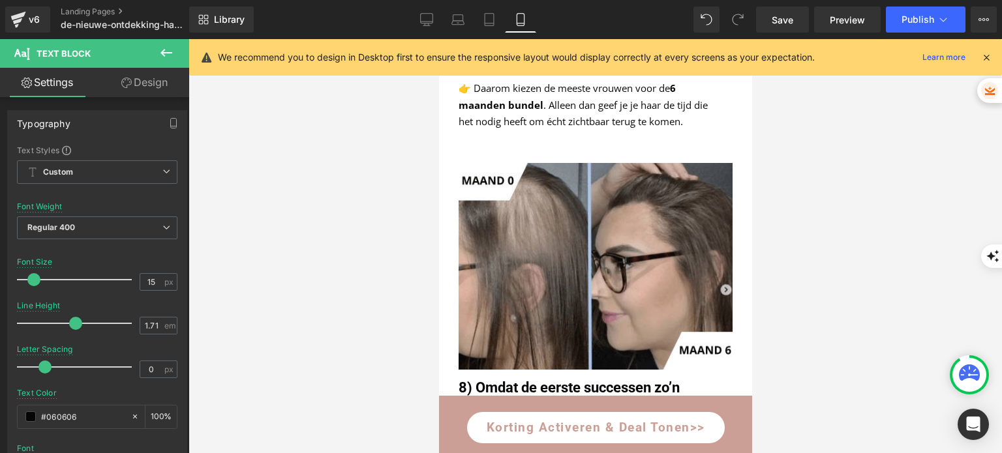
scroll to position [2037, 0]
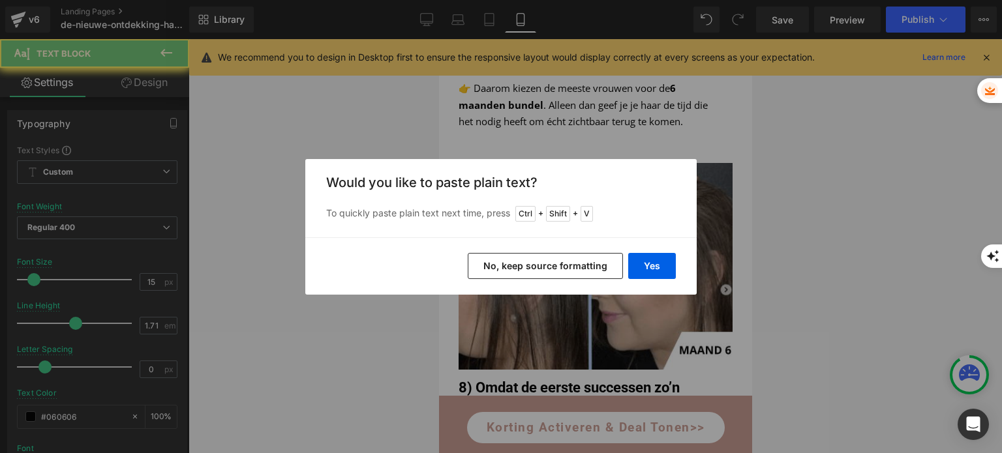
click at [549, 275] on button "No, keep source formatting" at bounding box center [545, 266] width 155 height 26
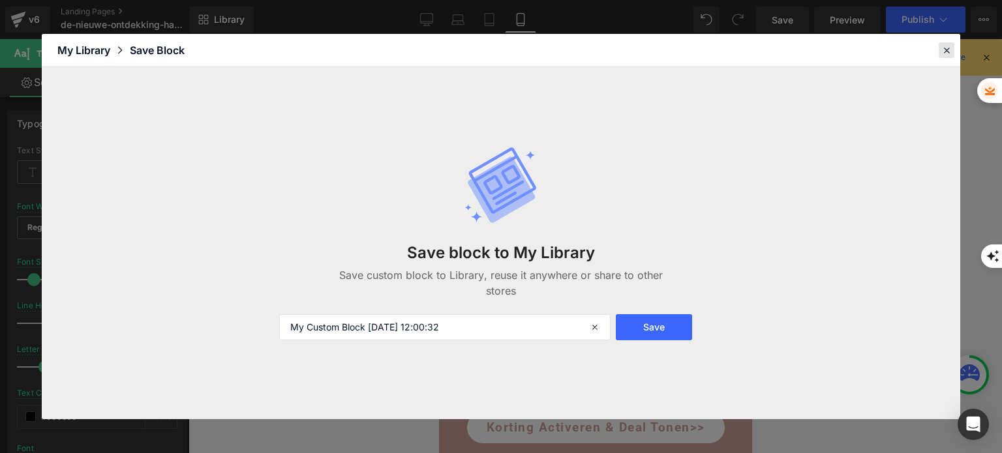
click at [947, 46] on icon at bounding box center [946, 50] width 12 height 12
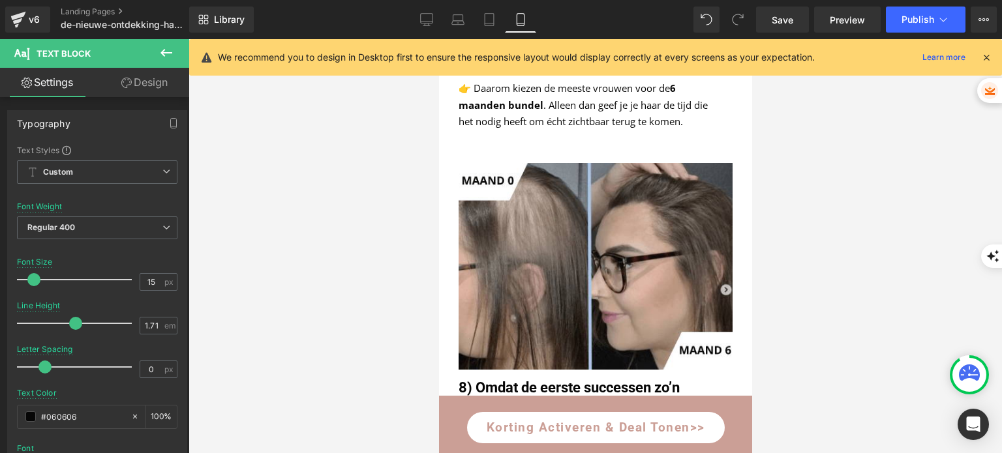
scroll to position [1711, 0]
click at [426, 15] on icon at bounding box center [426, 19] width 13 height 13
type input "1.73"
type input "100"
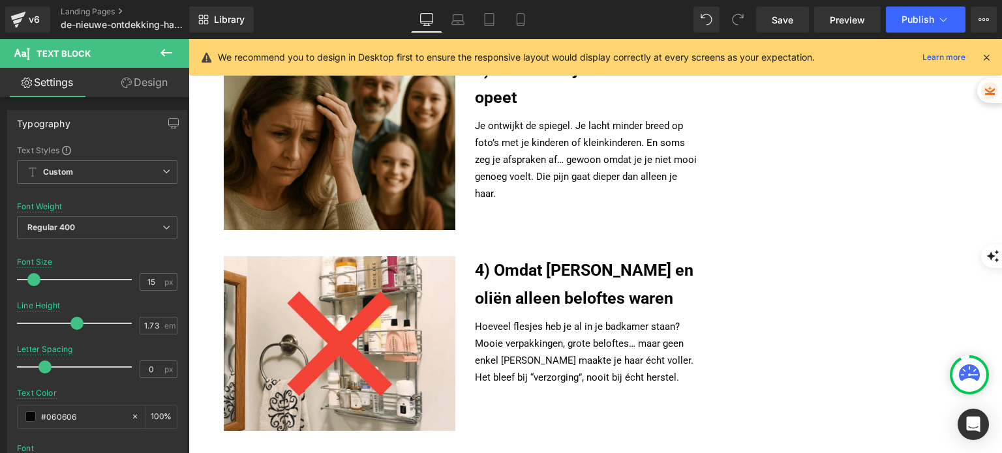
scroll to position [1093, 0]
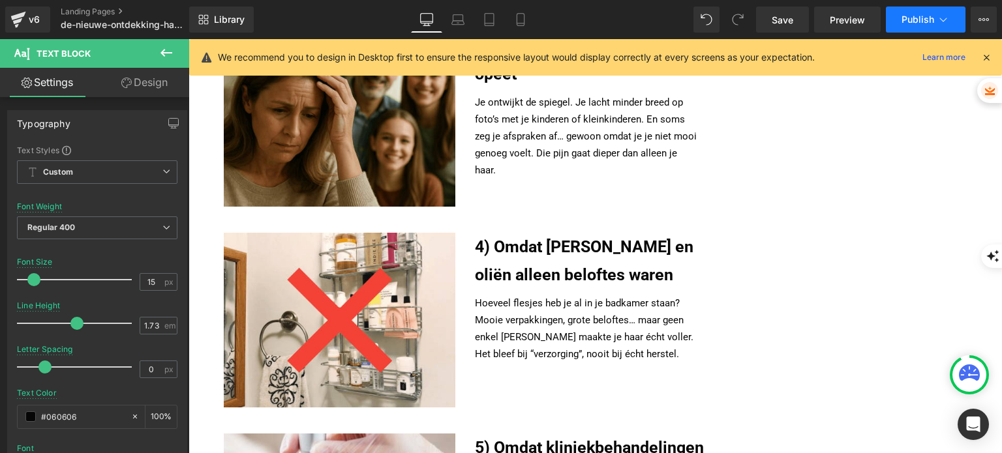
click at [903, 23] on span "Publish" at bounding box center [917, 19] width 33 height 10
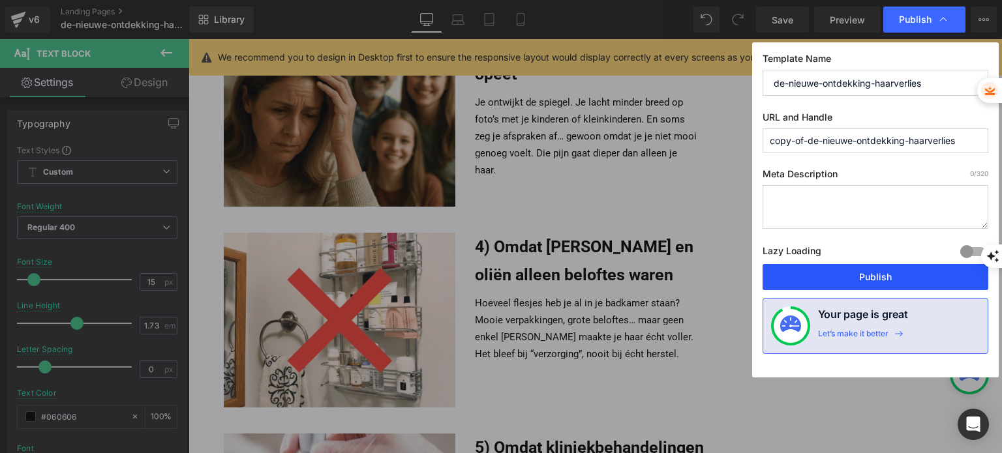
drag, startPoint x: 842, startPoint y: 267, endPoint x: 653, endPoint y: 228, distance: 193.1
click at [842, 267] on button "Publish" at bounding box center [875, 277] width 226 height 26
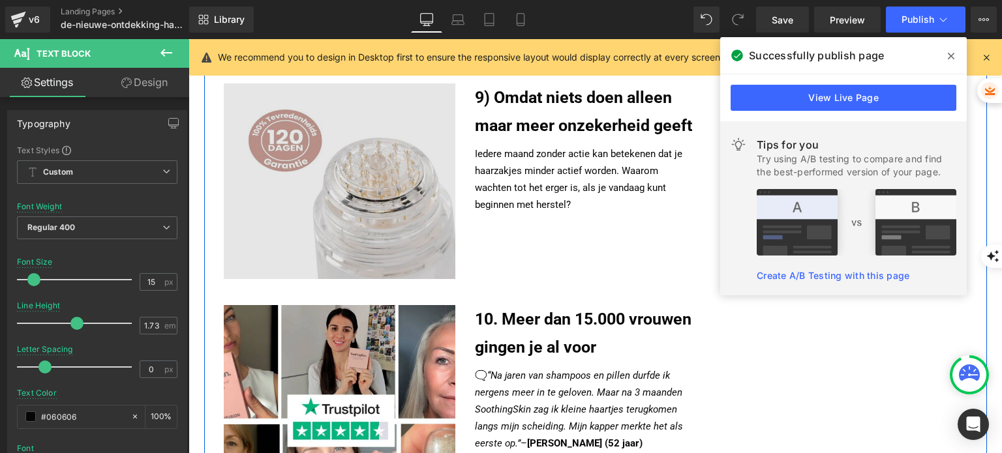
scroll to position [2267, 0]
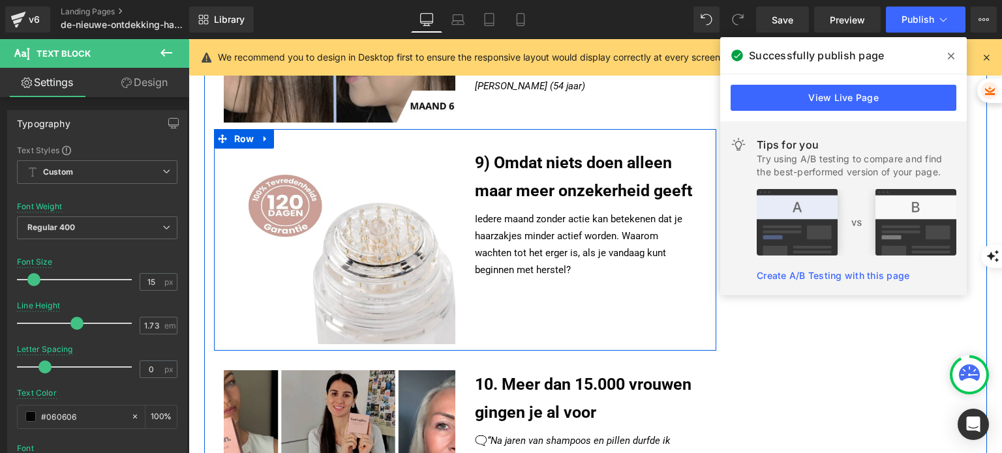
click at [642, 327] on div "Image 9) Omdat niets doen alleen maar meer onzekerheid geeft [PERSON_NAME] Iede…" at bounding box center [465, 240] width 502 height 222
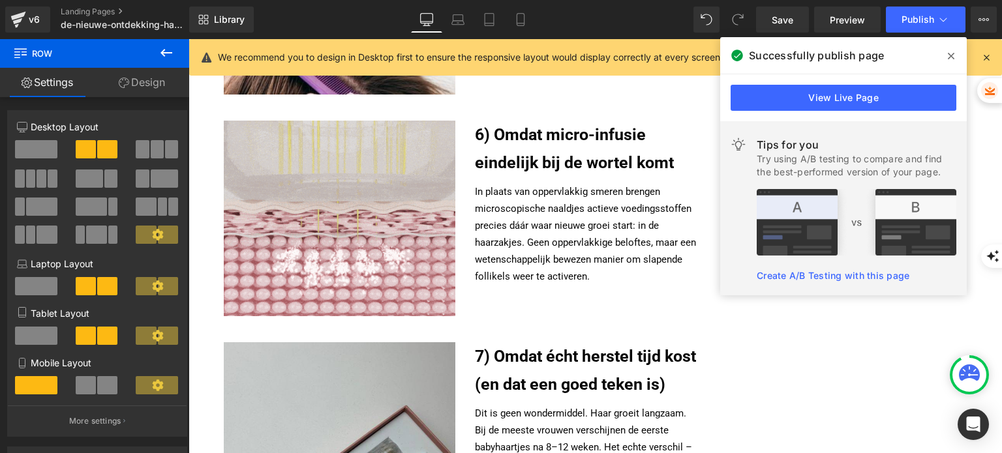
scroll to position [1549, 0]
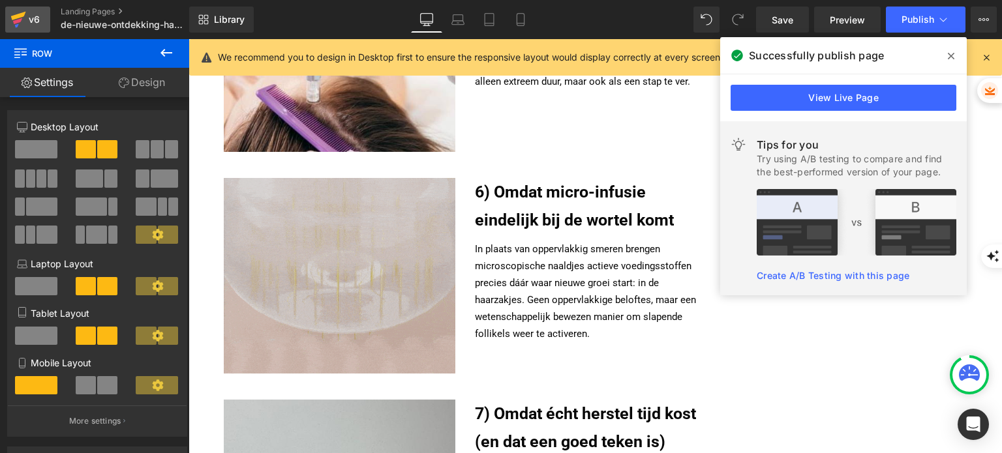
click at [5, 21] on div "v6 Landing Pages de-nieuwe-ontdekking-haarverlies" at bounding box center [94, 19] width 189 height 39
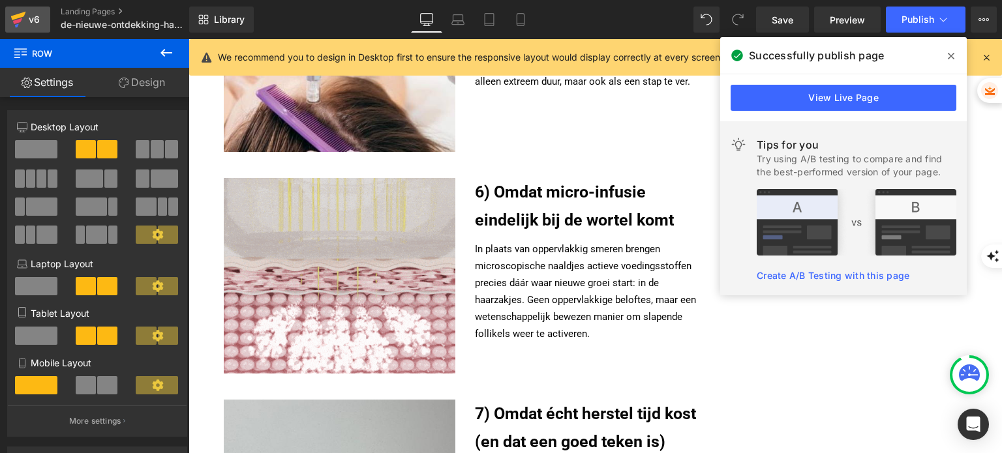
click at [29, 16] on div "v6" at bounding box center [34, 19] width 16 height 17
